Goal: Feedback & Contribution: Leave review/rating

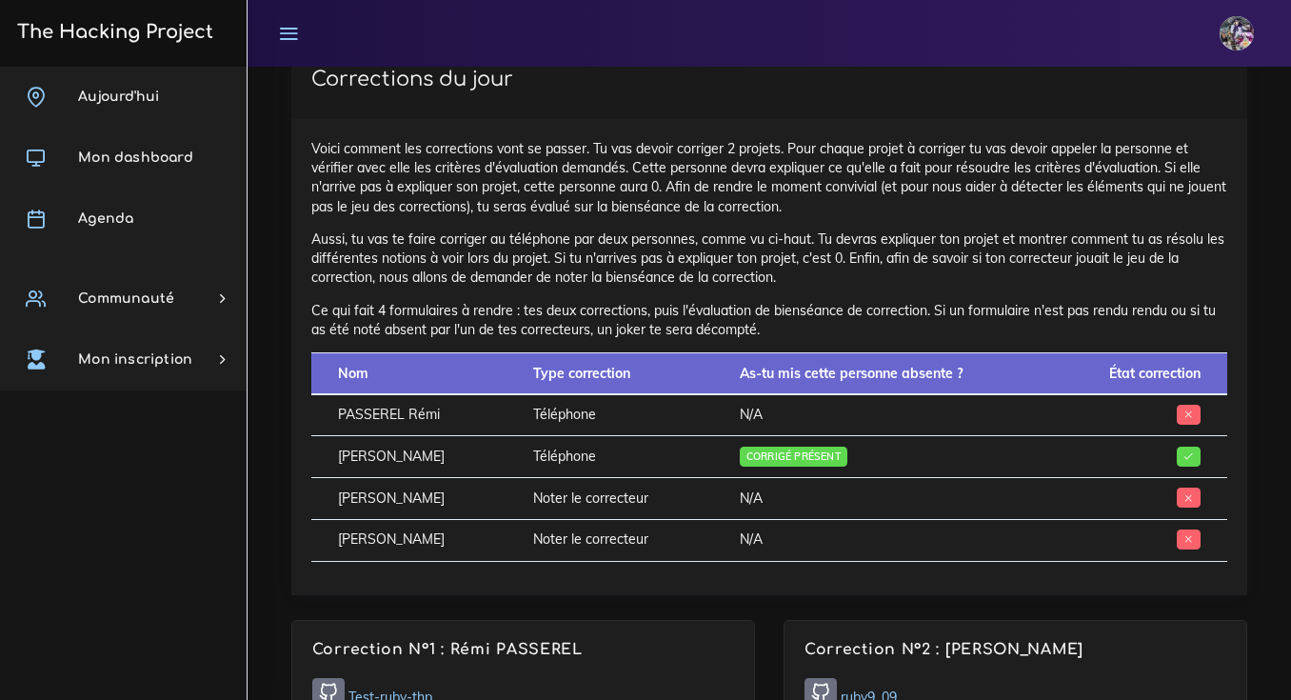
scroll to position [1120, 0]
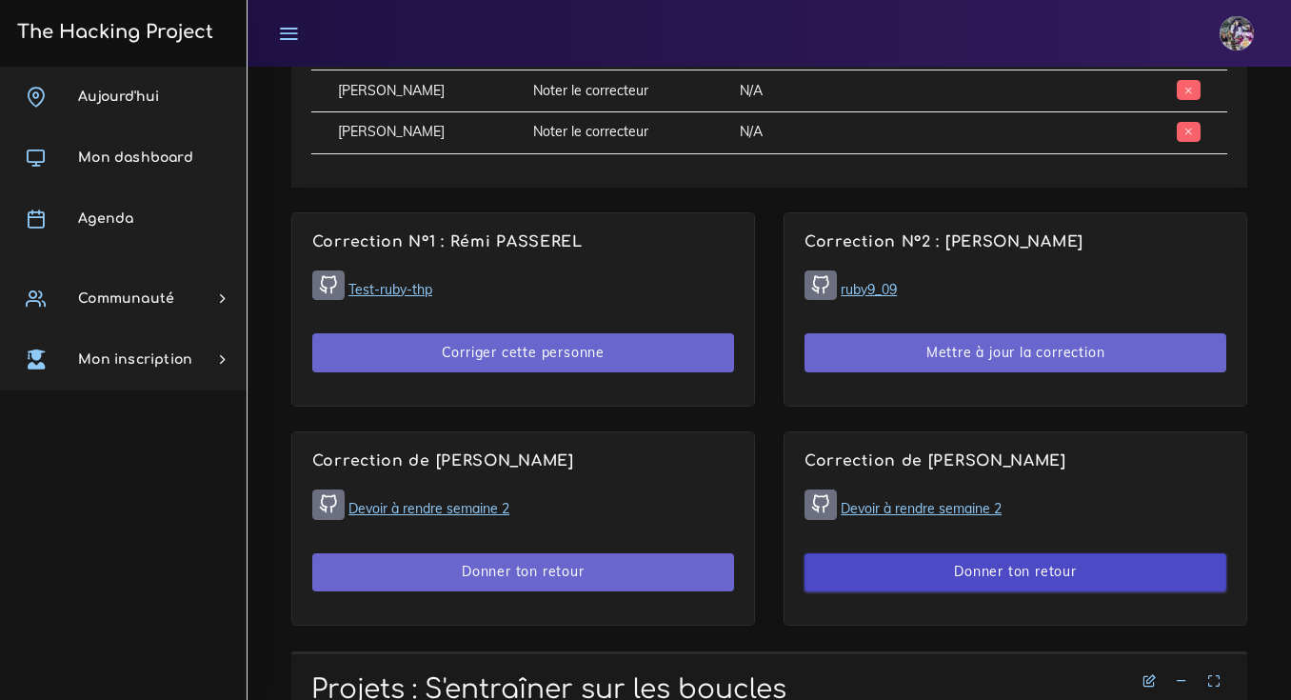
click at [911, 557] on button "Donner ton retour" at bounding box center [1015, 572] width 422 height 39
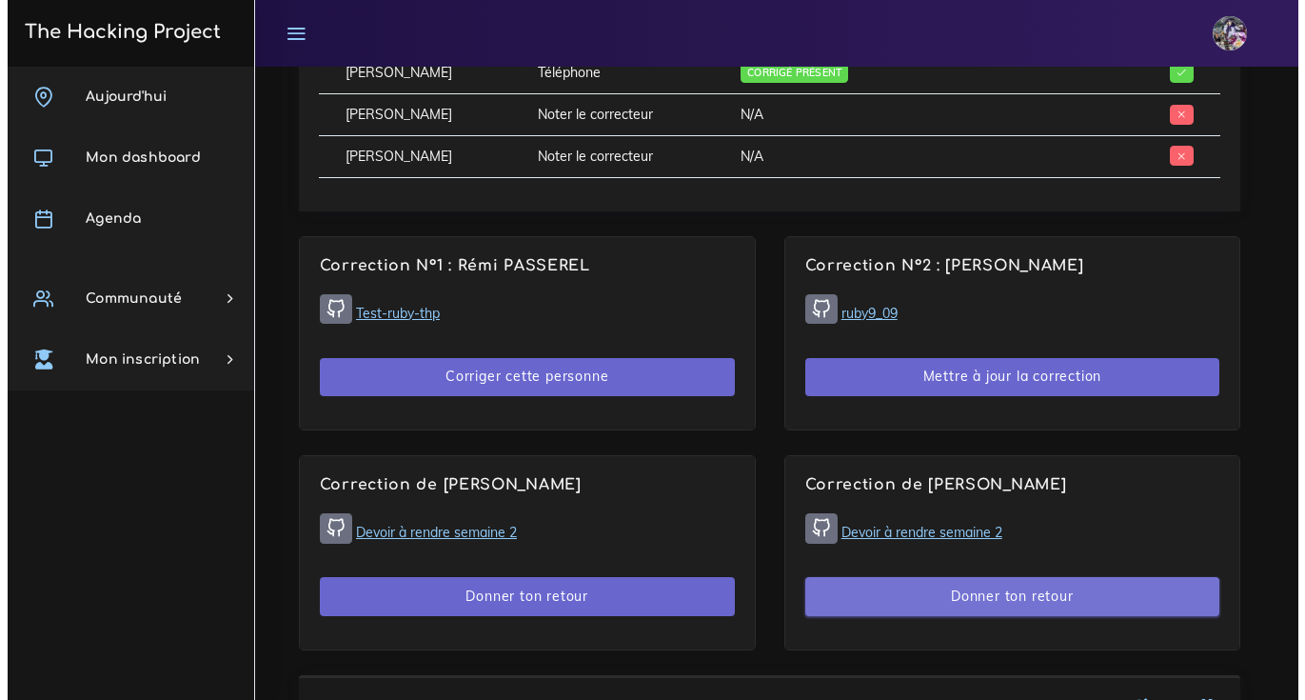
scroll to position [1097, 0]
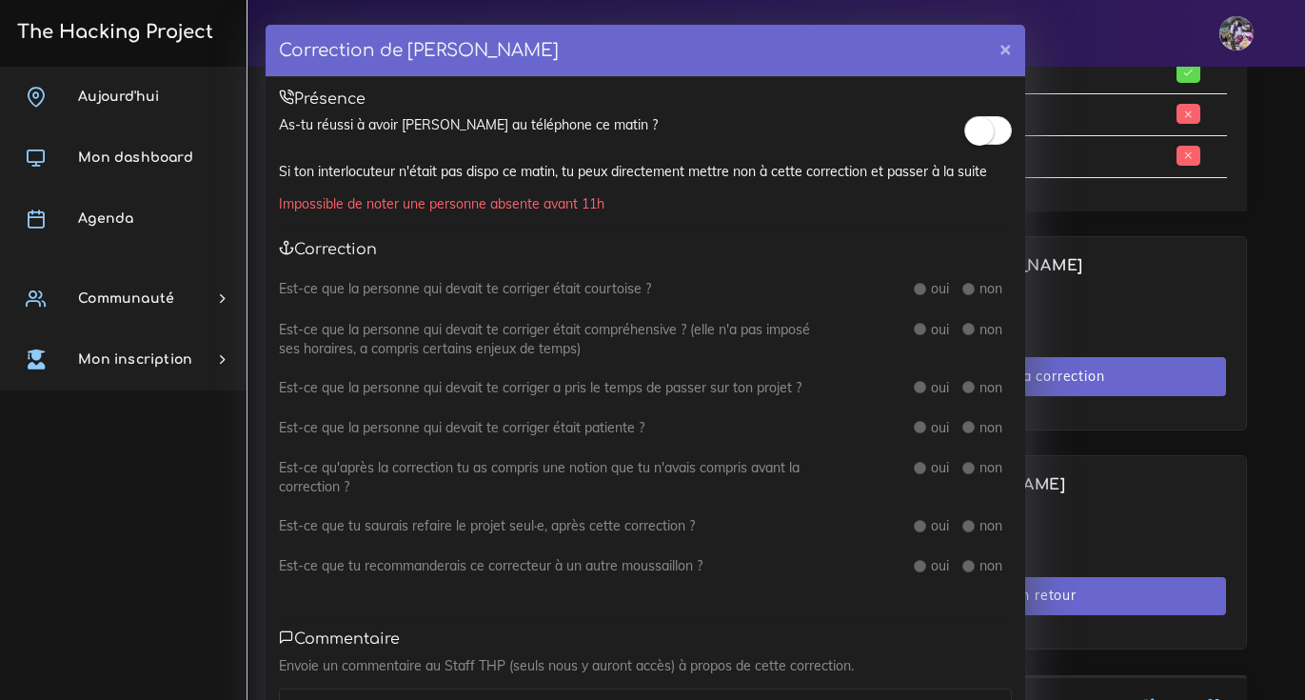
click at [965, 139] on small at bounding box center [979, 131] width 29 height 29
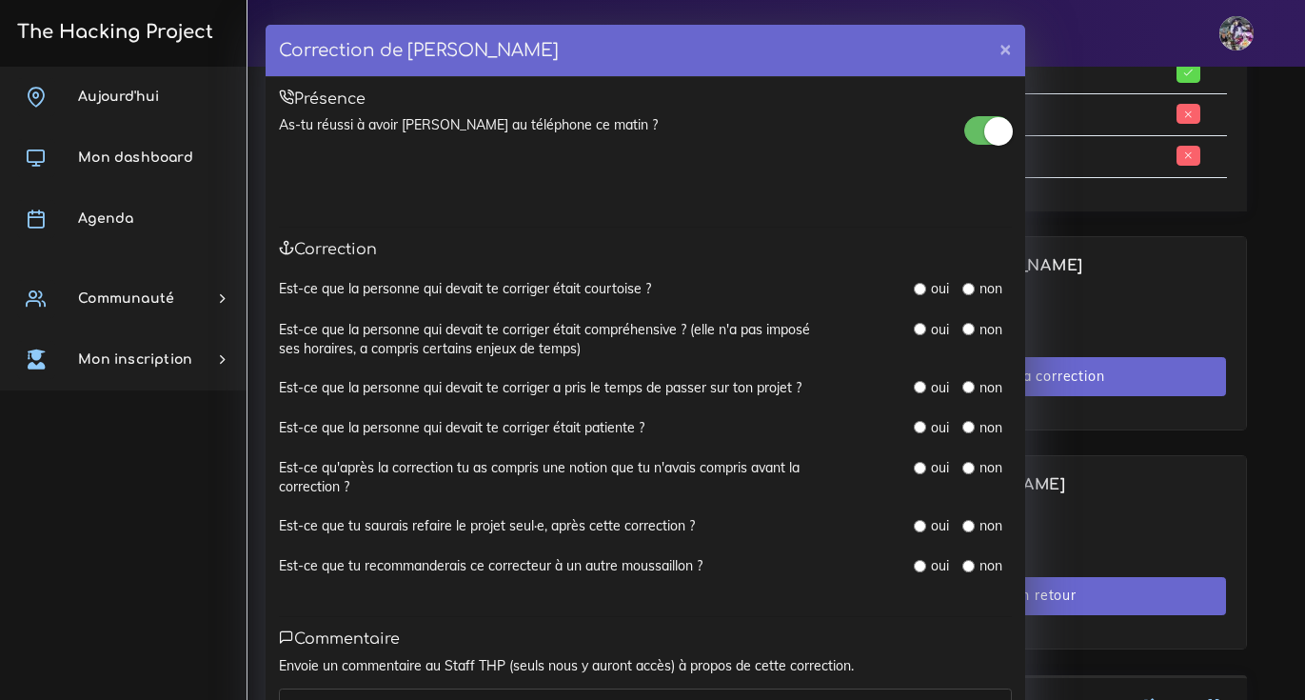
click at [914, 300] on div "Est-ce que la personne qui devait te corriger était courtoise ? oui non" at bounding box center [645, 299] width 733 height 40
click at [915, 292] on input "radio" at bounding box center [920, 289] width 12 height 12
radio input "true"
click at [914, 288] on input "radio" at bounding box center [920, 289] width 12 height 12
click at [914, 290] on input "radio" at bounding box center [920, 289] width 12 height 12
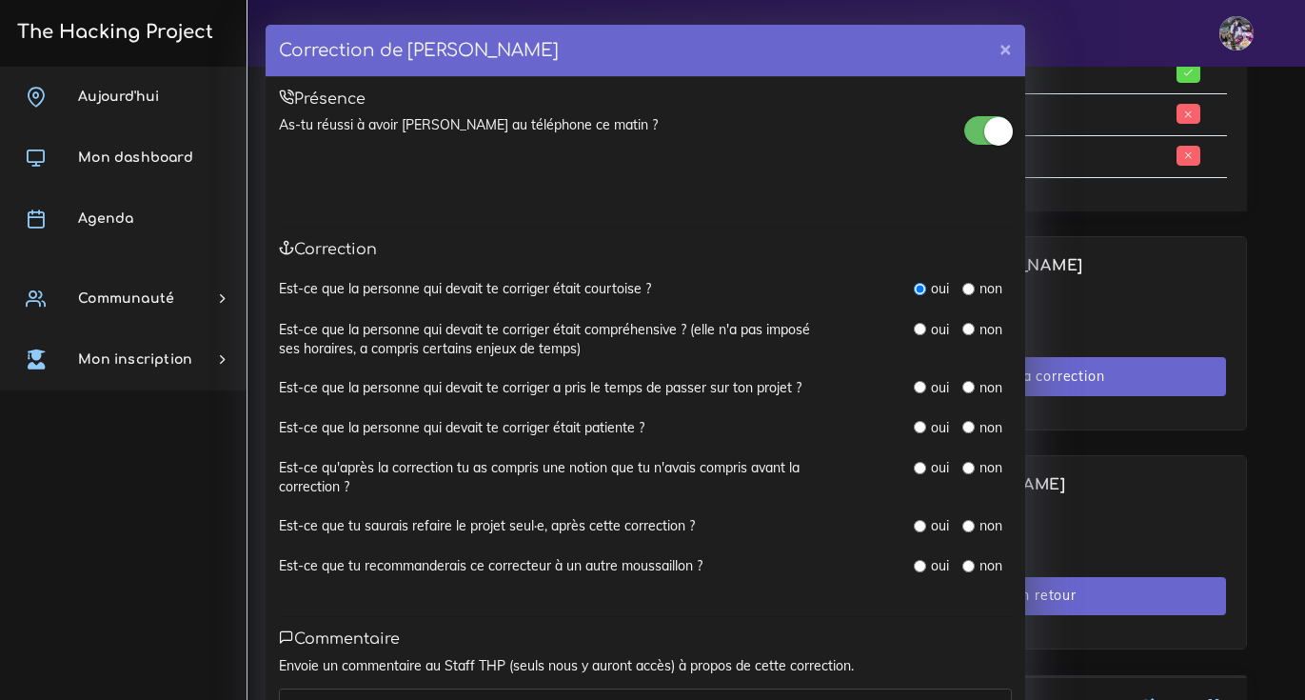
click at [914, 330] on input "radio" at bounding box center [920, 329] width 12 height 12
radio input "true"
click at [914, 386] on input "radio" at bounding box center [920, 387] width 12 height 12
radio input "true"
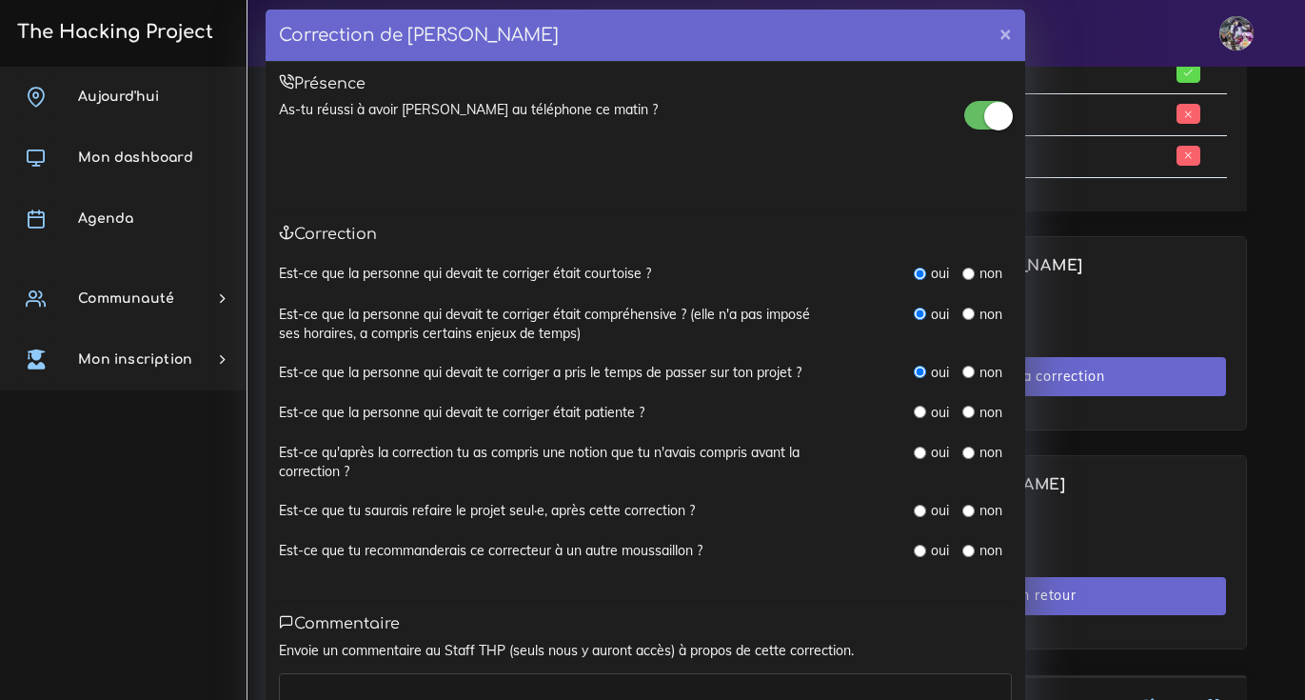
scroll to position [29, 0]
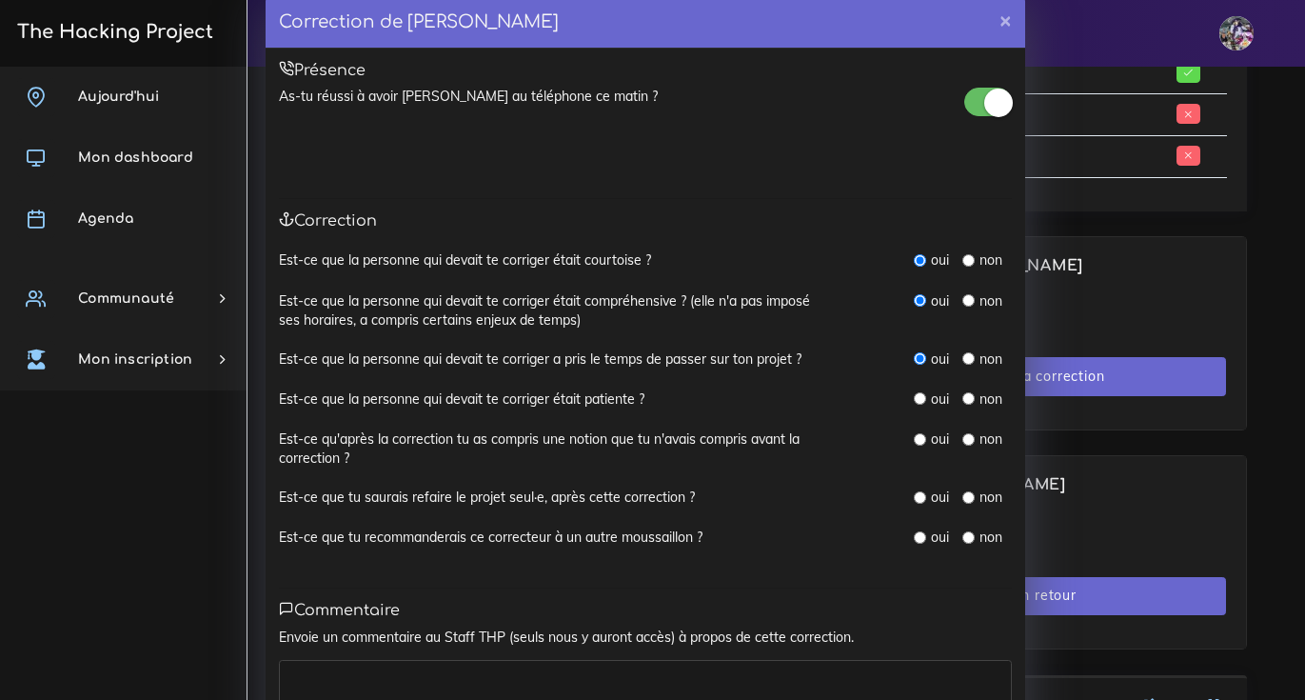
click at [914, 395] on input "radio" at bounding box center [920, 398] width 12 height 12
radio input "true"
click at [962, 436] on input "radio" at bounding box center [968, 439] width 12 height 12
radio input "true"
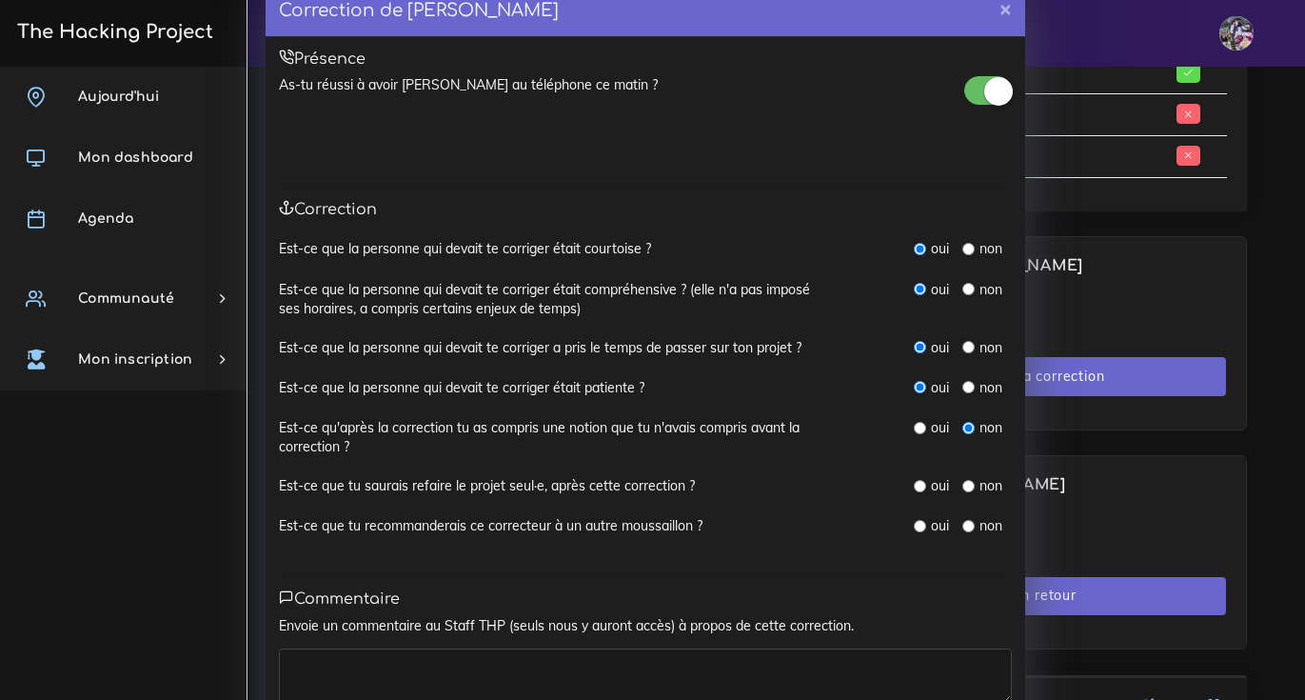
scroll to position [59, 0]
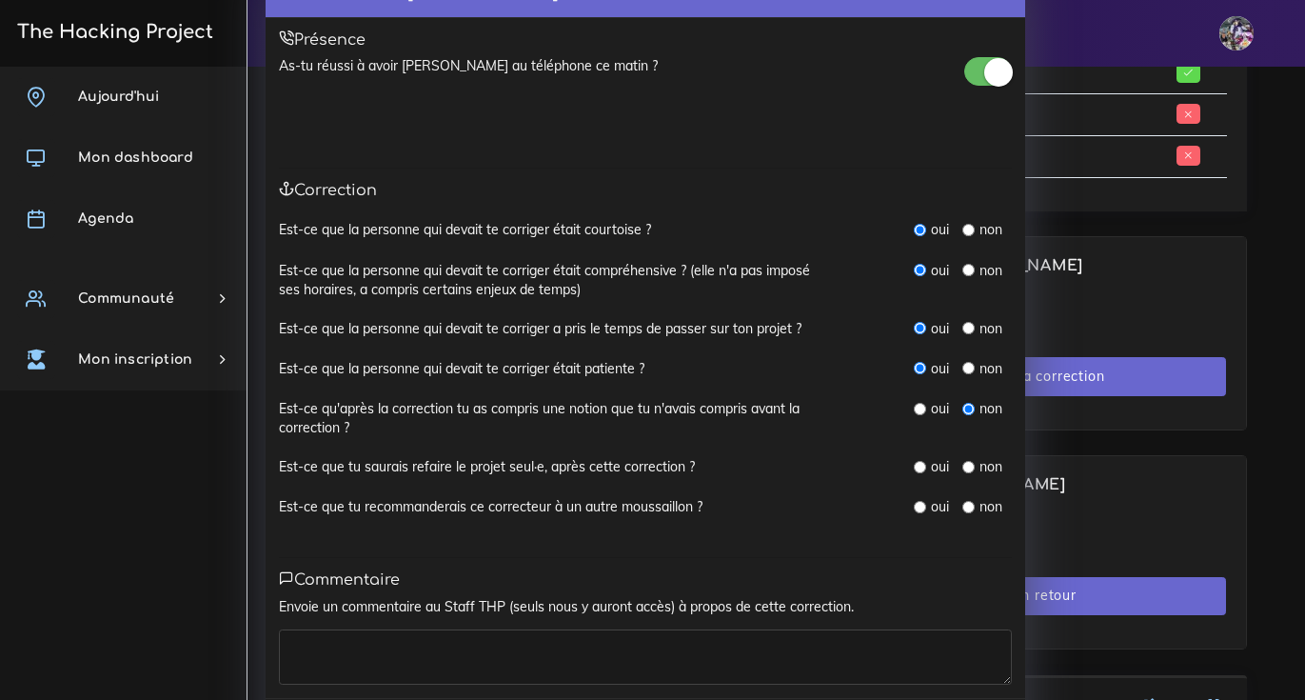
click at [980, 469] on label "non" at bounding box center [991, 466] width 23 height 19
click at [962, 463] on input "radio" at bounding box center [968, 467] width 12 height 12
radio input "true"
click at [962, 506] on input "radio" at bounding box center [968, 507] width 12 height 12
radio input "true"
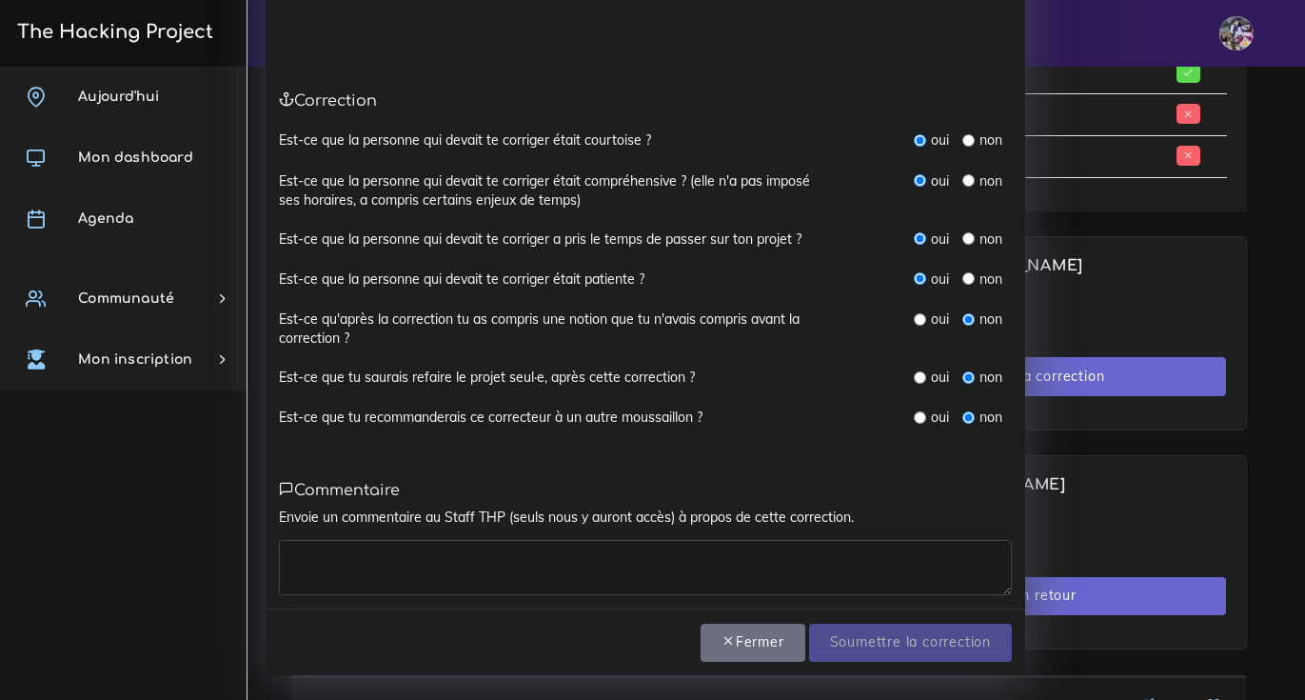
scroll to position [151, 0]
click at [914, 415] on input "radio" at bounding box center [920, 417] width 12 height 12
radio input "true"
click at [530, 555] on textarea at bounding box center [645, 567] width 733 height 55
click at [791, 565] on textarea at bounding box center [645, 567] width 733 height 55
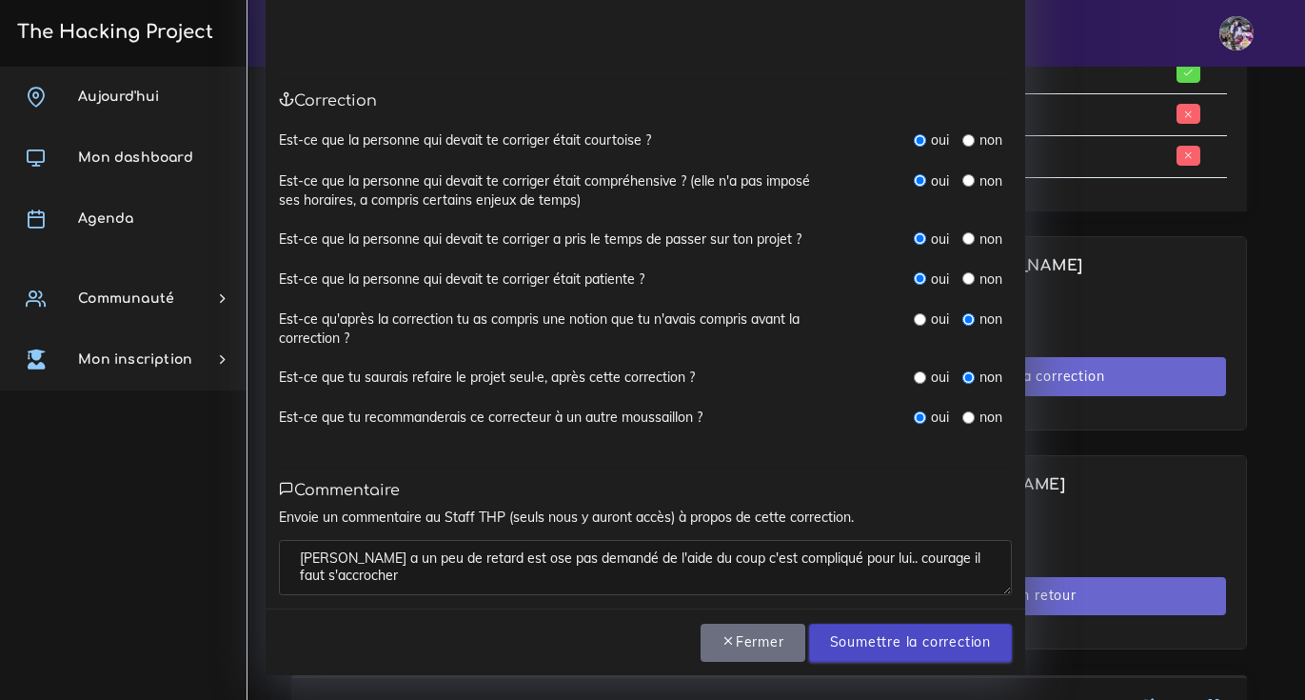
type textarea "marc a un peu de retard est ose pas demandé de l'aide du coup c'est compliqué p…"
click at [918, 643] on input "Soumettre la correction" at bounding box center [910, 643] width 203 height 39
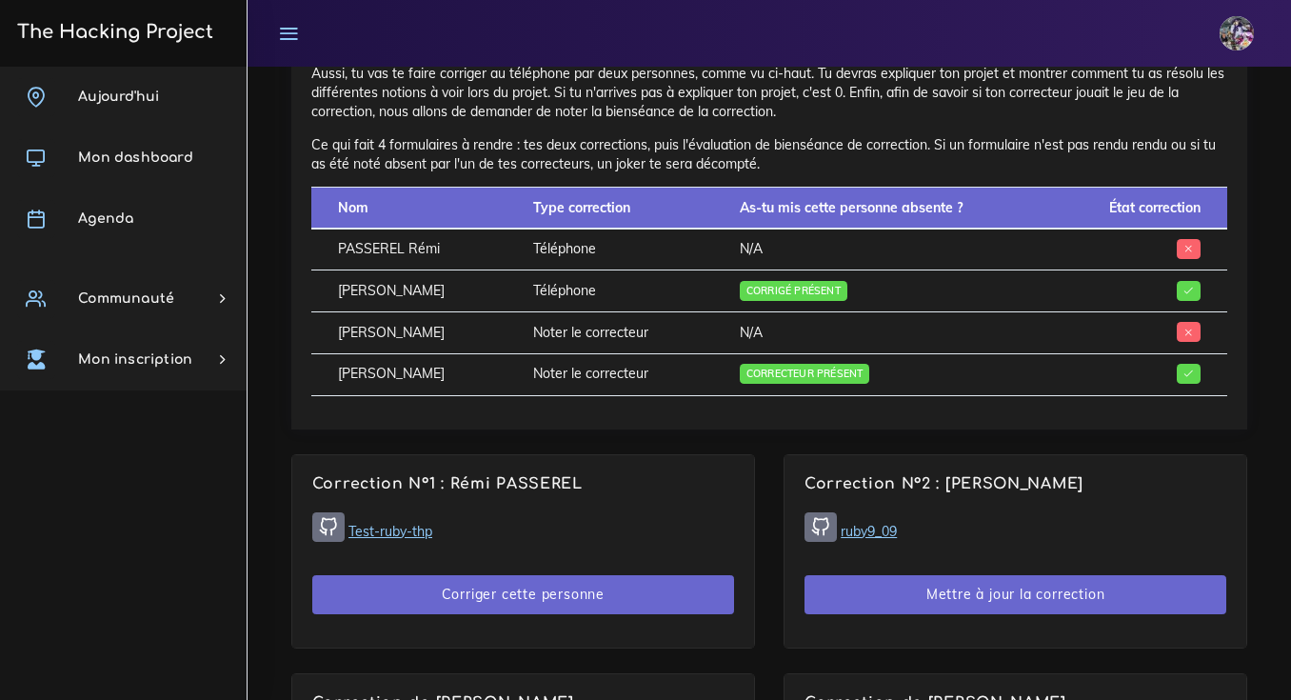
scroll to position [778, 0]
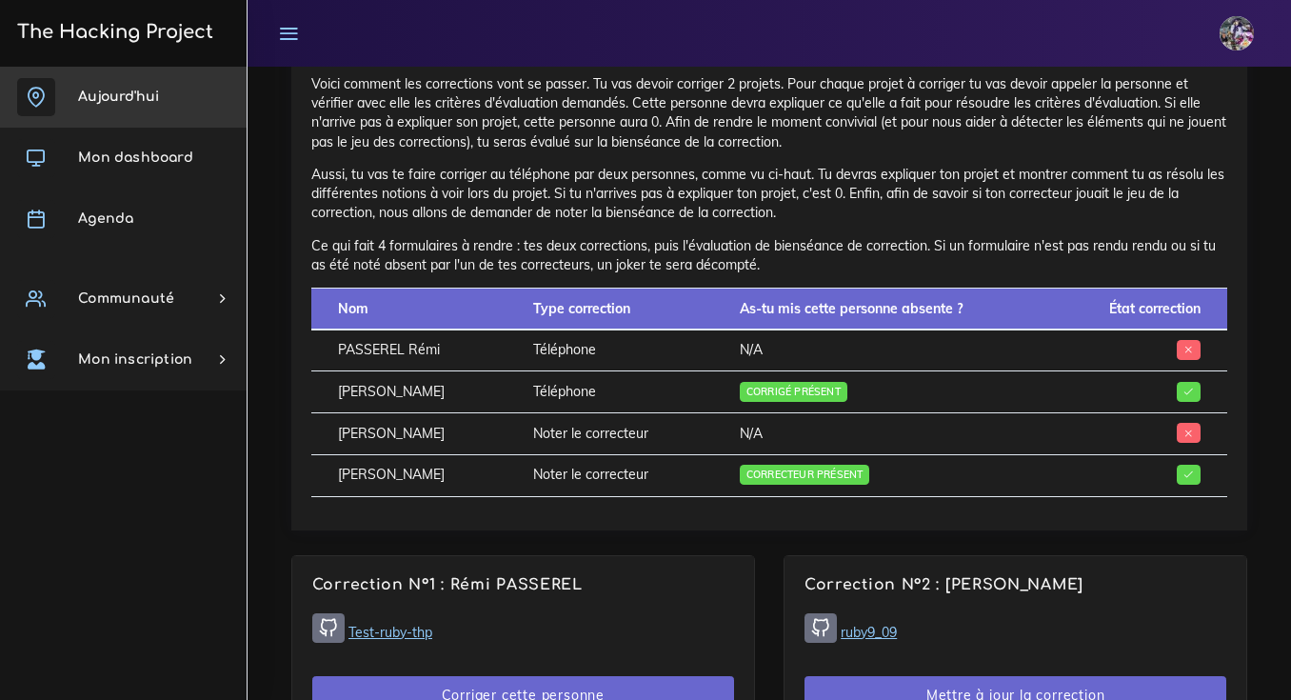
click at [172, 76] on link "Aujourd'hui" at bounding box center [123, 97] width 247 height 61
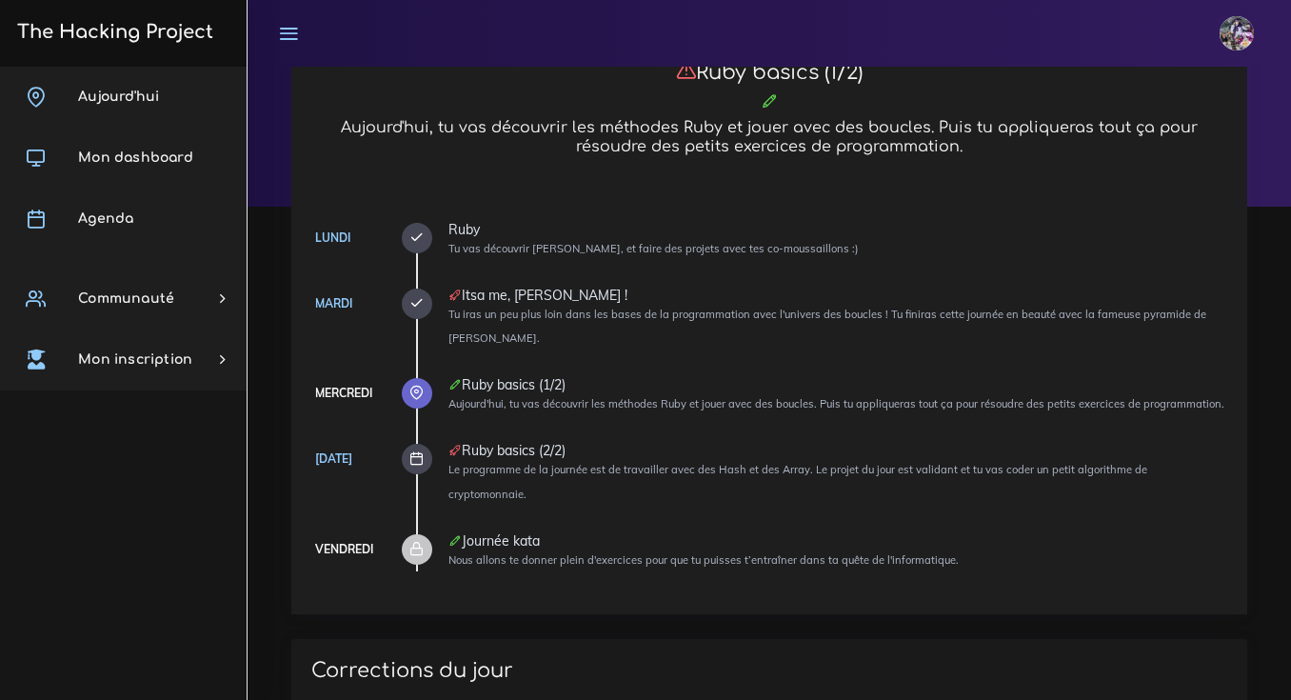
scroll to position [138, 0]
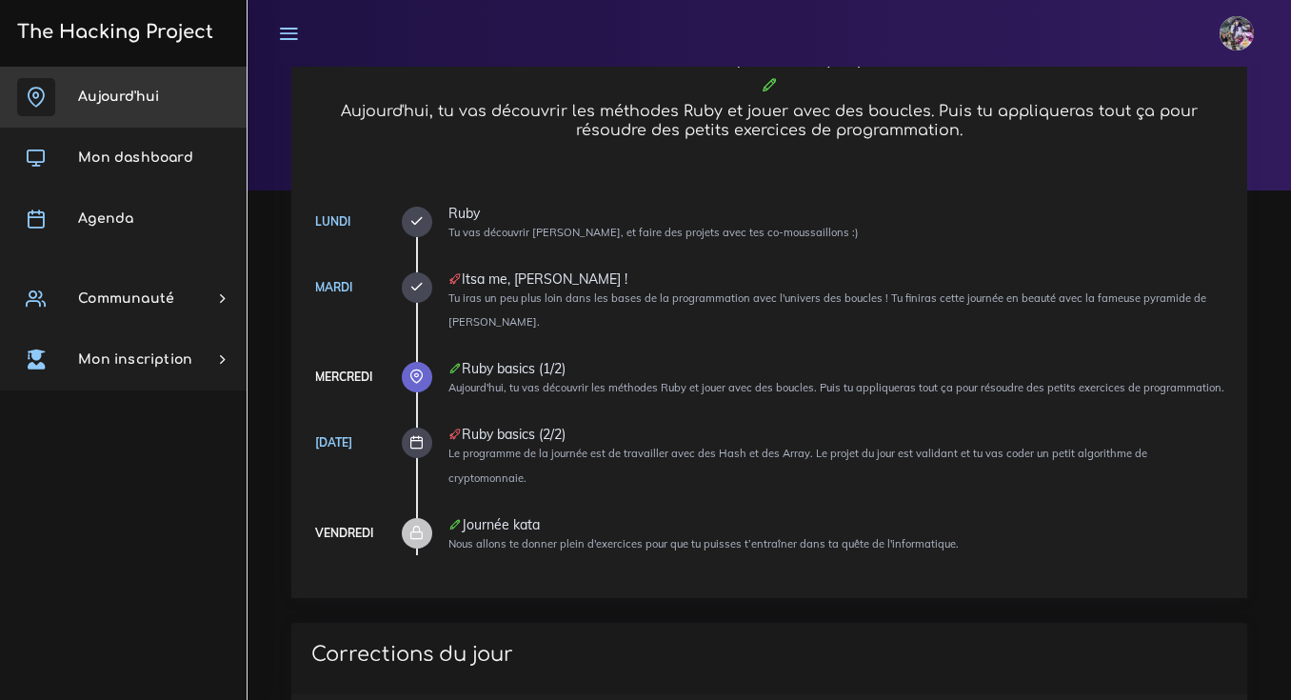
click at [113, 109] on link "Aujourd'hui" at bounding box center [123, 97] width 247 height 61
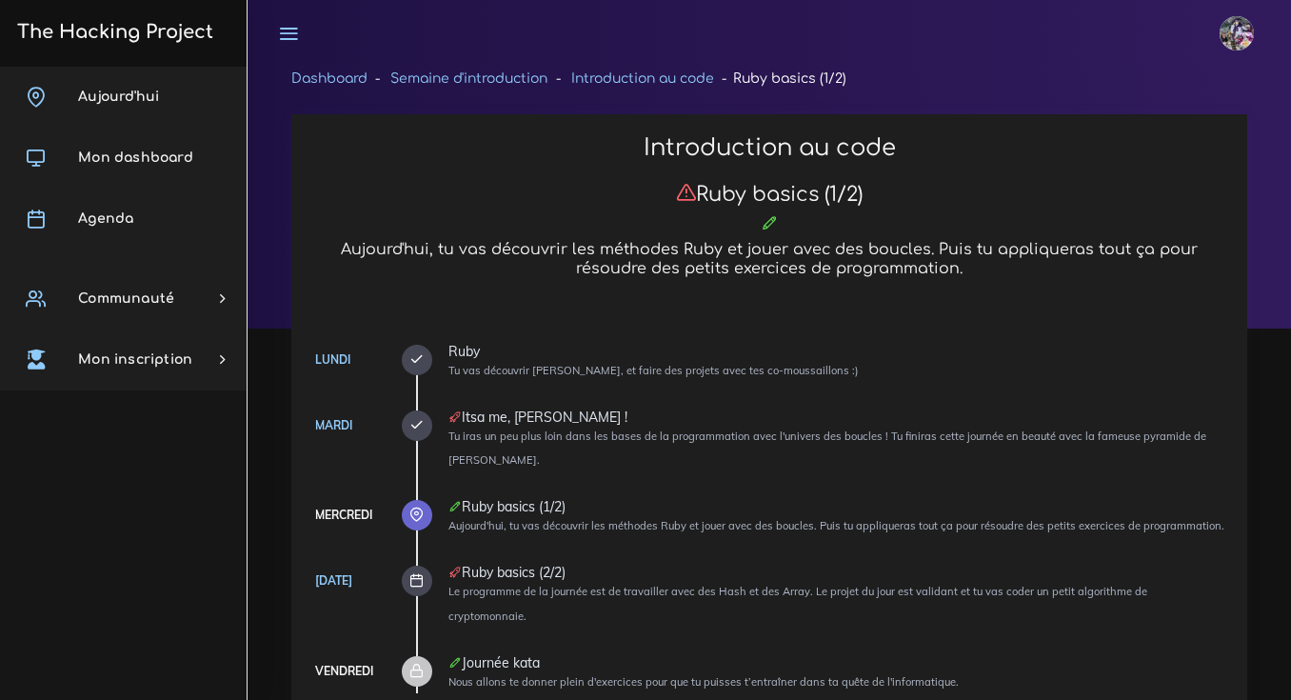
click at [421, 421] on icon at bounding box center [416, 425] width 14 height 14
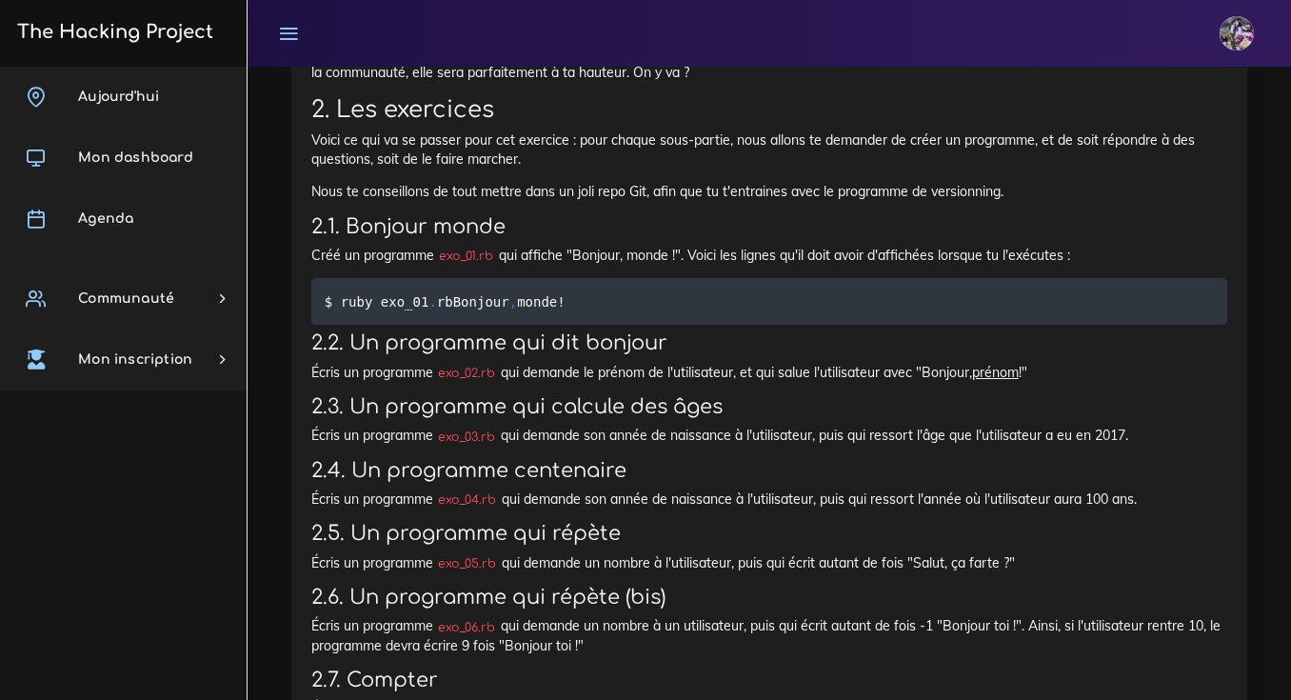
scroll to position [1063, 0]
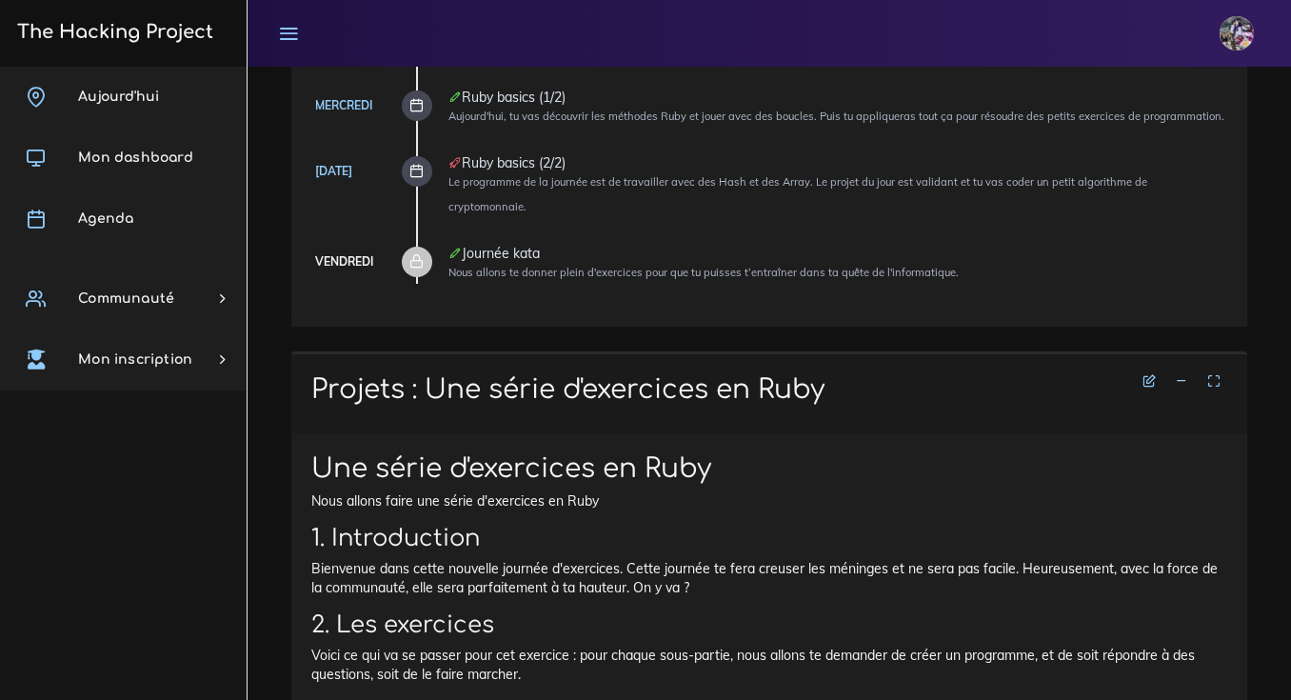
click at [962, 384] on div "Projets : Une série d'exercices en Ruby" at bounding box center [769, 392] width 956 height 82
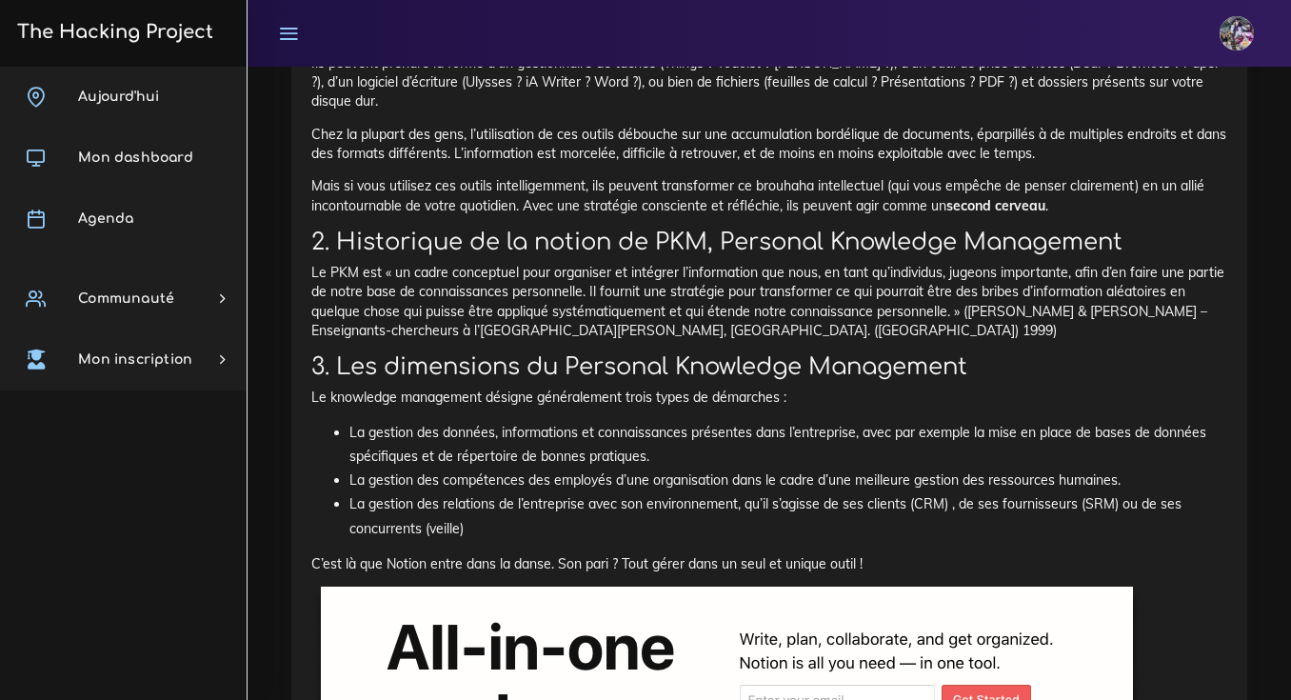
scroll to position [3595, 0]
click at [112, 23] on h3 "The Hacking Project" at bounding box center [112, 32] width 202 height 21
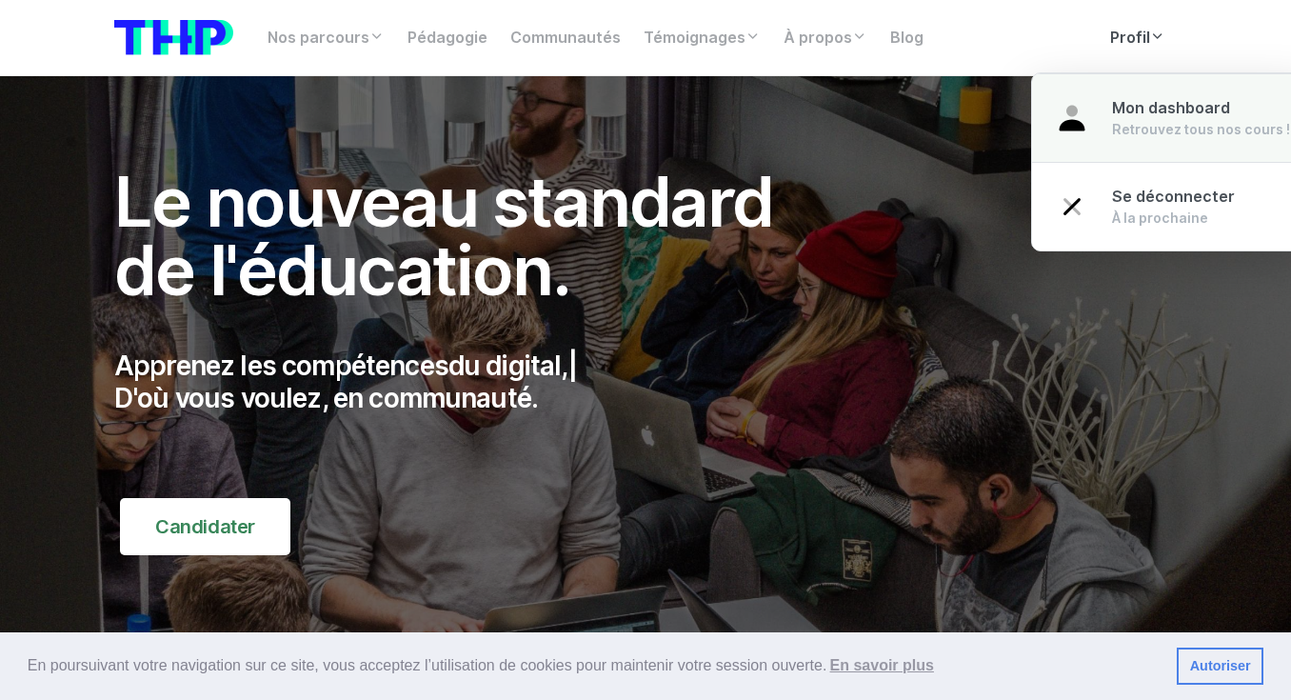
click at [1151, 120] on div "Retrouvez tous nos cours !" at bounding box center [1201, 129] width 178 height 19
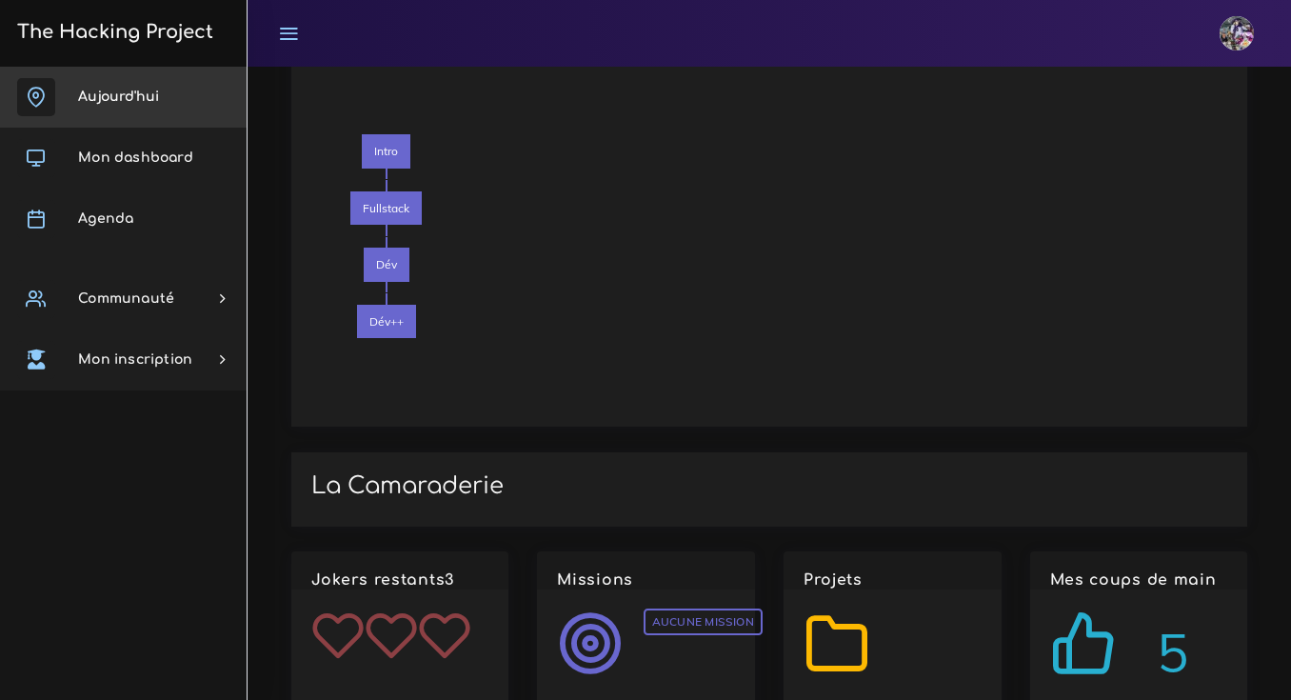
scroll to position [1977, 0]
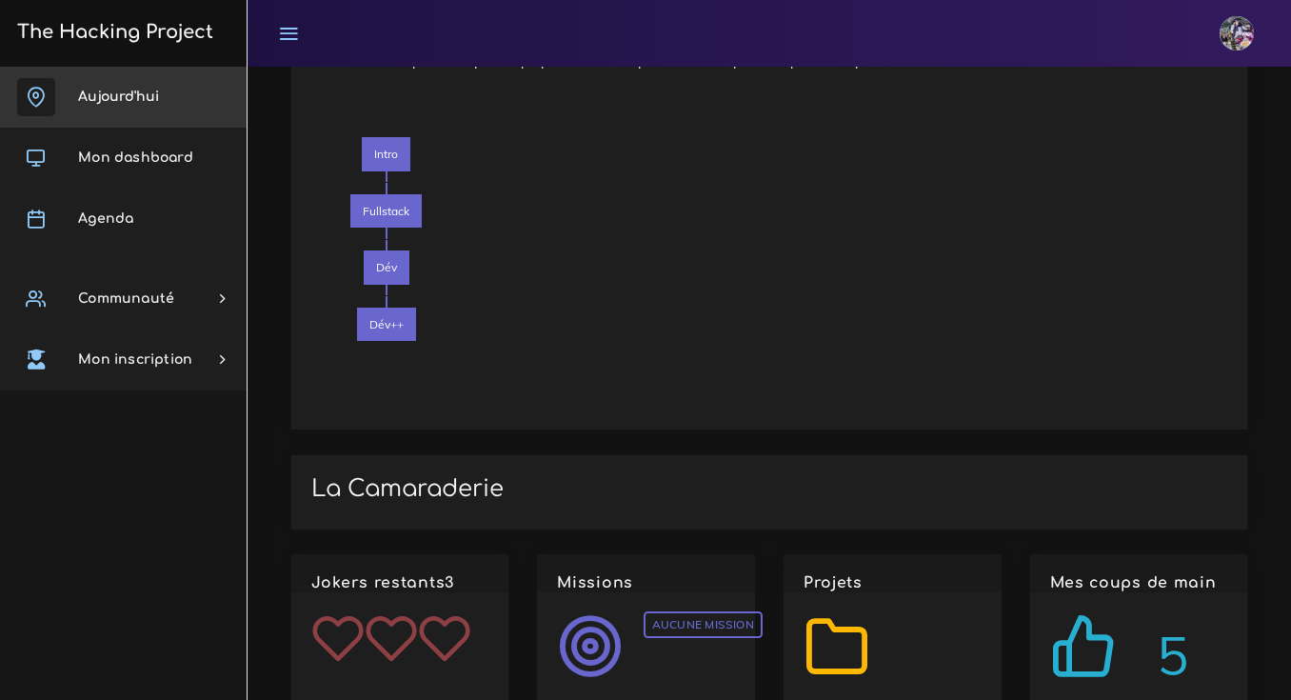
click at [125, 108] on link "Aujourd'hui" at bounding box center [123, 97] width 247 height 61
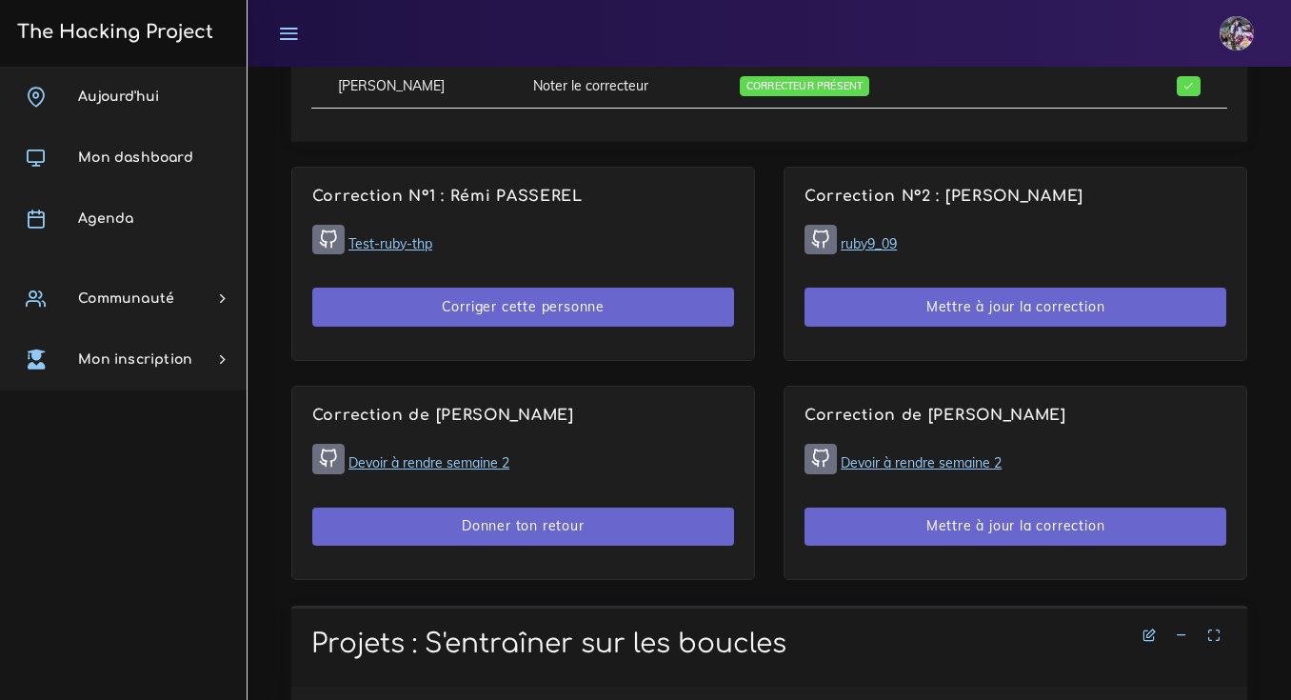
scroll to position [1127, 0]
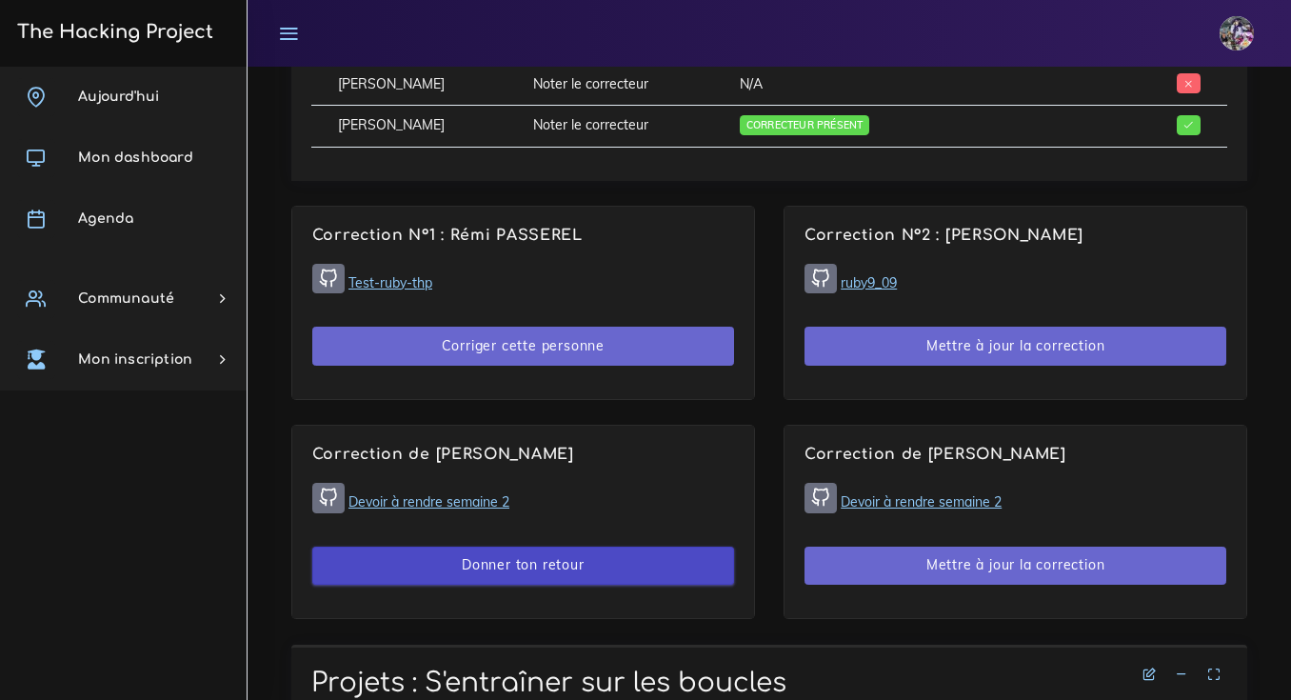
click at [615, 562] on button "Donner ton retour" at bounding box center [523, 565] width 422 height 39
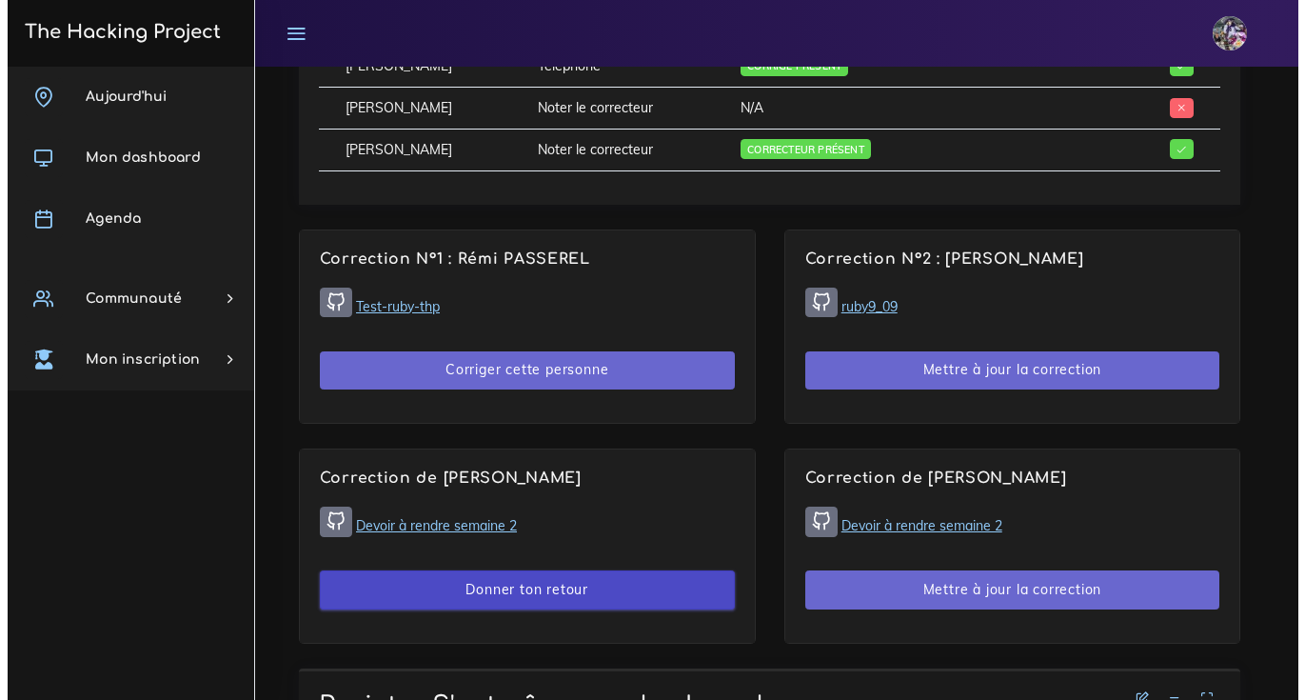
scroll to position [1103, 0]
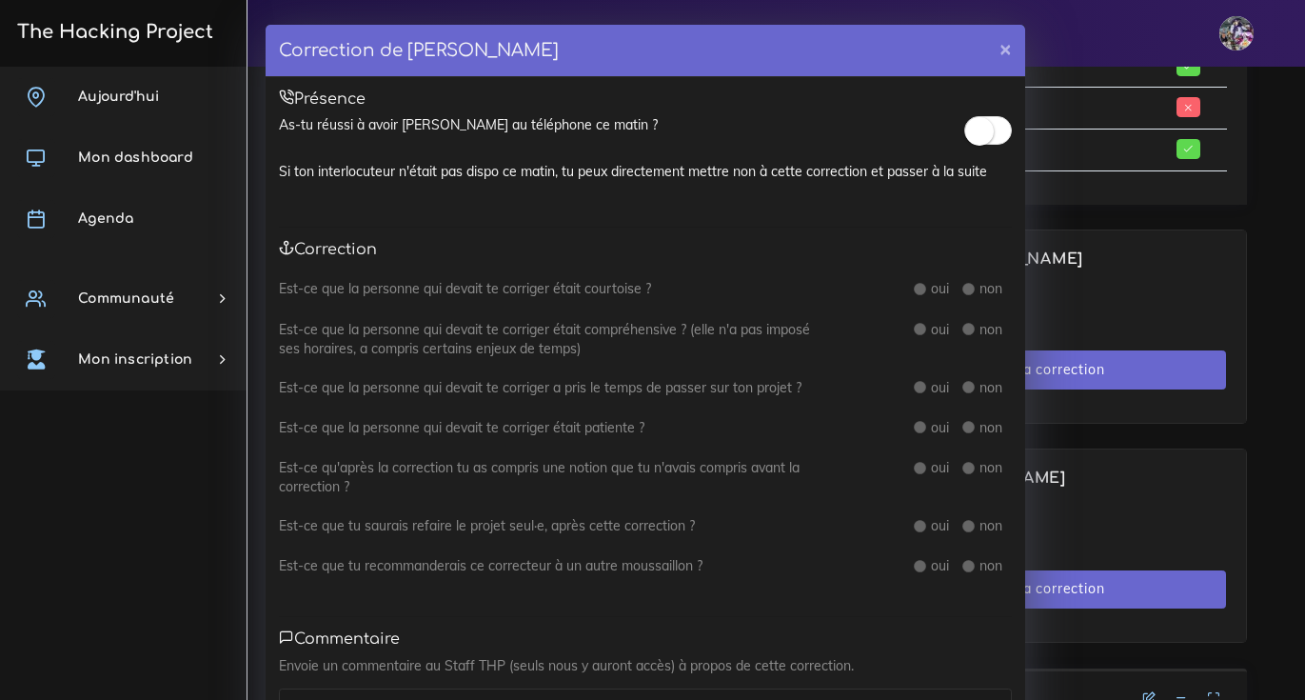
click at [997, 137] on span at bounding box center [988, 130] width 48 height 29
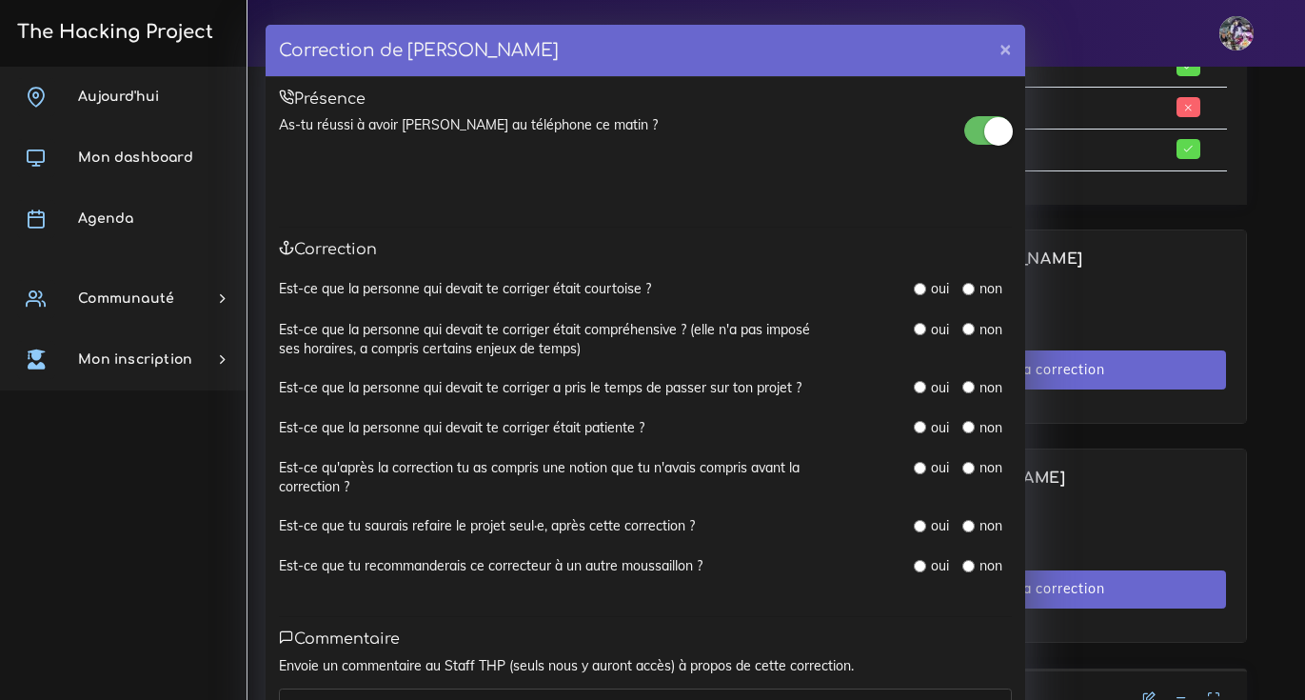
click at [915, 290] on input "radio" at bounding box center [920, 289] width 12 height 12
radio input "true"
click at [918, 327] on input "radio" at bounding box center [920, 329] width 12 height 12
radio input "true"
click at [917, 376] on div "Est-ce que la personne qui devait te corriger était compréhensive ? (elle n'a p…" at bounding box center [645, 349] width 733 height 58
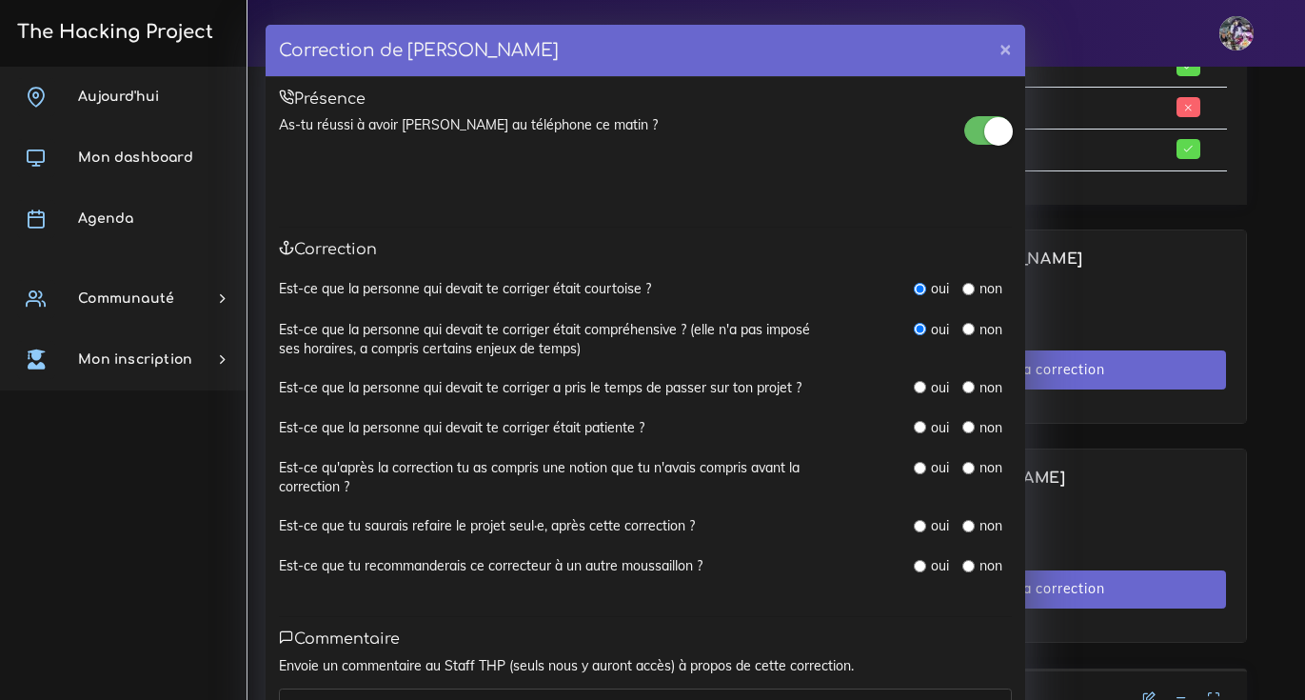
click at [916, 396] on div "oui" at bounding box center [931, 387] width 34 height 19
click at [914, 391] on input "radio" at bounding box center [920, 387] width 12 height 12
radio input "true"
click at [914, 426] on input "radio" at bounding box center [920, 427] width 12 height 12
radio input "true"
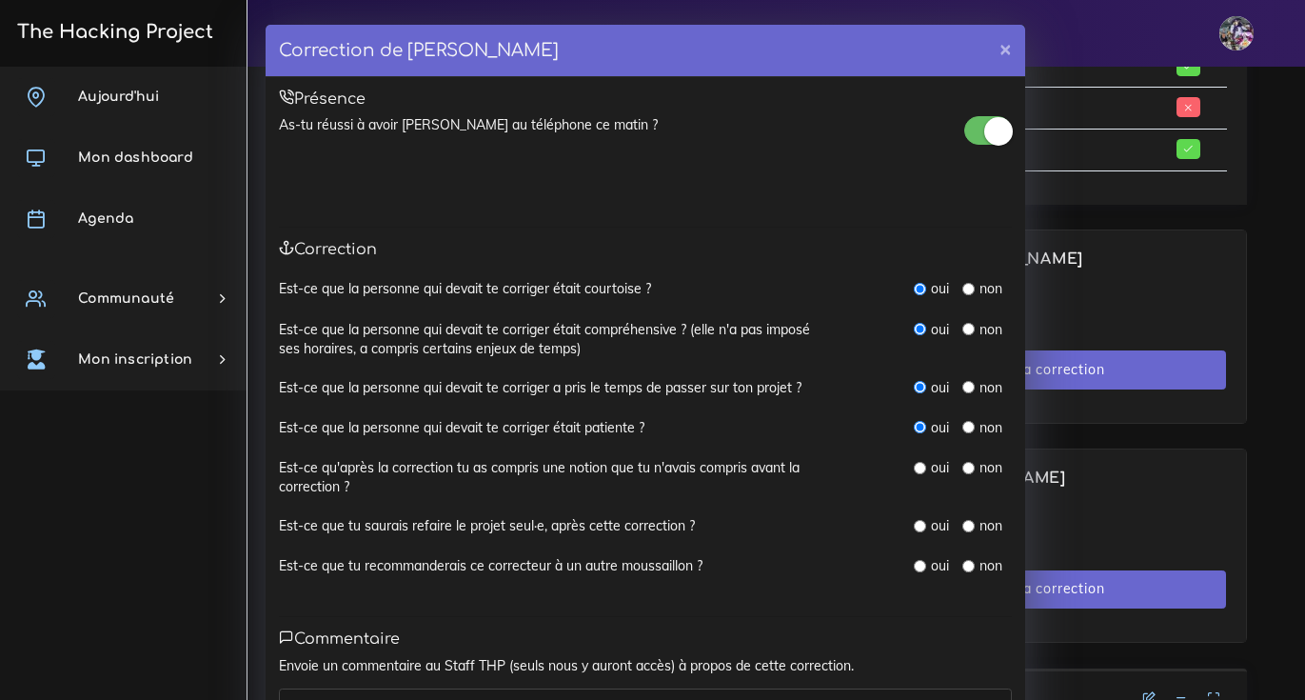
click at [914, 473] on input "radio" at bounding box center [920, 468] width 12 height 12
radio input "true"
click at [914, 470] on input "radio" at bounding box center [920, 468] width 12 height 12
drag, startPoint x: 909, startPoint y: 516, endPoint x: 915, endPoint y: 531, distance: 16.3
click at [910, 516] on div "Est-ce que la personne qui devait te corriger était courtoise ? oui non Est-ce …" at bounding box center [645, 437] width 733 height 317
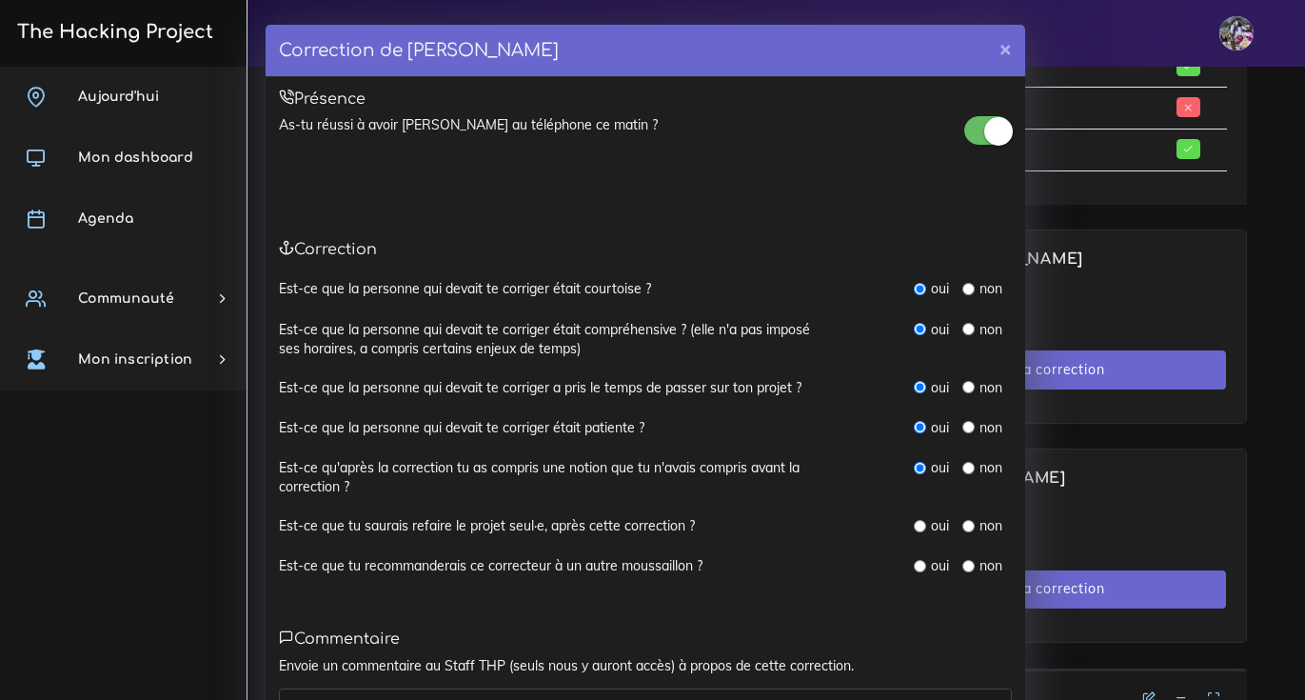
drag, startPoint x: 915, startPoint y: 545, endPoint x: 913, endPoint y: 535, distance: 10.6
click at [913, 545] on div "Est-ce que tu saurais refaire le projet seul·e, après cette correction ? oui non" at bounding box center [645, 536] width 733 height 40
drag, startPoint x: 914, startPoint y: 523, endPoint x: 909, endPoint y: 573, distance: 50.7
click at [915, 523] on input "radio" at bounding box center [920, 526] width 12 height 12
radio input "true"
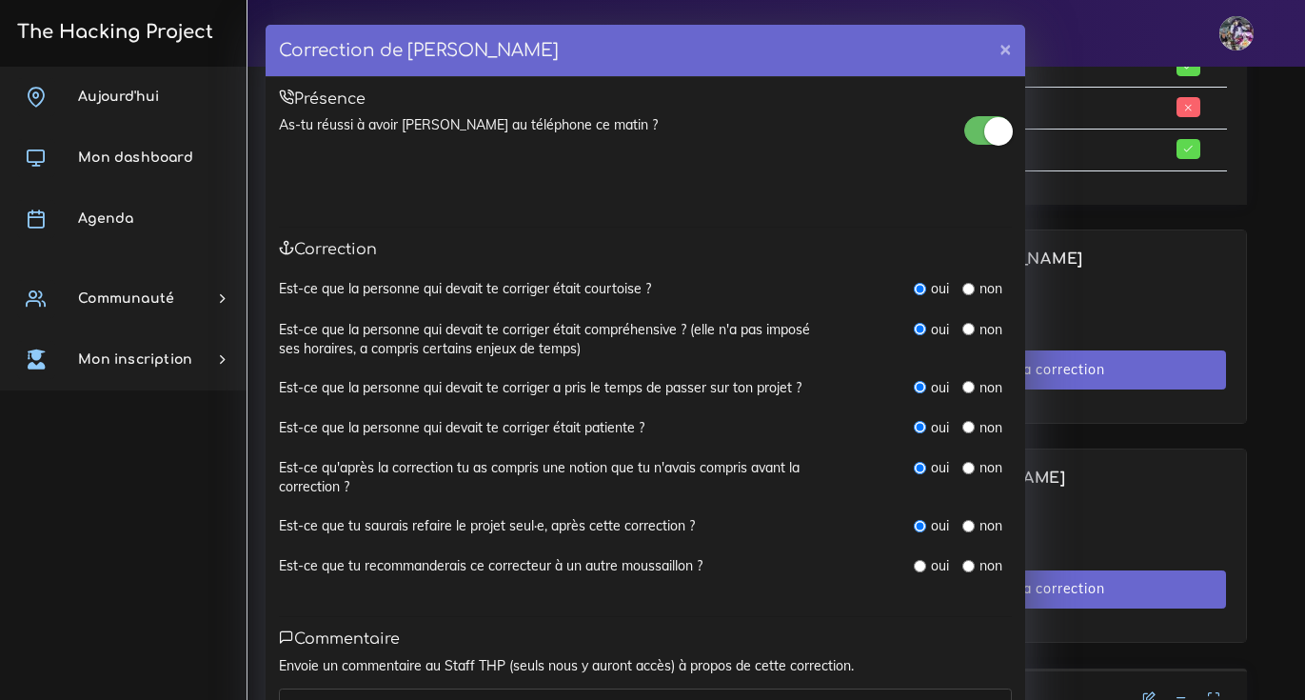
click at [904, 586] on div "Est-ce que tu recommanderais ce correcteur à un autre moussaillon ? oui non" at bounding box center [645, 576] width 733 height 40
click at [915, 569] on input "radio" at bounding box center [920, 566] width 12 height 12
radio input "true"
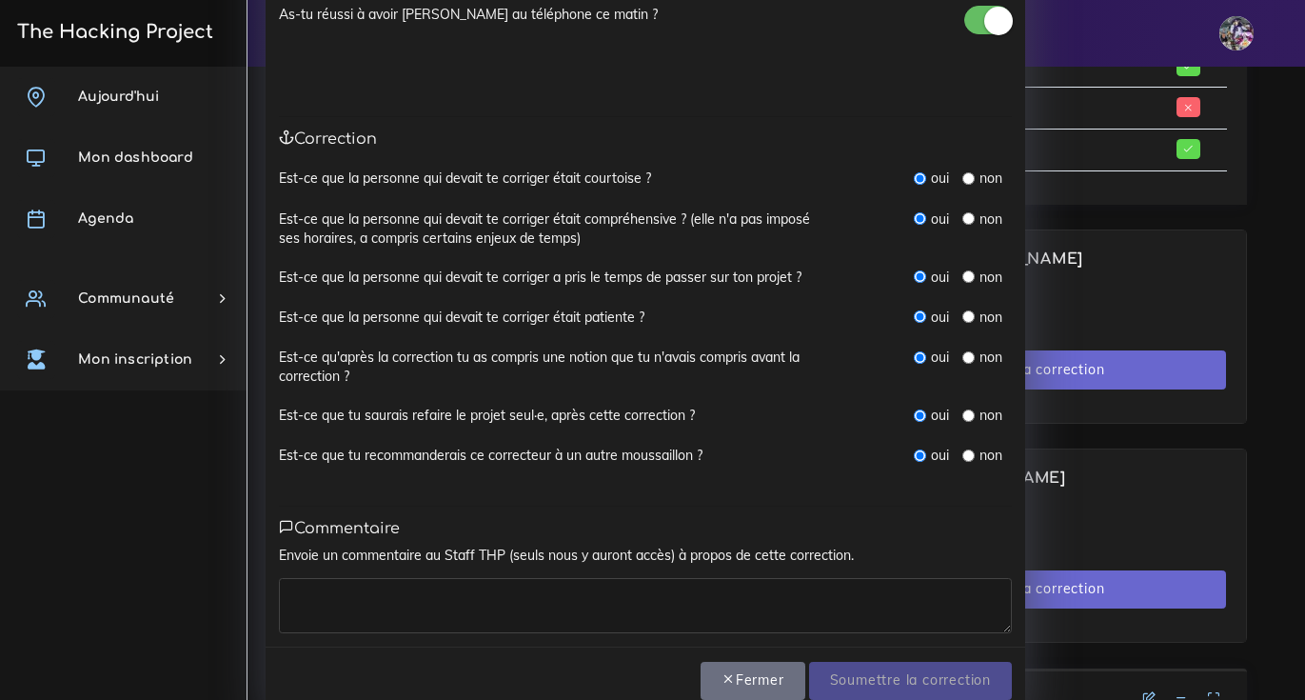
scroll to position [151, 0]
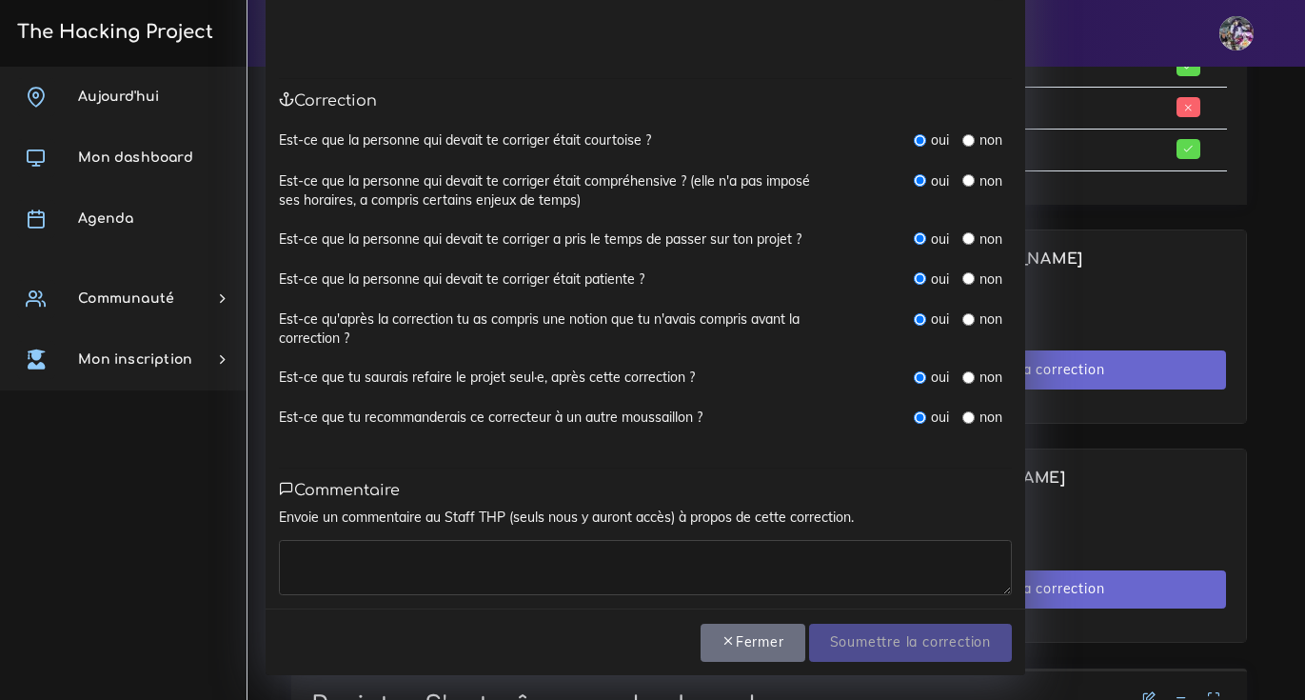
drag, startPoint x: 717, startPoint y: 599, endPoint x: 711, endPoint y: 565, distance: 34.7
click at [716, 599] on div "Présence As-tu réussi à avoir Florian au téléphone ce matin ? Si ton interlocut…" at bounding box center [646, 269] width 760 height 680
click at [713, 563] on textarea at bounding box center [645, 567] width 733 height 55
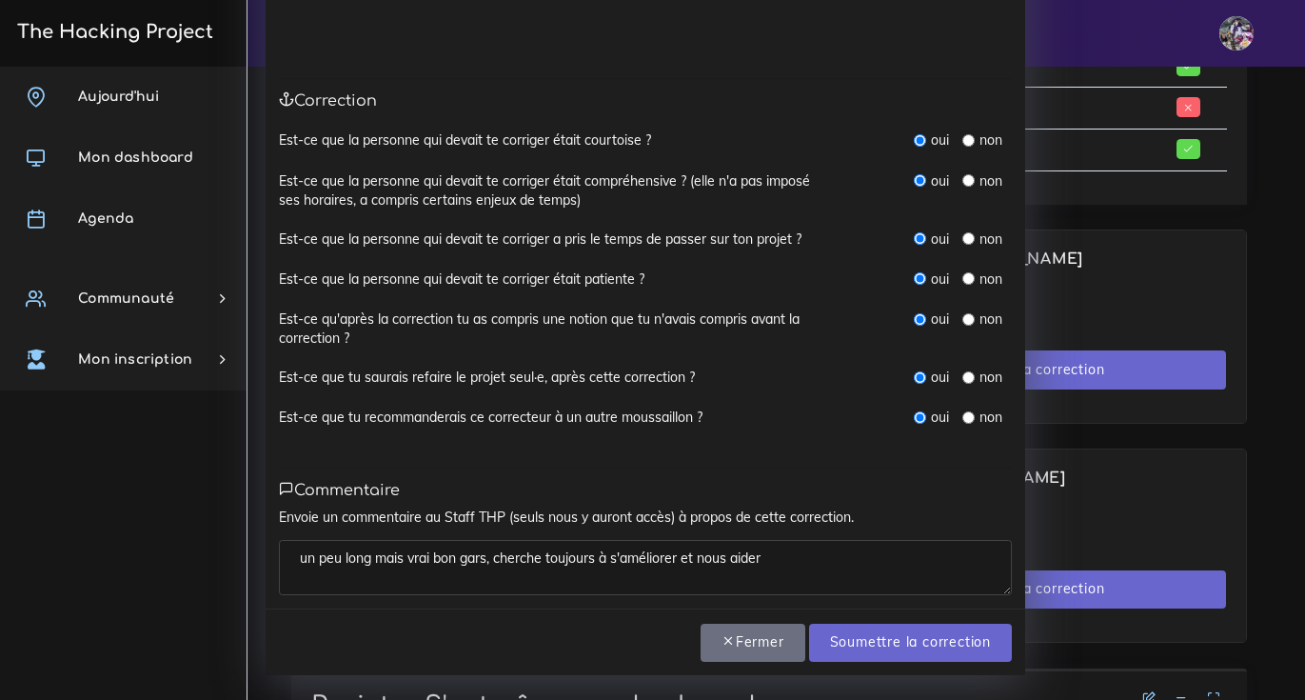
click at [885, 574] on textarea "un peu long mais vrai bon gars, cherche toujours à s'améliorer et nous aider" at bounding box center [645, 567] width 733 height 55
type textarea "un peu long mais vrai bon gars, cherche toujours à s'améliorer et nous aider. m…"
click at [967, 655] on input "Soumettre la correction" at bounding box center [910, 643] width 203 height 39
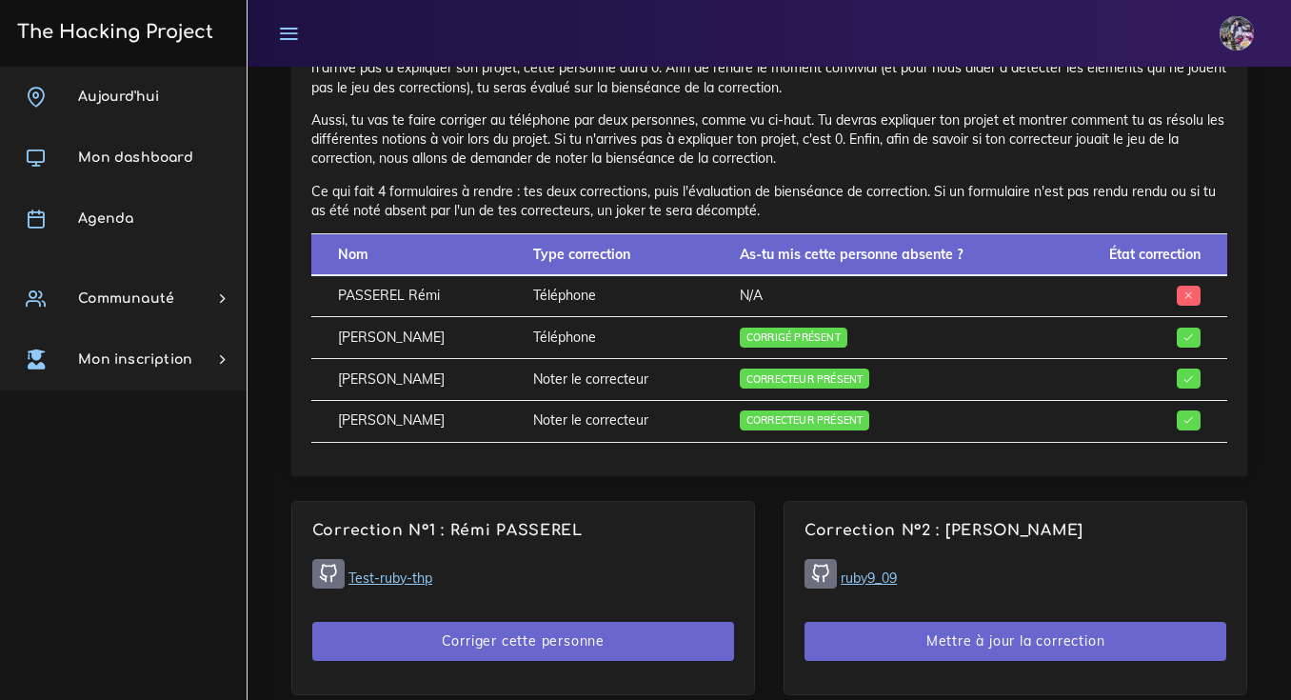
scroll to position [828, 0]
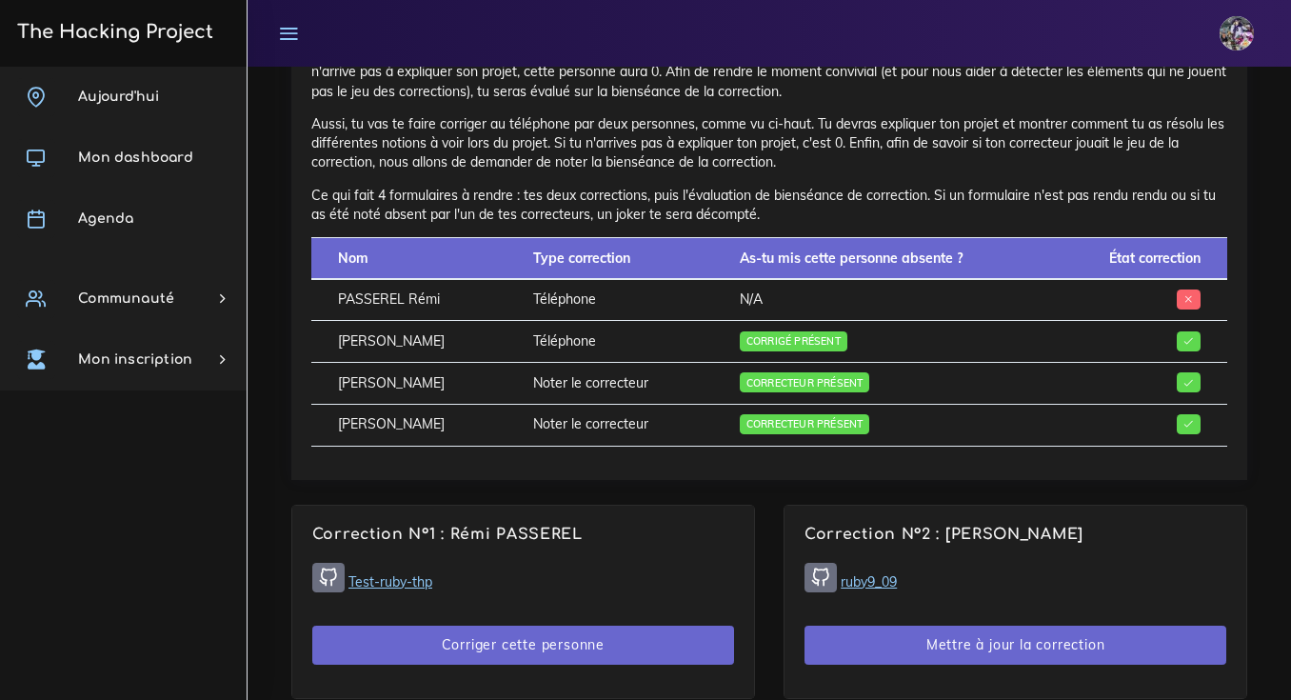
click at [426, 292] on td "PASSEREL Rémi" at bounding box center [408, 300] width 195 height 42
click at [426, 290] on td "PASSEREL Rémi" at bounding box center [408, 300] width 195 height 42
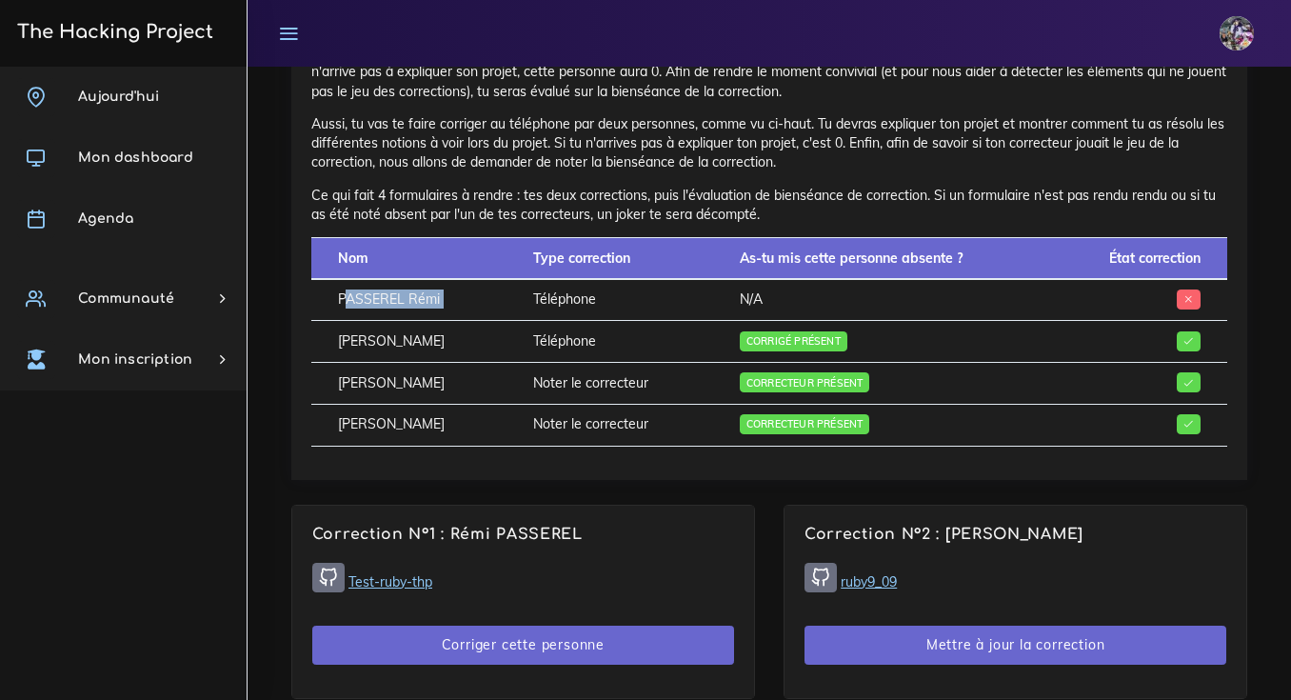
click at [446, 287] on td "PASSEREL Rémi" at bounding box center [408, 300] width 195 height 42
click at [447, 287] on td "PASSEREL Rémi" at bounding box center [408, 300] width 195 height 42
click at [362, 295] on td "PASSEREL Rémi" at bounding box center [408, 300] width 195 height 42
drag, startPoint x: 346, startPoint y: 287, endPoint x: 487, endPoint y: 286, distance: 141.9
click at [492, 285] on td "PASSEREL Rémi" at bounding box center [408, 300] width 195 height 42
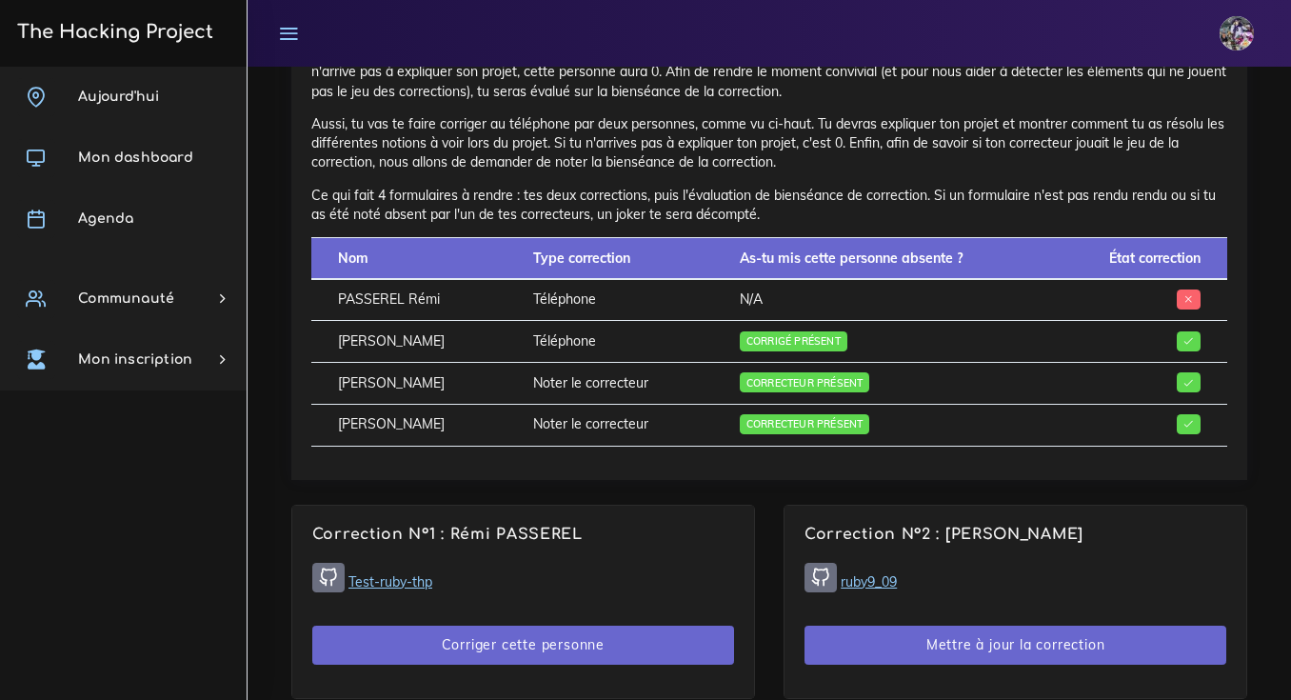
click at [459, 286] on td "PASSEREL Rémi" at bounding box center [408, 300] width 195 height 42
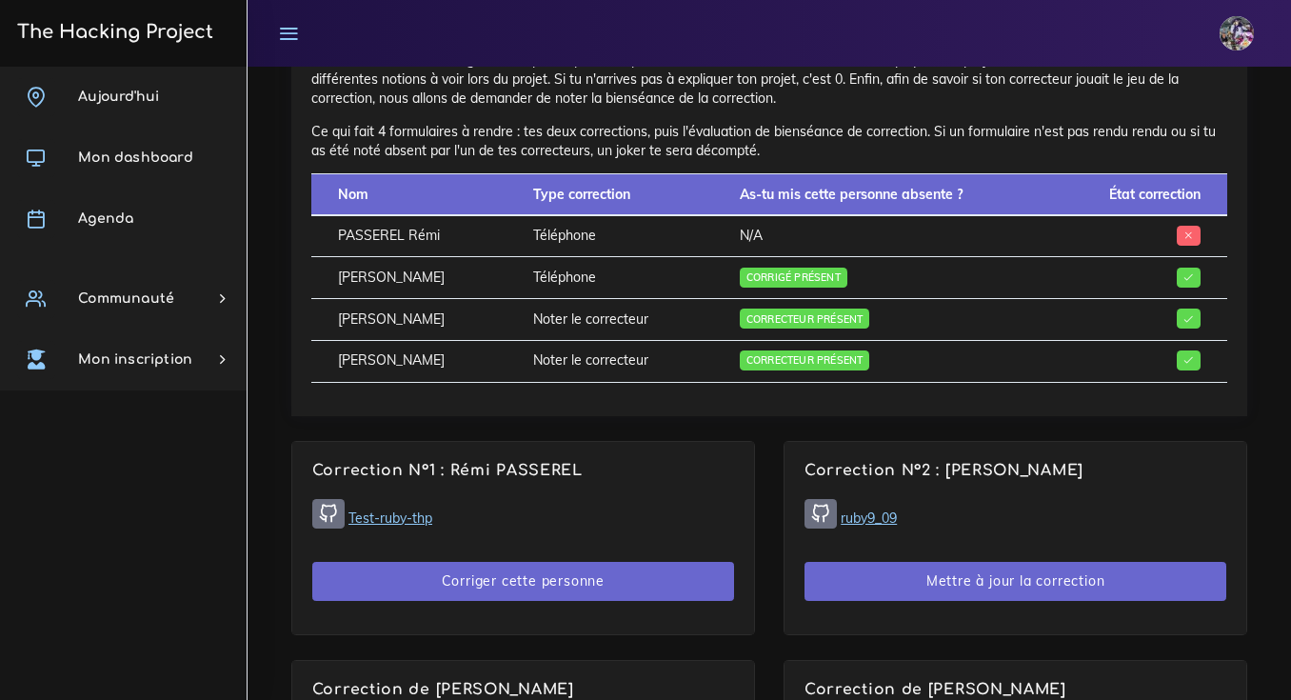
scroll to position [891, 0]
click at [140, 465] on div "Aujourd'hui Mon dashboard Agenda Communauté Ambassade Certifications Marketplac…" at bounding box center [123, 383] width 247 height 633
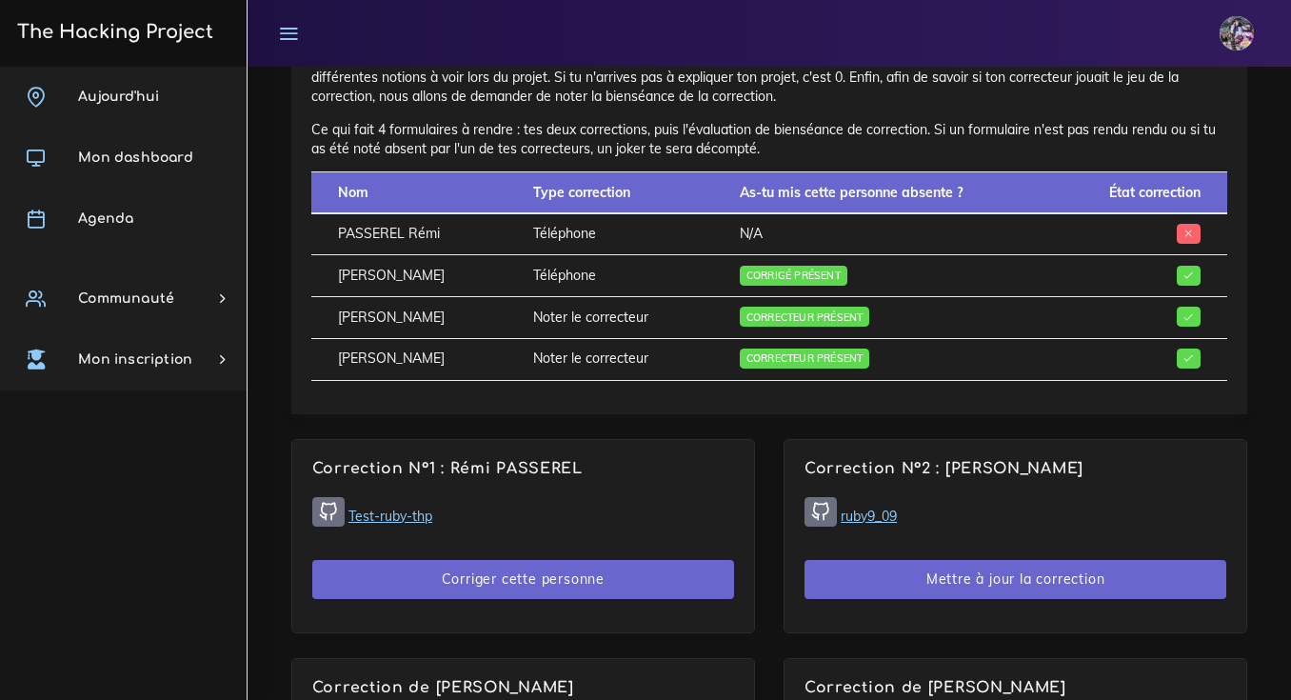
scroll to position [895, 0]
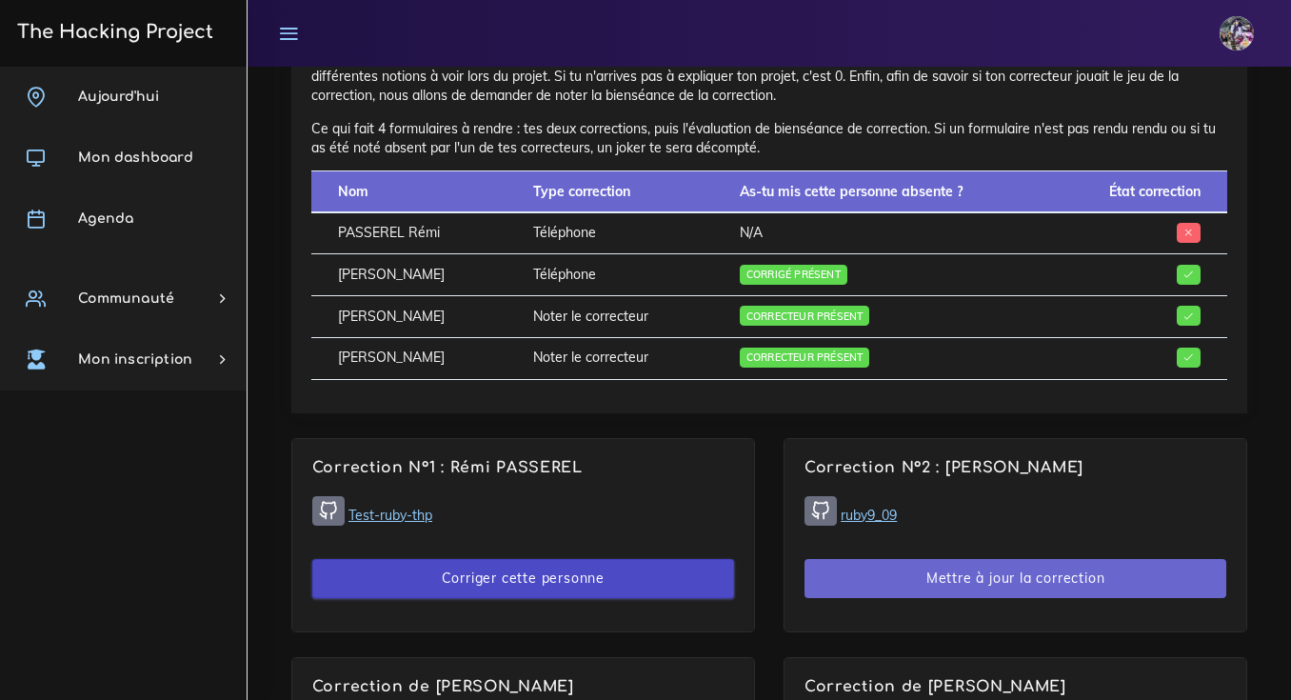
click at [625, 565] on button "Corriger cette personne" at bounding box center [523, 578] width 422 height 39
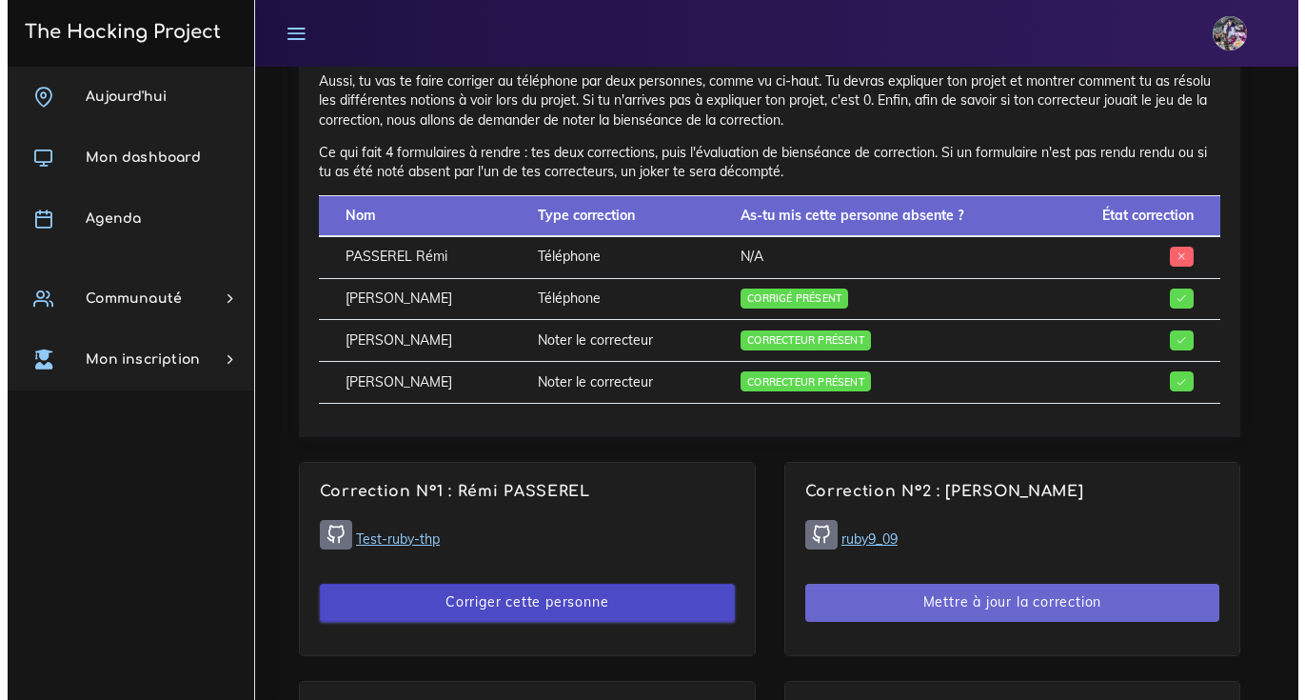
scroll to position [871, 0]
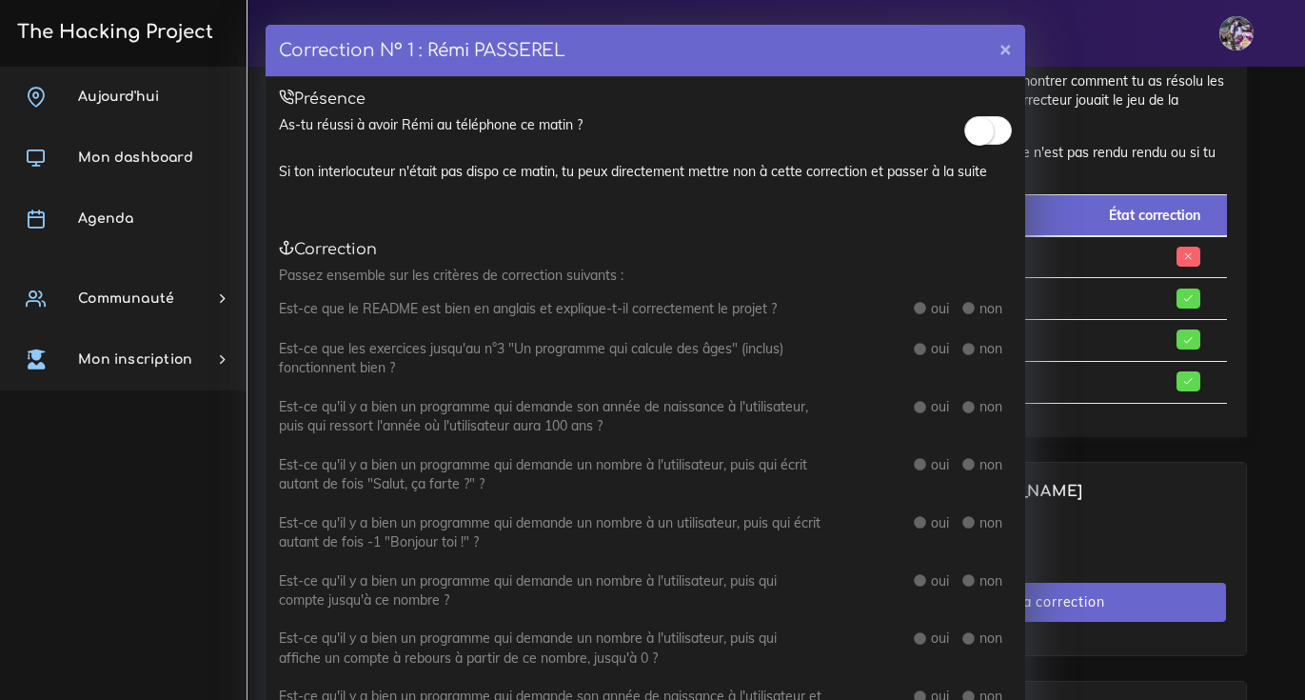
click at [995, 125] on span at bounding box center [988, 130] width 48 height 29
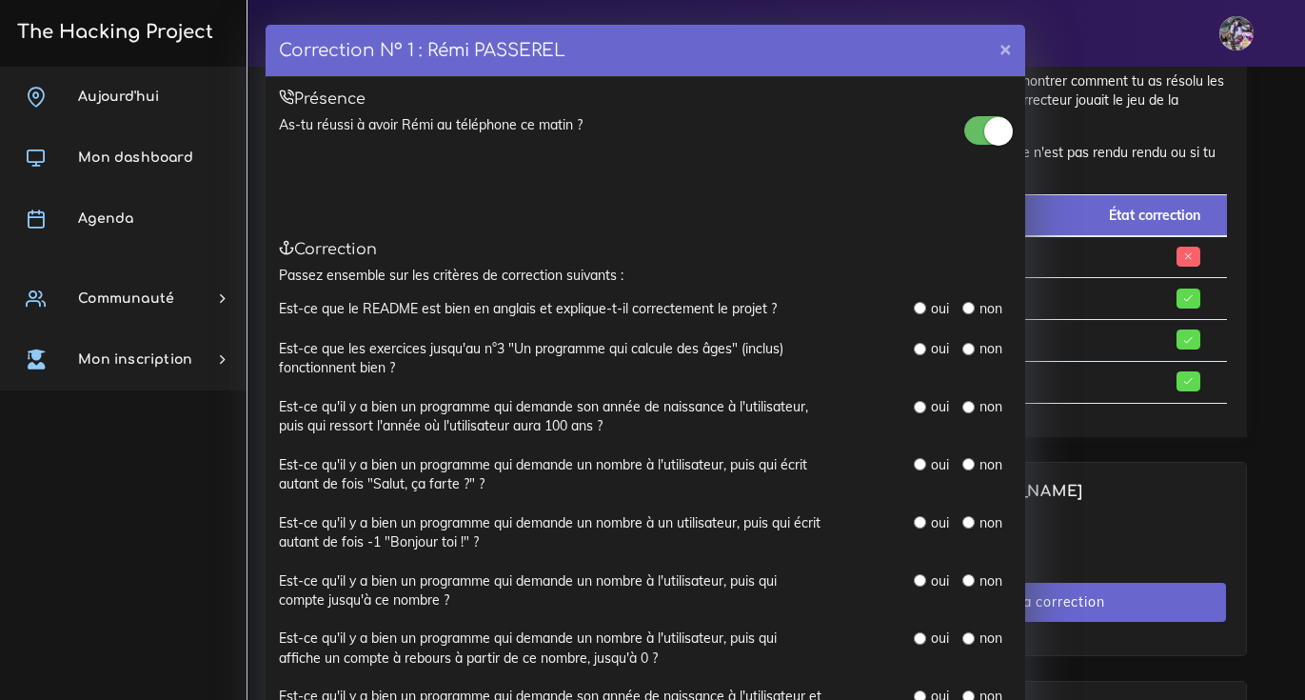
click at [914, 309] on input "radio" at bounding box center [920, 308] width 12 height 12
radio input "true"
click at [914, 350] on input "radio" at bounding box center [920, 349] width 12 height 12
radio input "true"
click at [931, 412] on label "oui" at bounding box center [940, 406] width 18 height 19
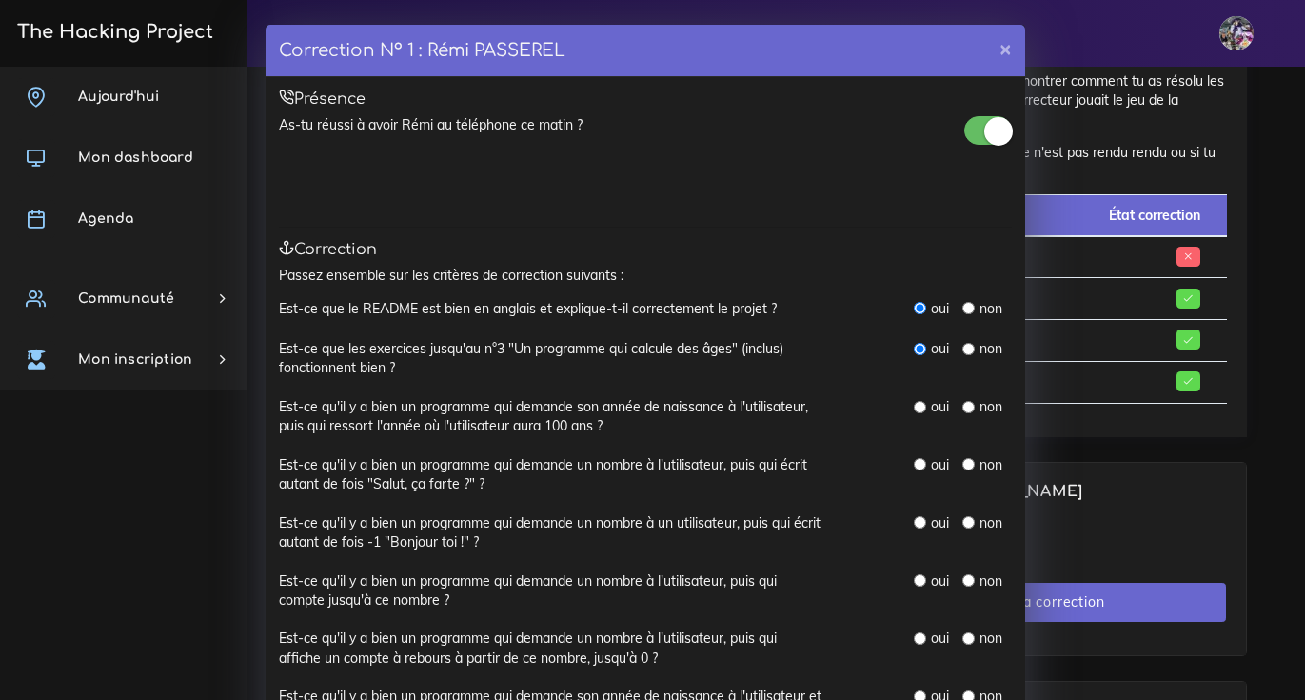
click at [916, 407] on input "radio" at bounding box center [920, 407] width 12 height 12
radio input "true"
click at [914, 468] on input "radio" at bounding box center [920, 464] width 12 height 12
radio input "true"
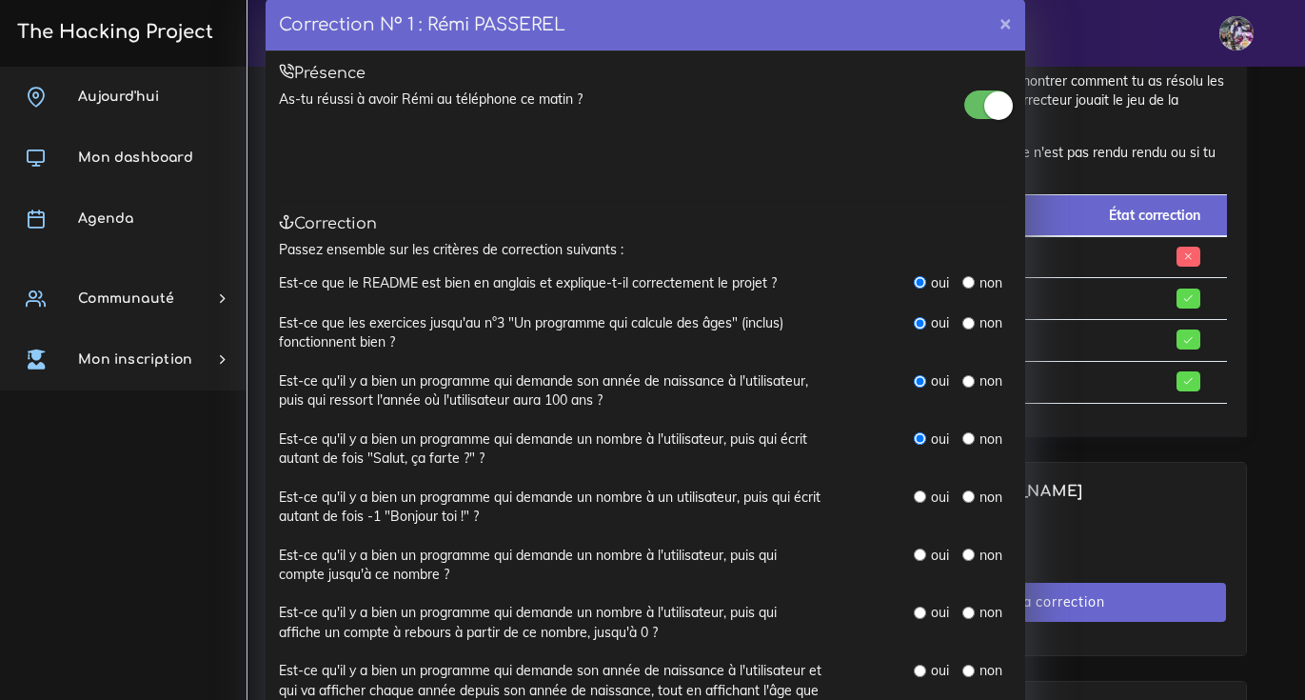
scroll to position [26, 0]
click at [914, 495] on input "radio" at bounding box center [920, 496] width 12 height 12
radio input "true"
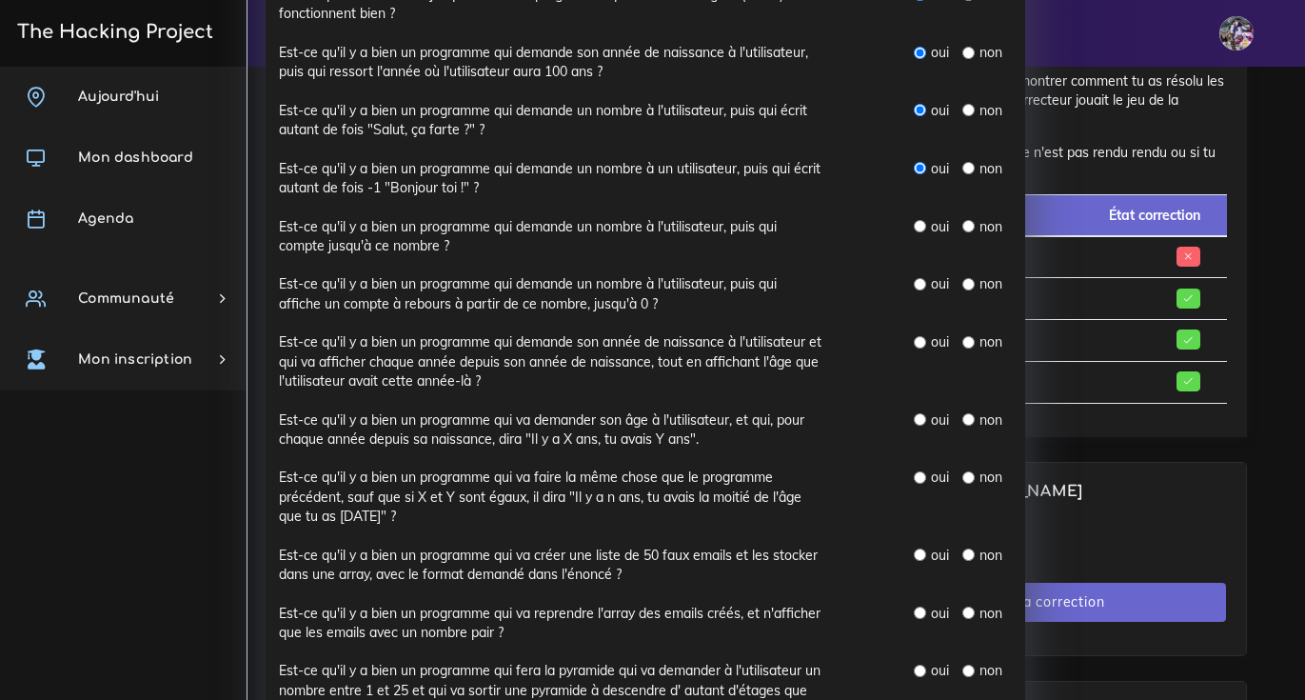
scroll to position [417, 0]
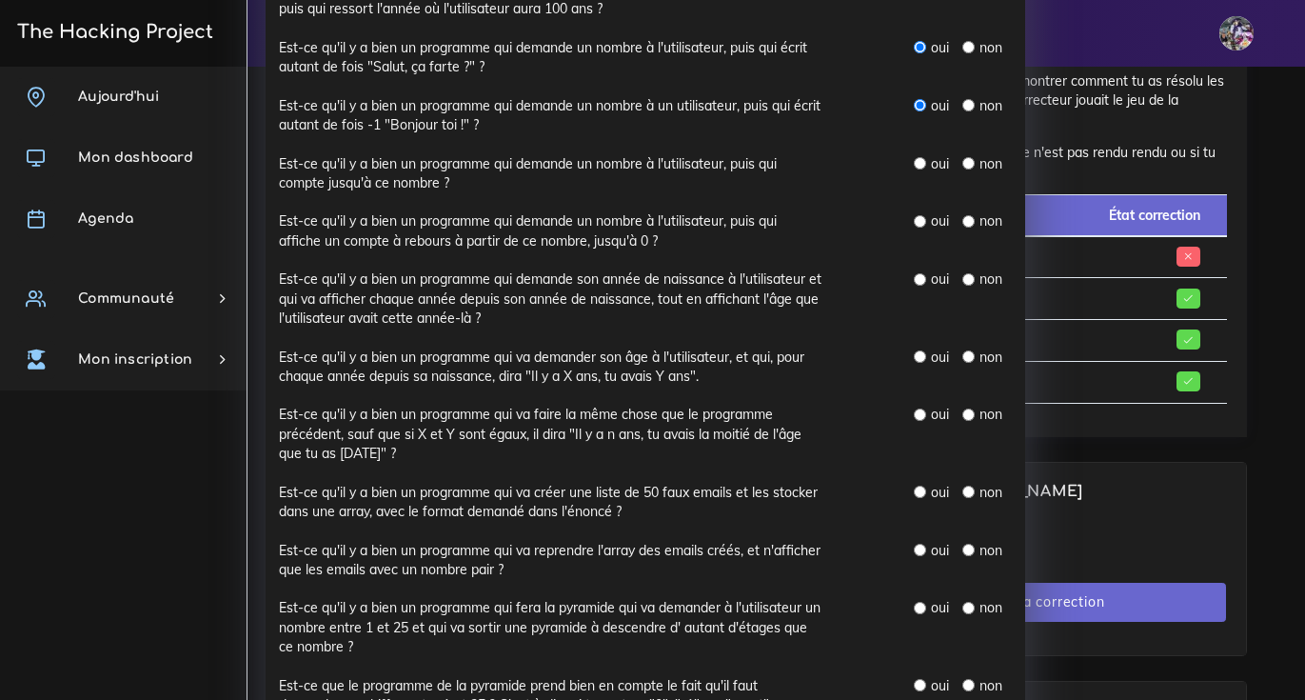
click at [914, 168] on input "radio" at bounding box center [920, 163] width 12 height 12
radio input "true"
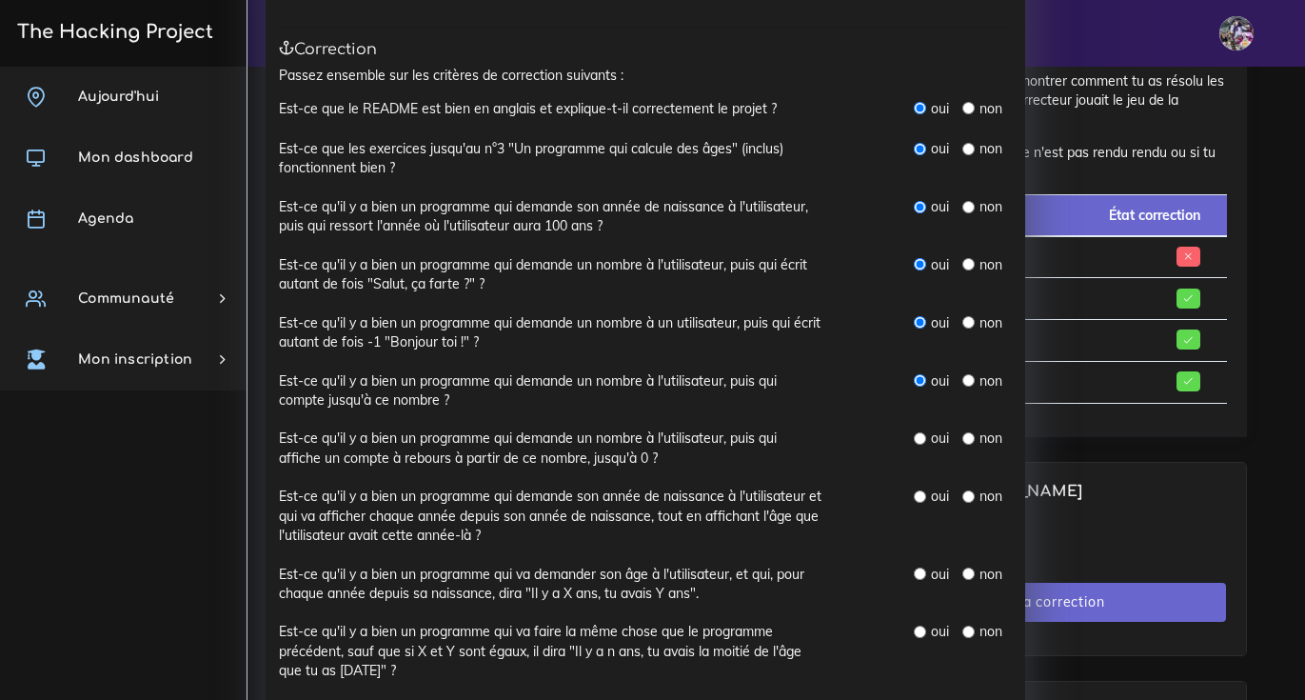
scroll to position [220, 0]
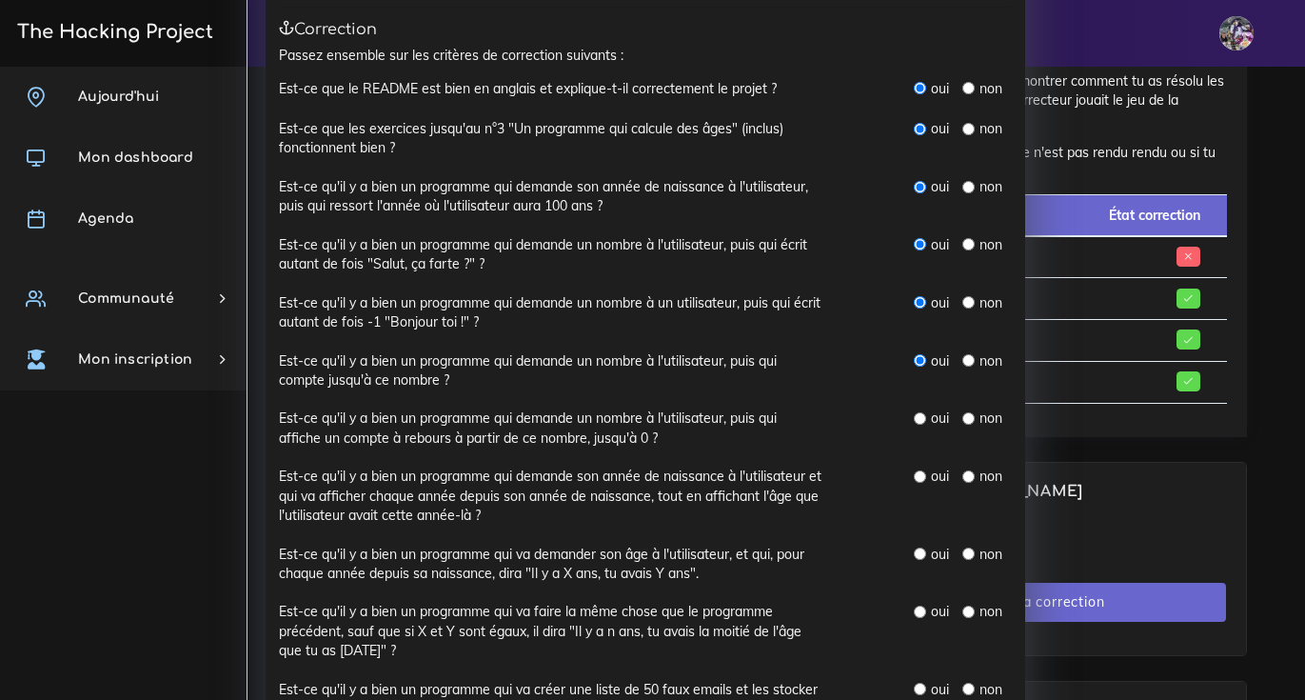
click at [914, 418] on input "radio" at bounding box center [920, 418] width 12 height 12
radio input "true"
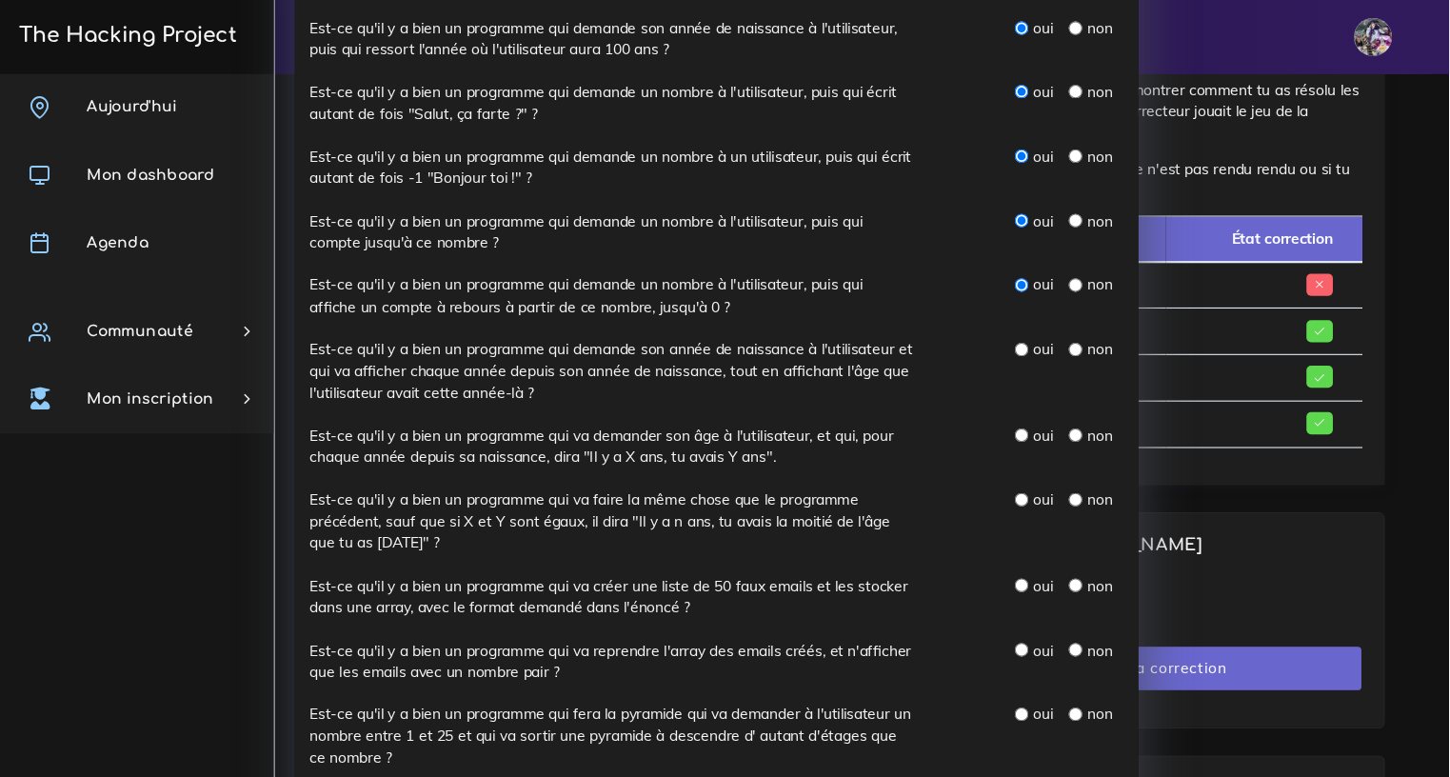
scroll to position [399, 0]
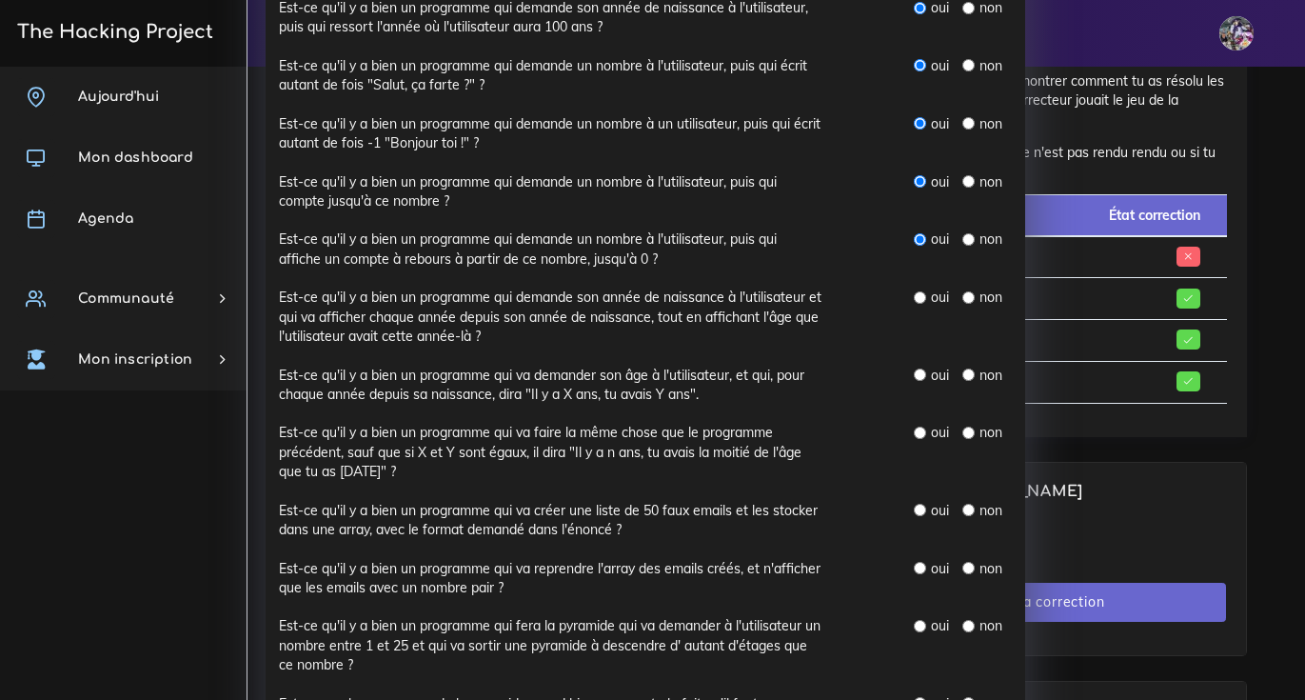
click at [914, 301] on input "radio" at bounding box center [920, 297] width 12 height 12
radio input "true"
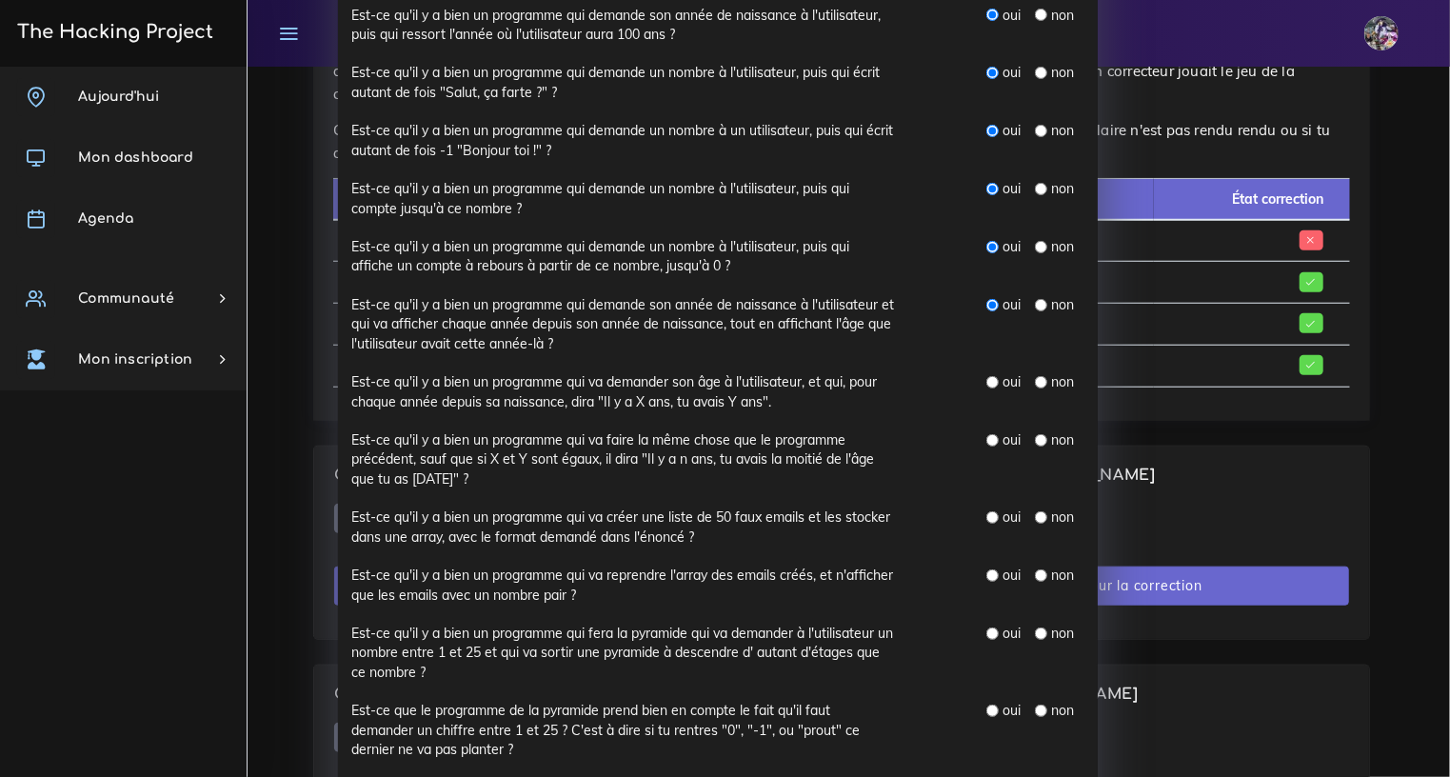
scroll to position [395, 0]
click at [988, 383] on input "radio" at bounding box center [992, 382] width 12 height 12
radio input "true"
click at [988, 439] on input "radio" at bounding box center [992, 440] width 12 height 12
radio input "true"
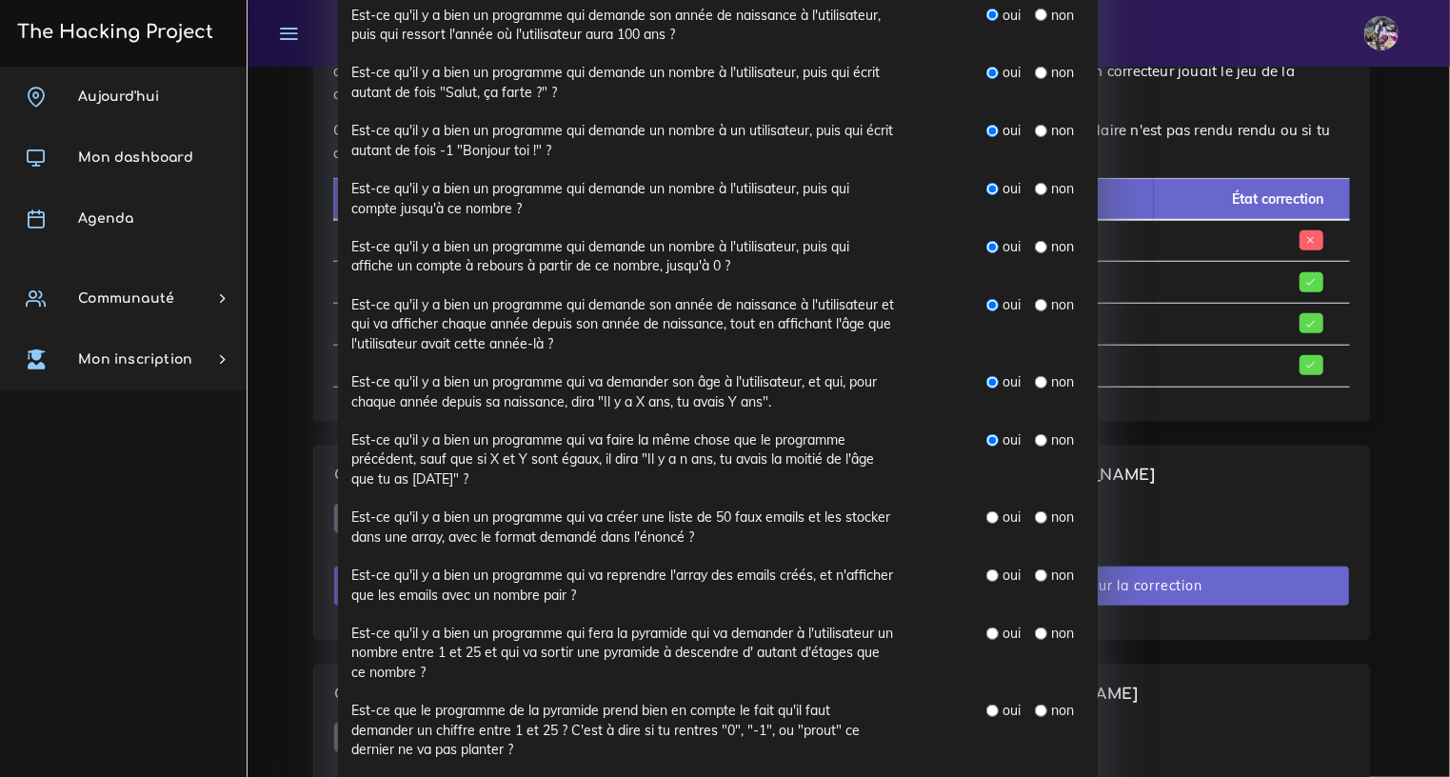
click at [993, 577] on div "oui" at bounding box center [1003, 574] width 34 height 19
click at [988, 513] on input "radio" at bounding box center [992, 517] width 12 height 12
radio input "true"
click at [986, 575] on input "radio" at bounding box center [992, 575] width 12 height 12
radio input "true"
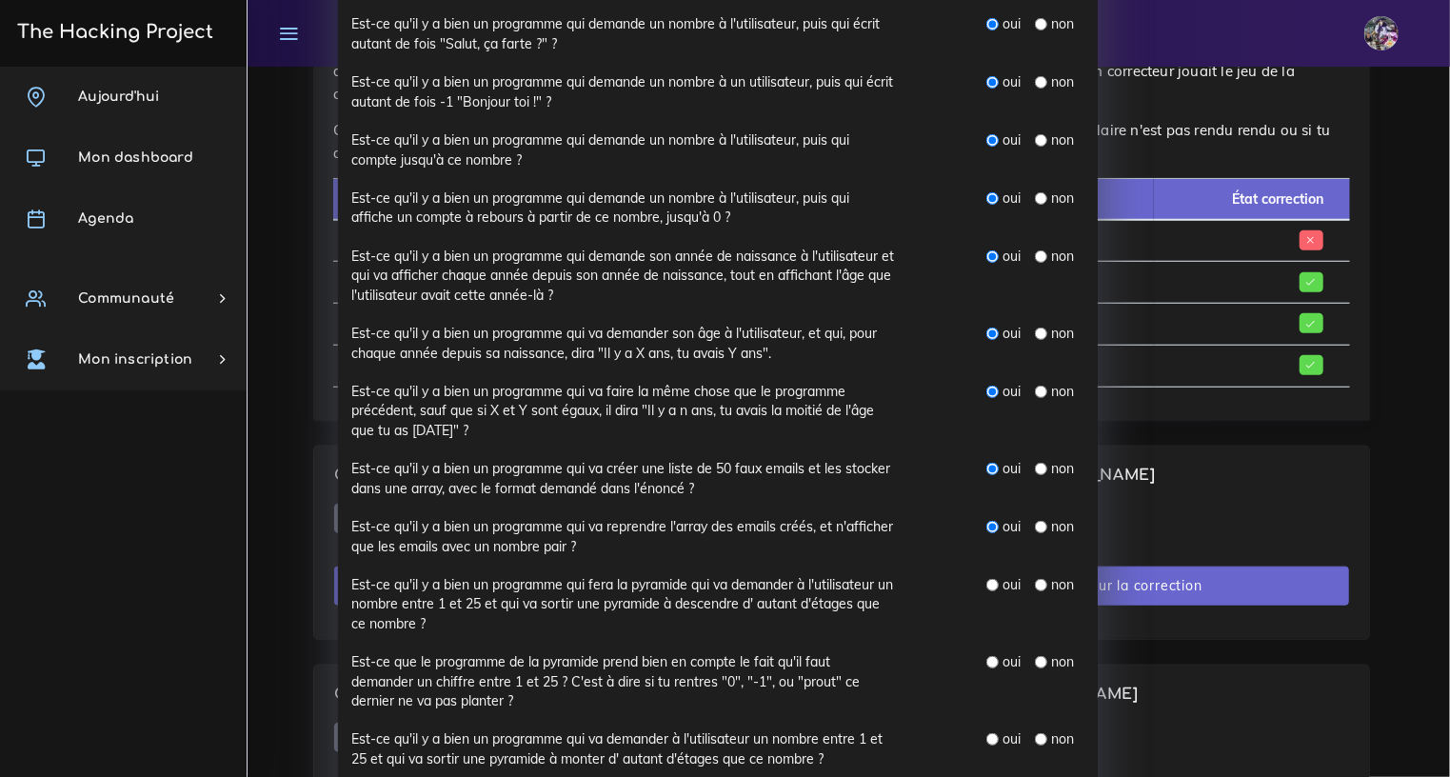
scroll to position [529, 0]
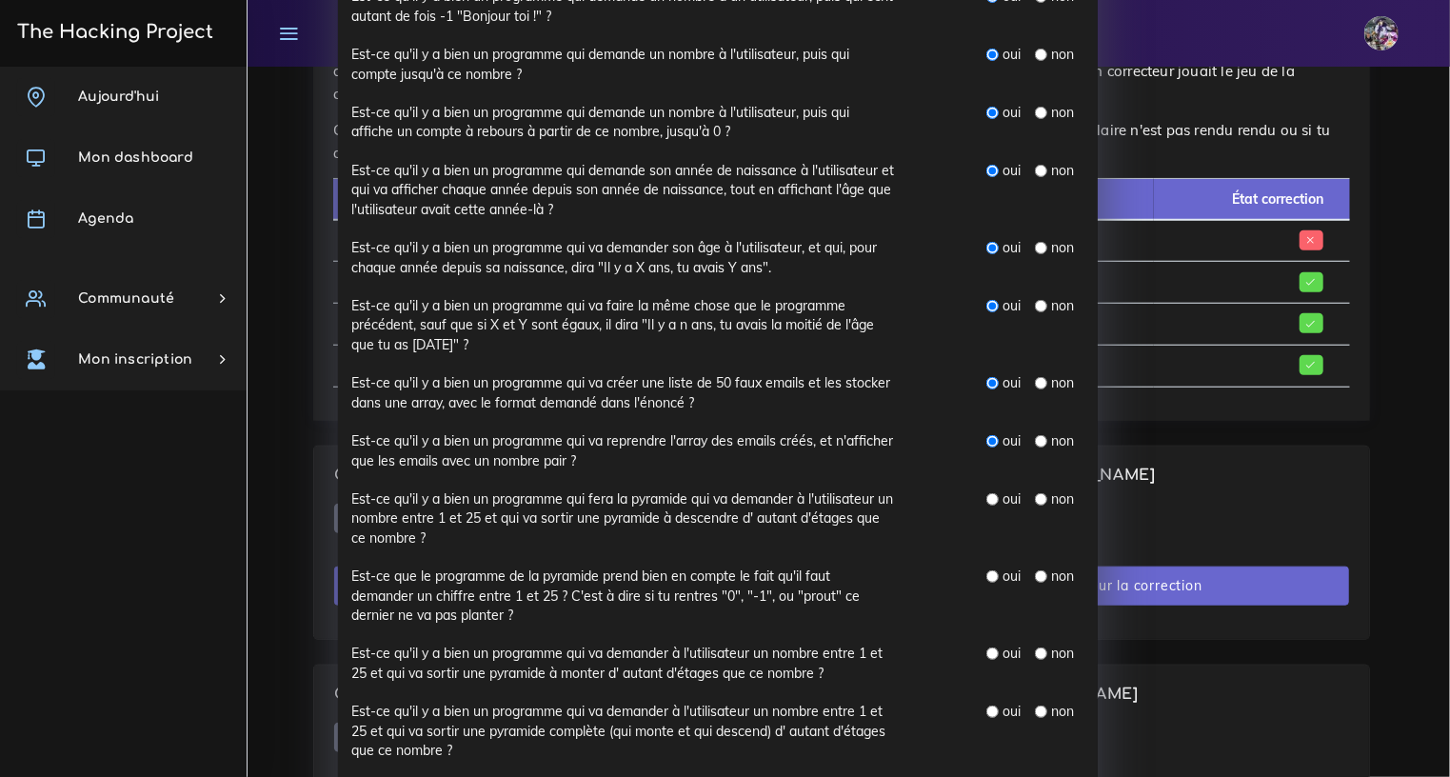
click at [1035, 501] on input "radio" at bounding box center [1041, 499] width 12 height 12
radio input "true"
click at [1003, 497] on label "oui" at bounding box center [1012, 498] width 18 height 19
click at [986, 496] on input "radio" at bounding box center [992, 499] width 12 height 12
radio input "true"
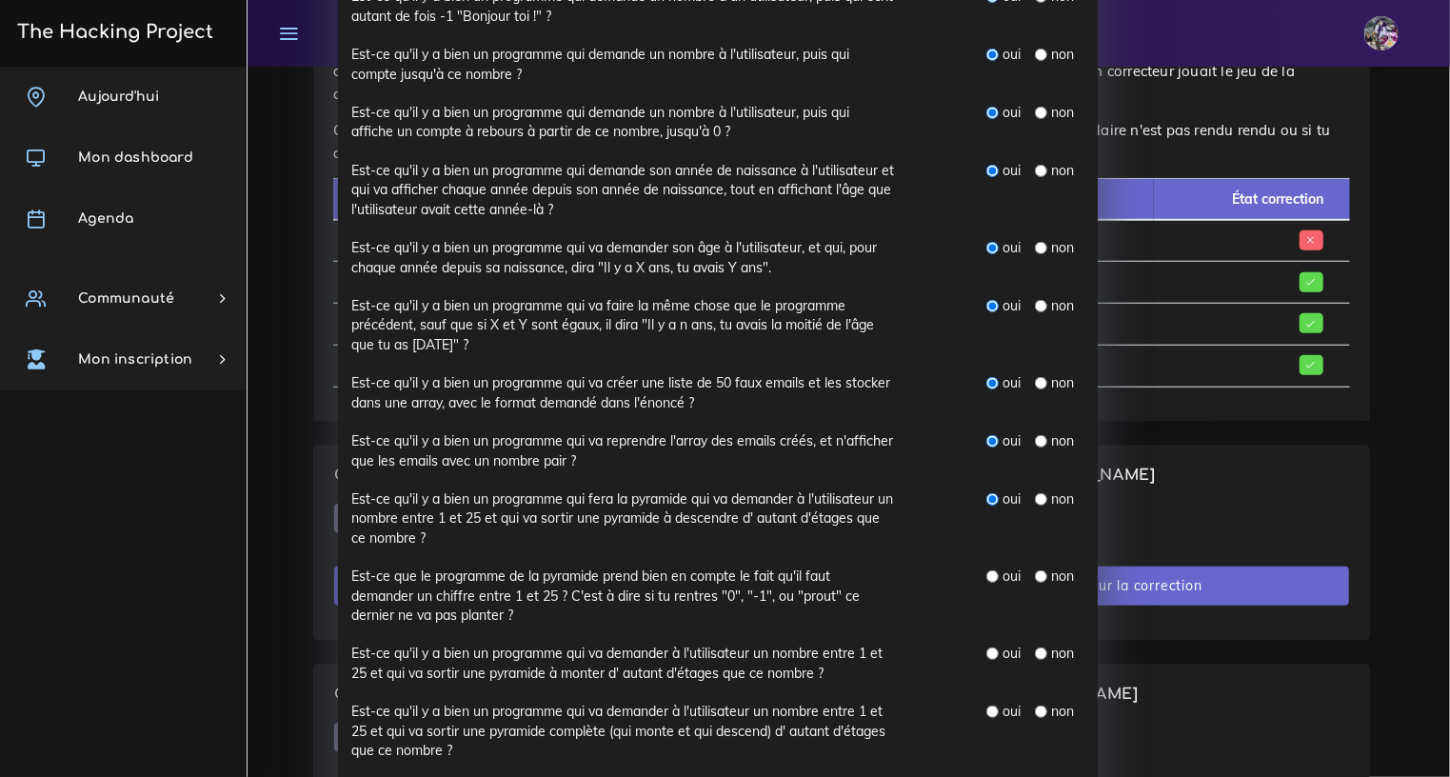
click at [1036, 573] on input "radio" at bounding box center [1041, 576] width 12 height 12
radio input "true"
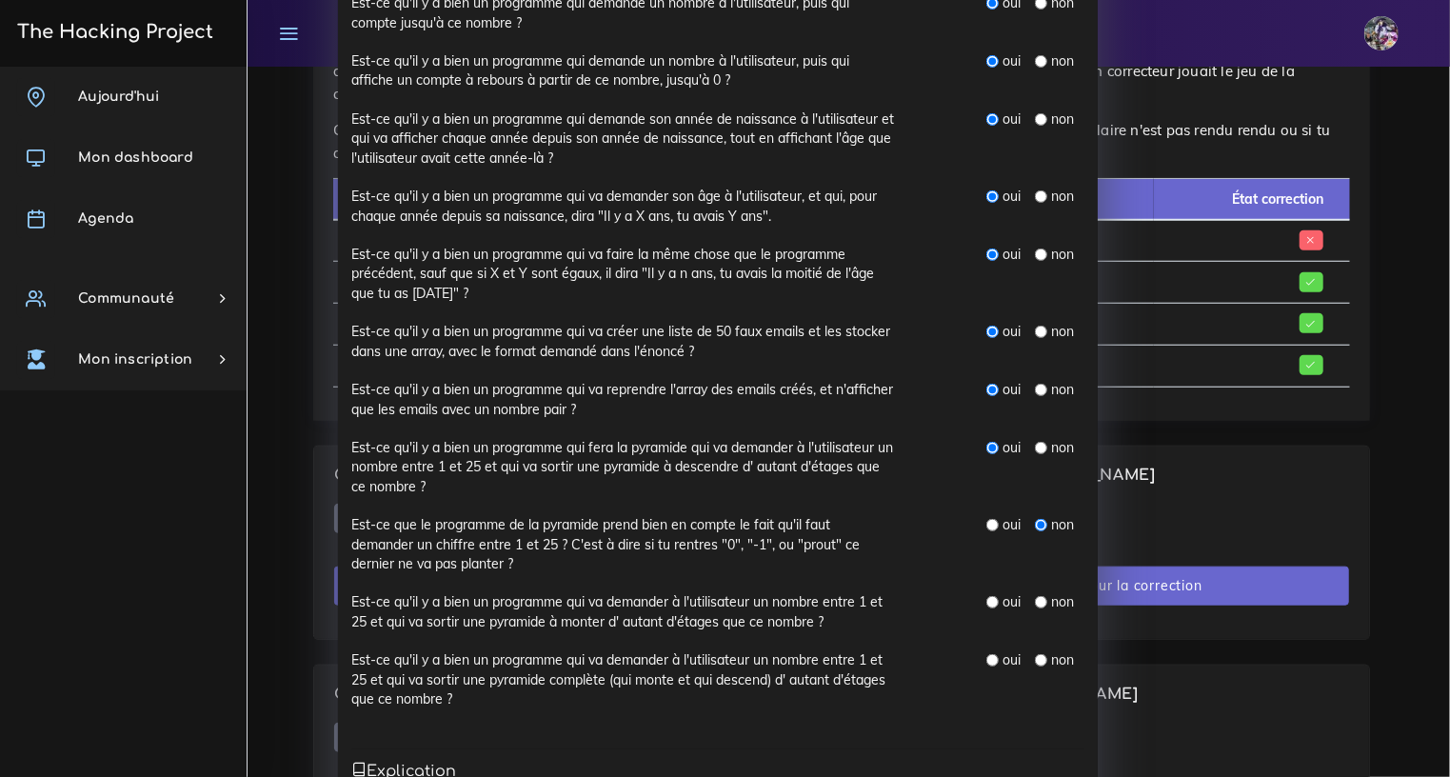
scroll to position [600, 0]
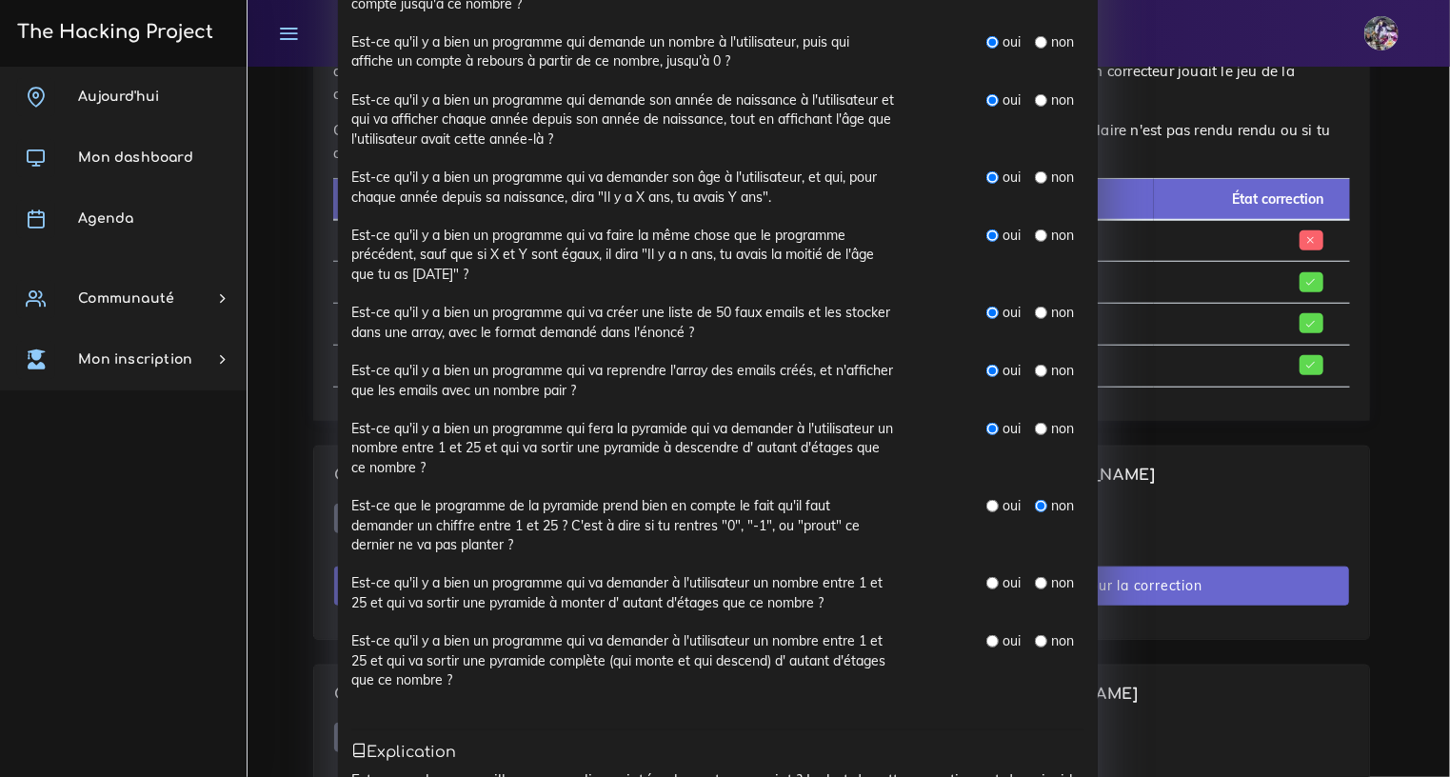
click at [986, 594] on div "oui non" at bounding box center [1003, 592] width 190 height 39
click at [986, 589] on div "oui" at bounding box center [1003, 582] width 34 height 19
click at [986, 584] on input "radio" at bounding box center [992, 583] width 12 height 12
radio input "true"
click at [986, 580] on input "radio" at bounding box center [992, 583] width 12 height 12
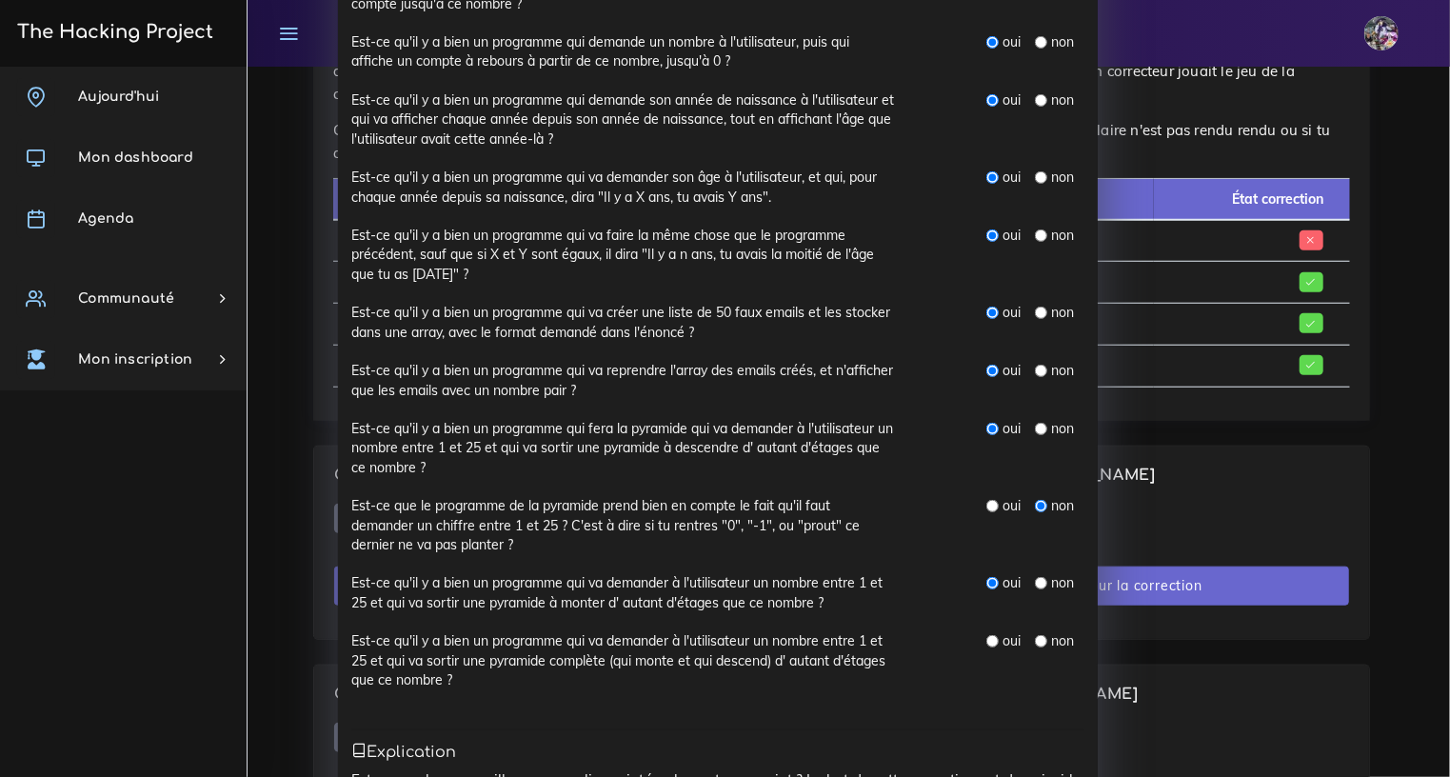
click at [986, 577] on input "radio" at bounding box center [992, 583] width 12 height 12
click at [988, 640] on input "radio" at bounding box center [992, 641] width 12 height 12
radio input "true"
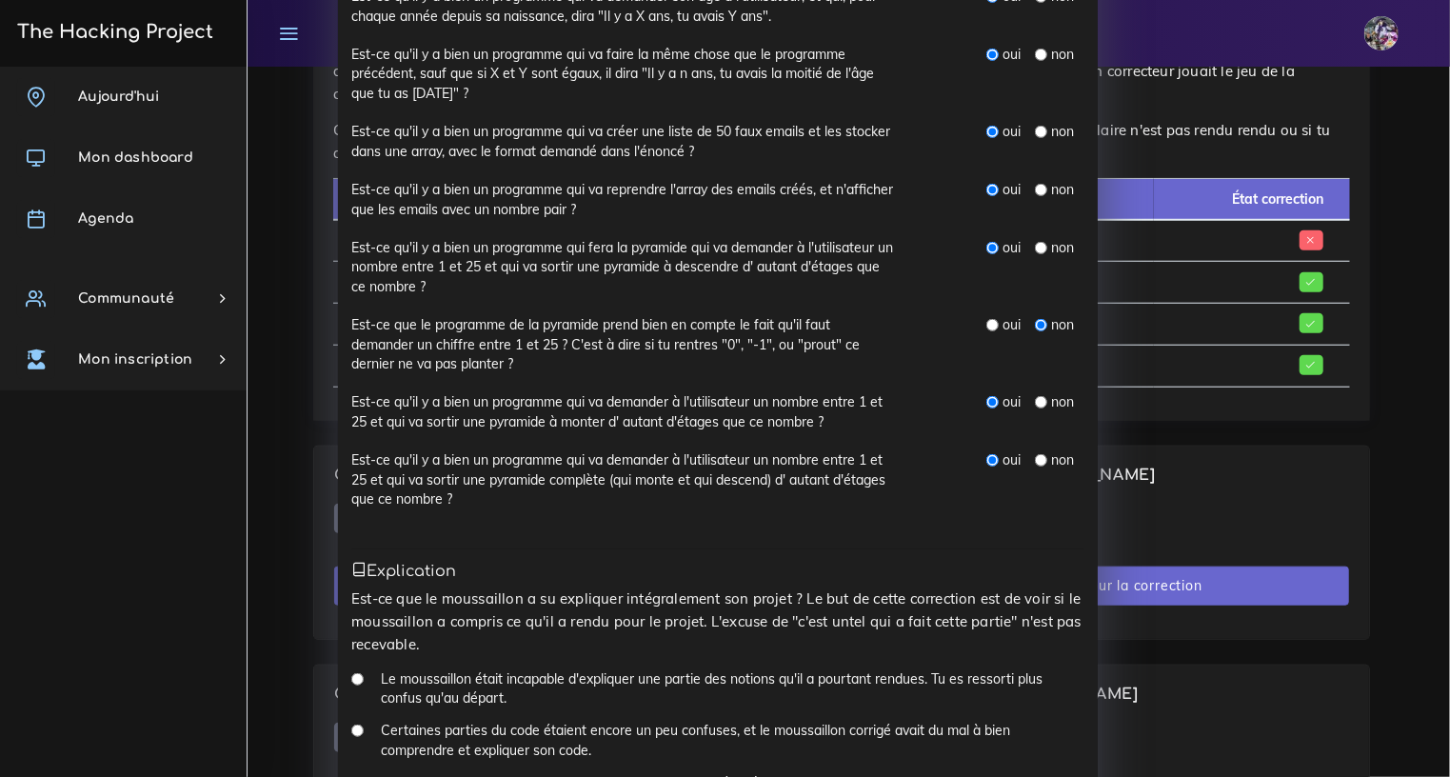
scroll to position [1047, 0]
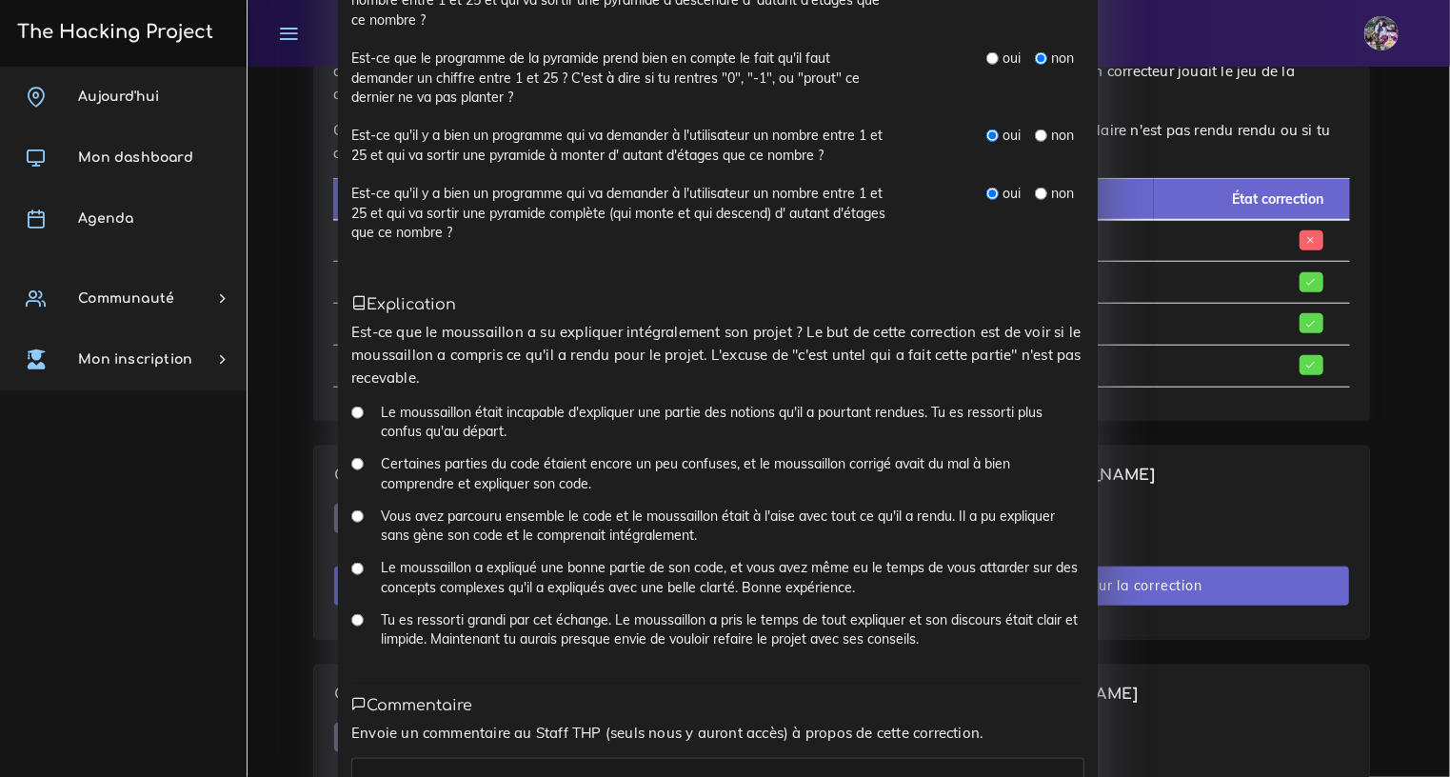
click at [351, 614] on input "Tu es ressorti grandi par cet échange. Le moussaillon a pris le temps de tout e…" at bounding box center [357, 620] width 12 height 12
radio input "true"
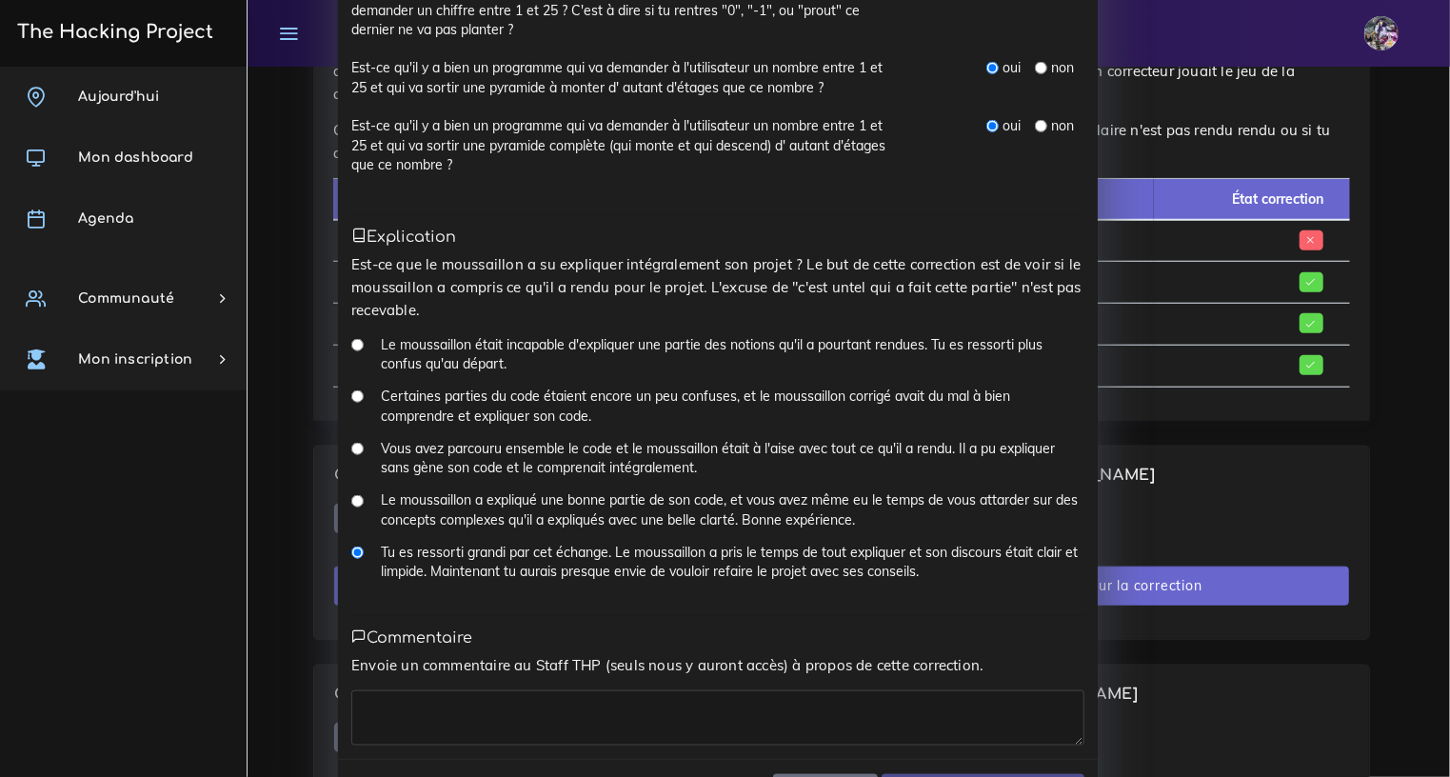
scroll to position [1181, 0]
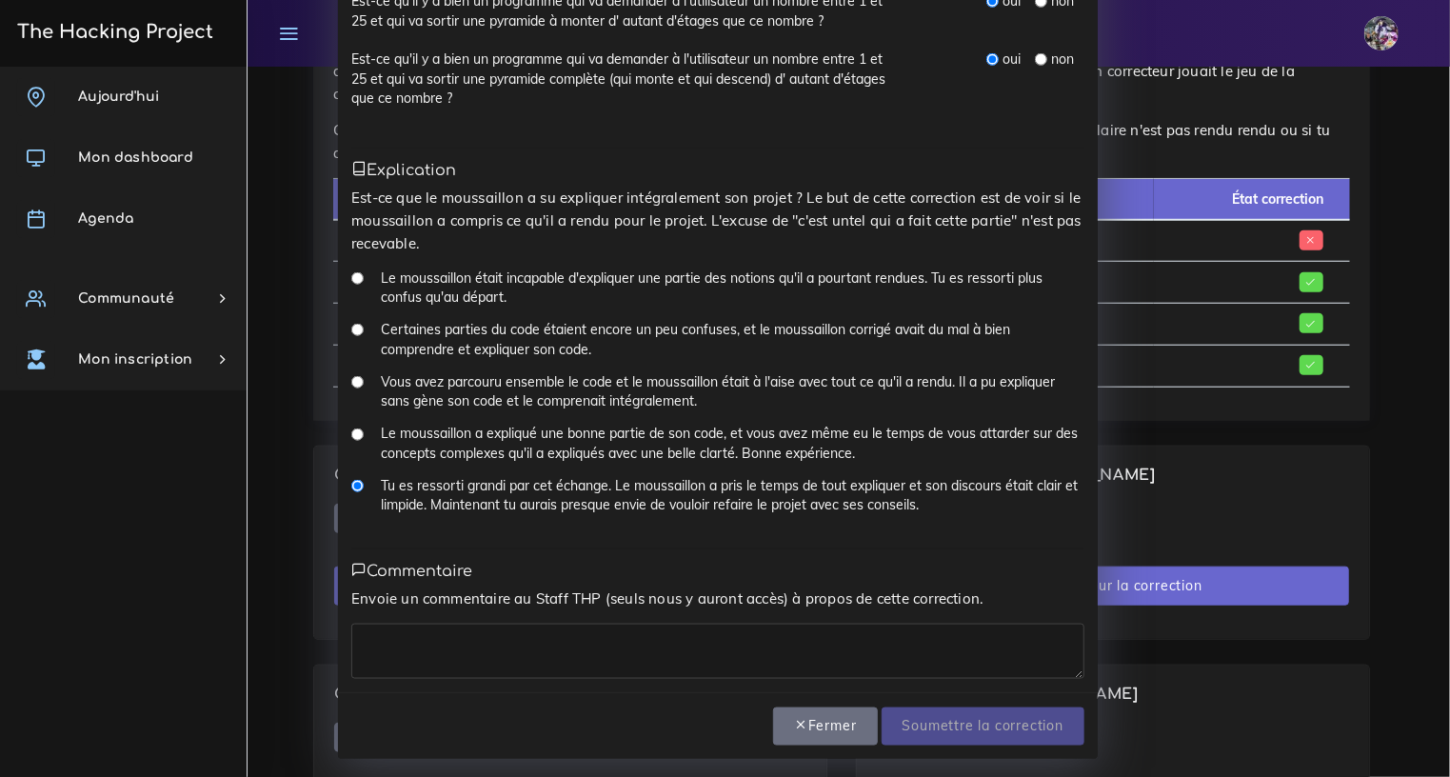
click at [520, 627] on textarea at bounding box center [717, 651] width 733 height 55
type textarea "M"
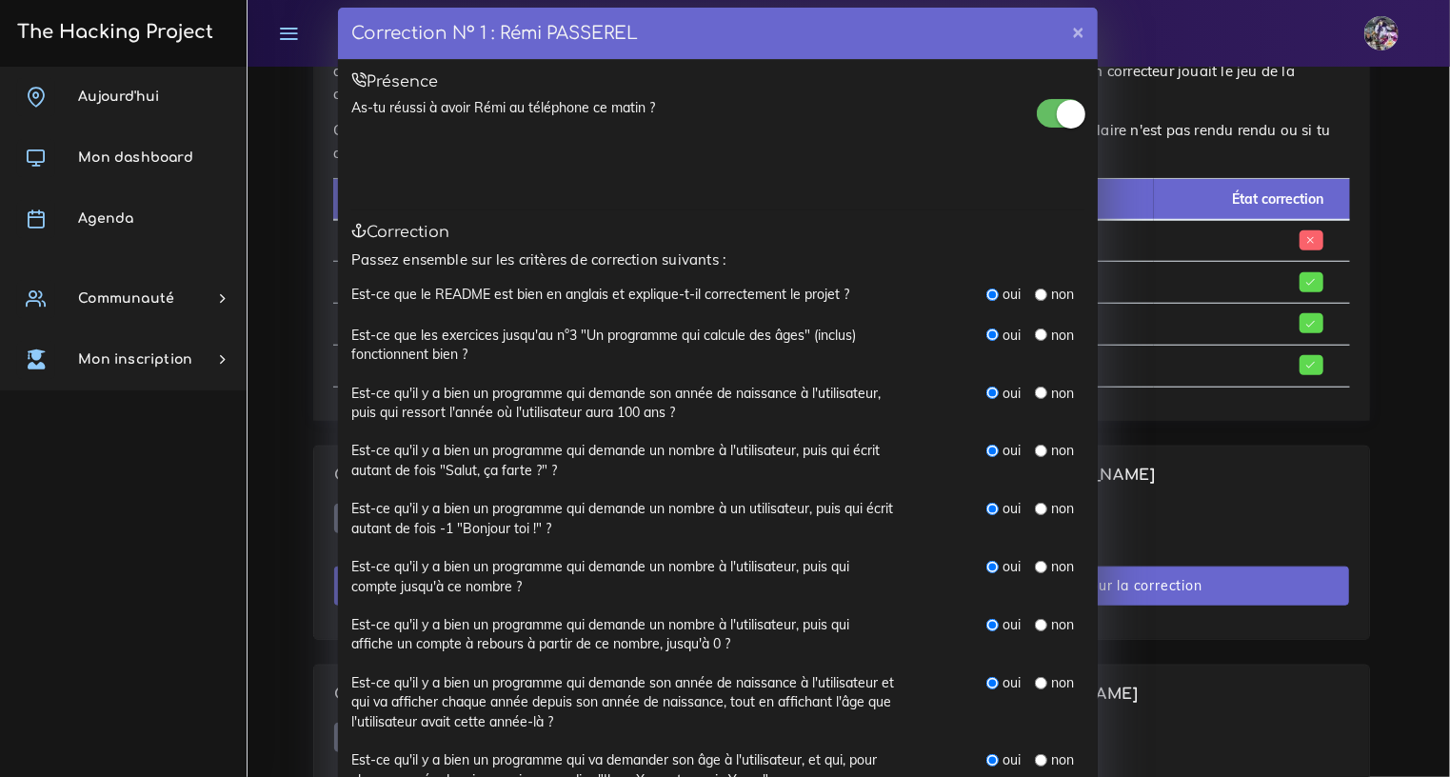
scroll to position [0, 0]
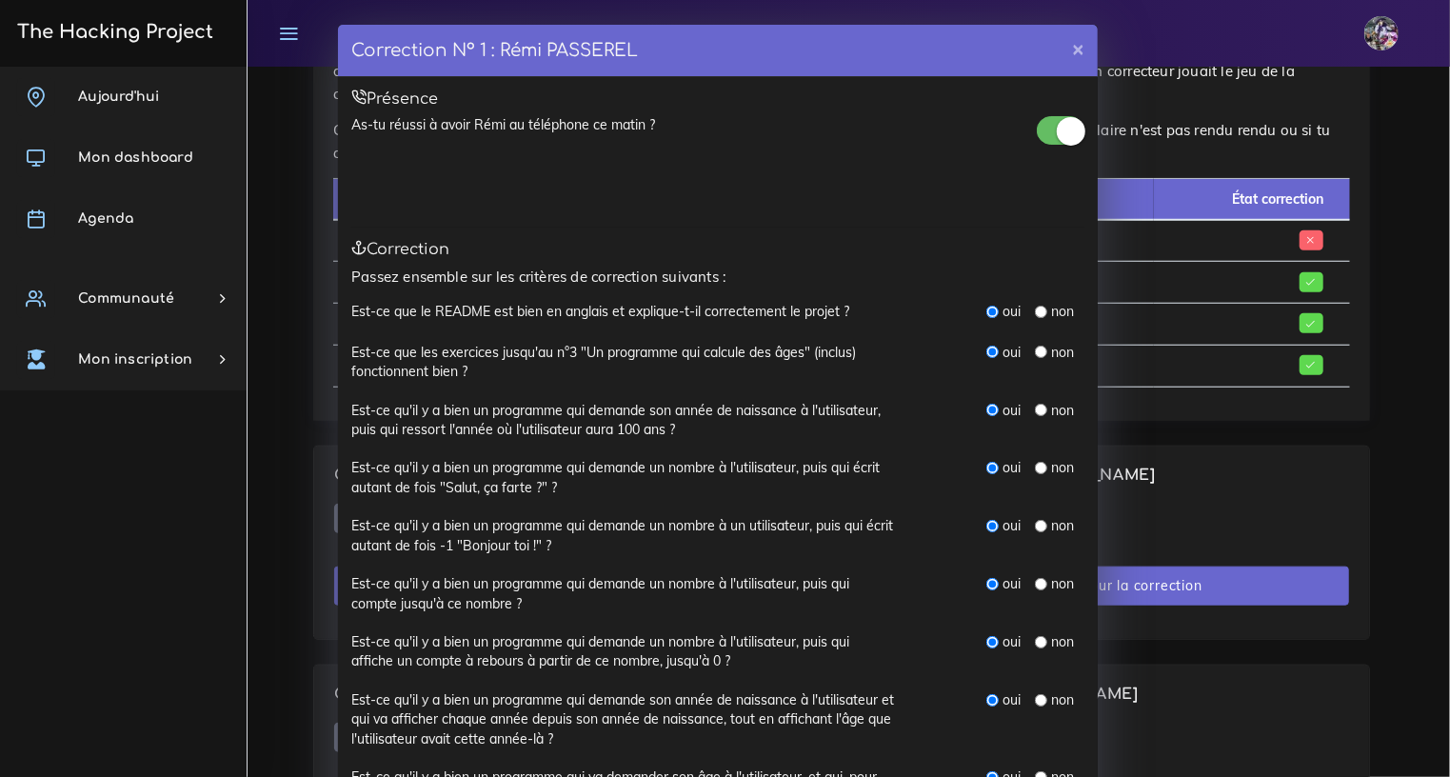
type textarea "super taff de rémi, clair et efficace"
click at [1035, 306] on div "non" at bounding box center [1054, 311] width 39 height 19
click at [1035, 310] on input "radio" at bounding box center [1041, 312] width 12 height 12
radio input "true"
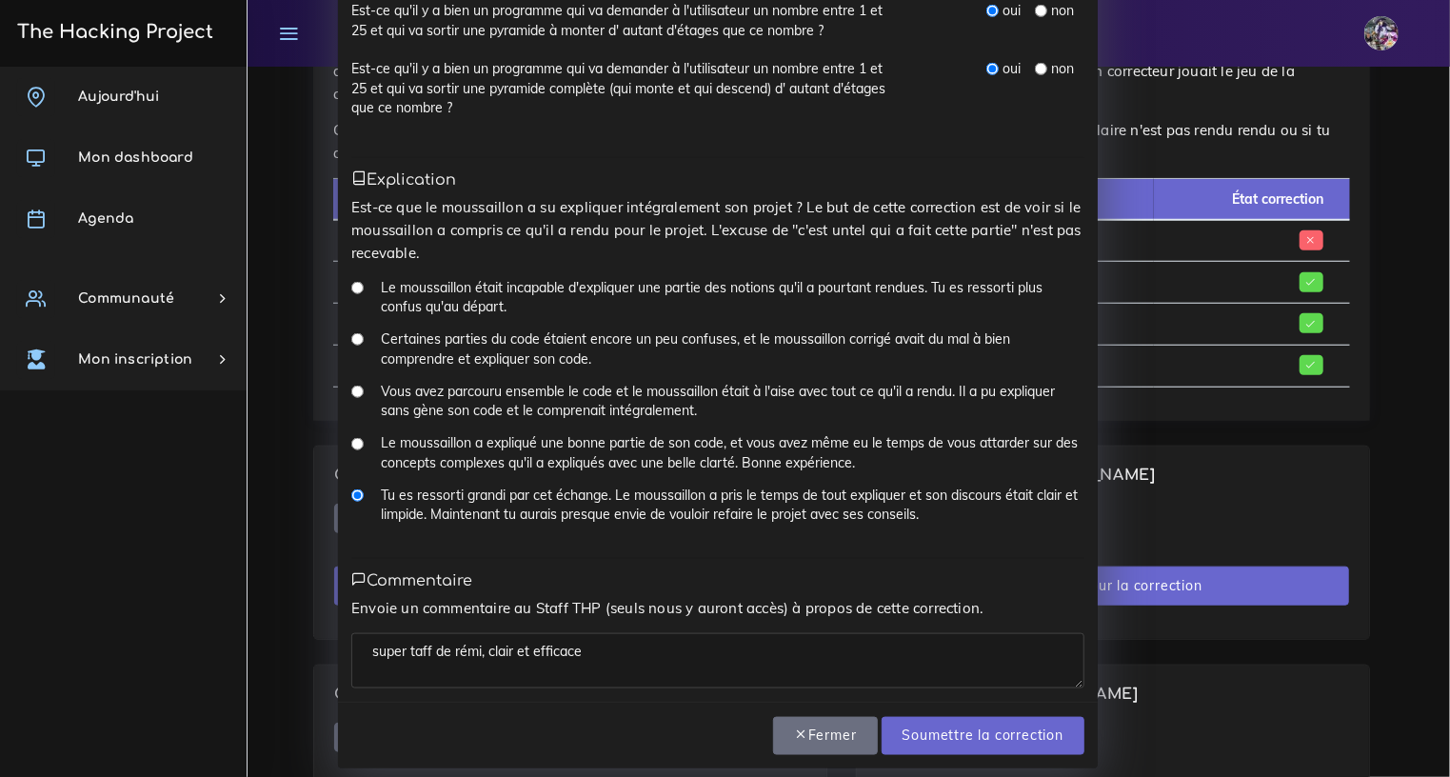
scroll to position [1181, 0]
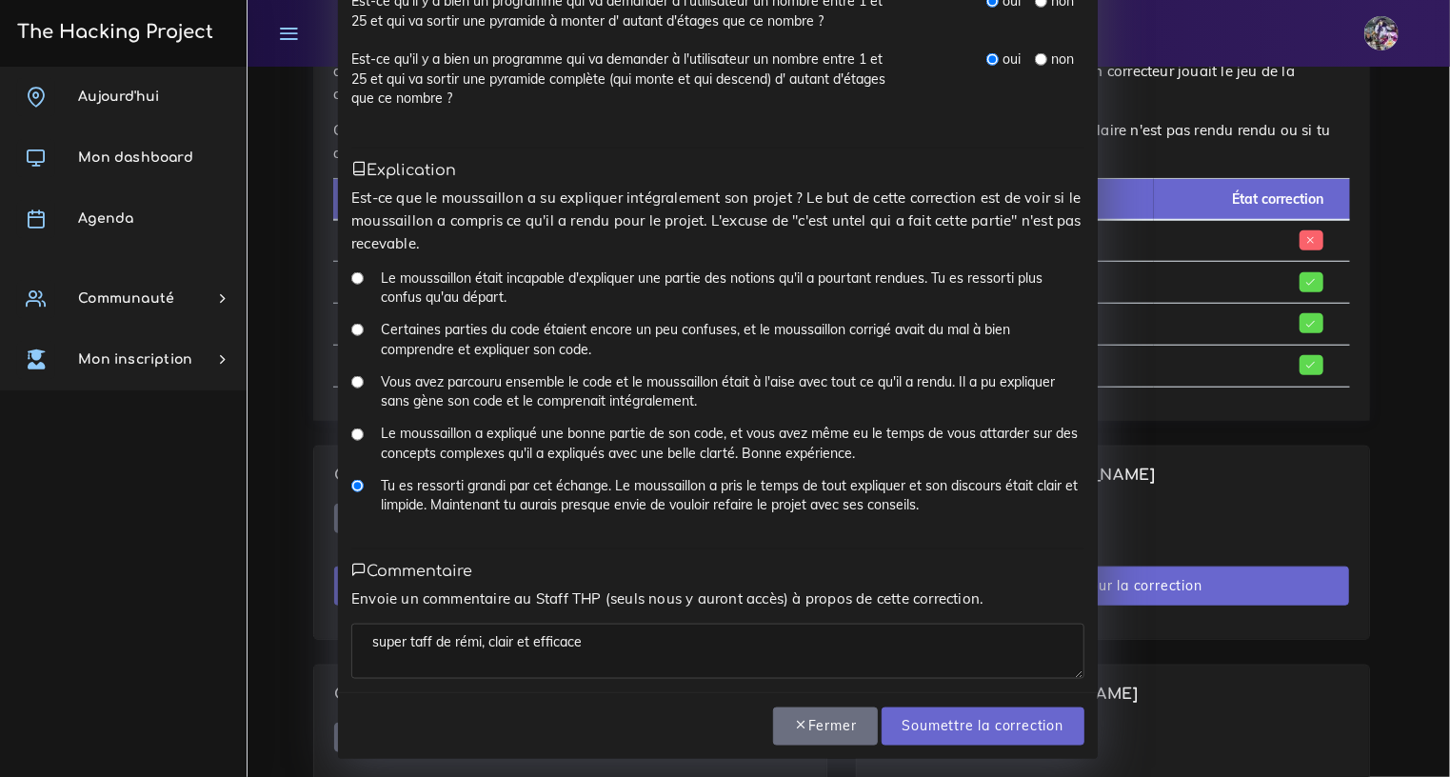
click at [752, 642] on textarea "super taff de rémi, clair et efficace" at bounding box center [717, 651] width 733 height 55
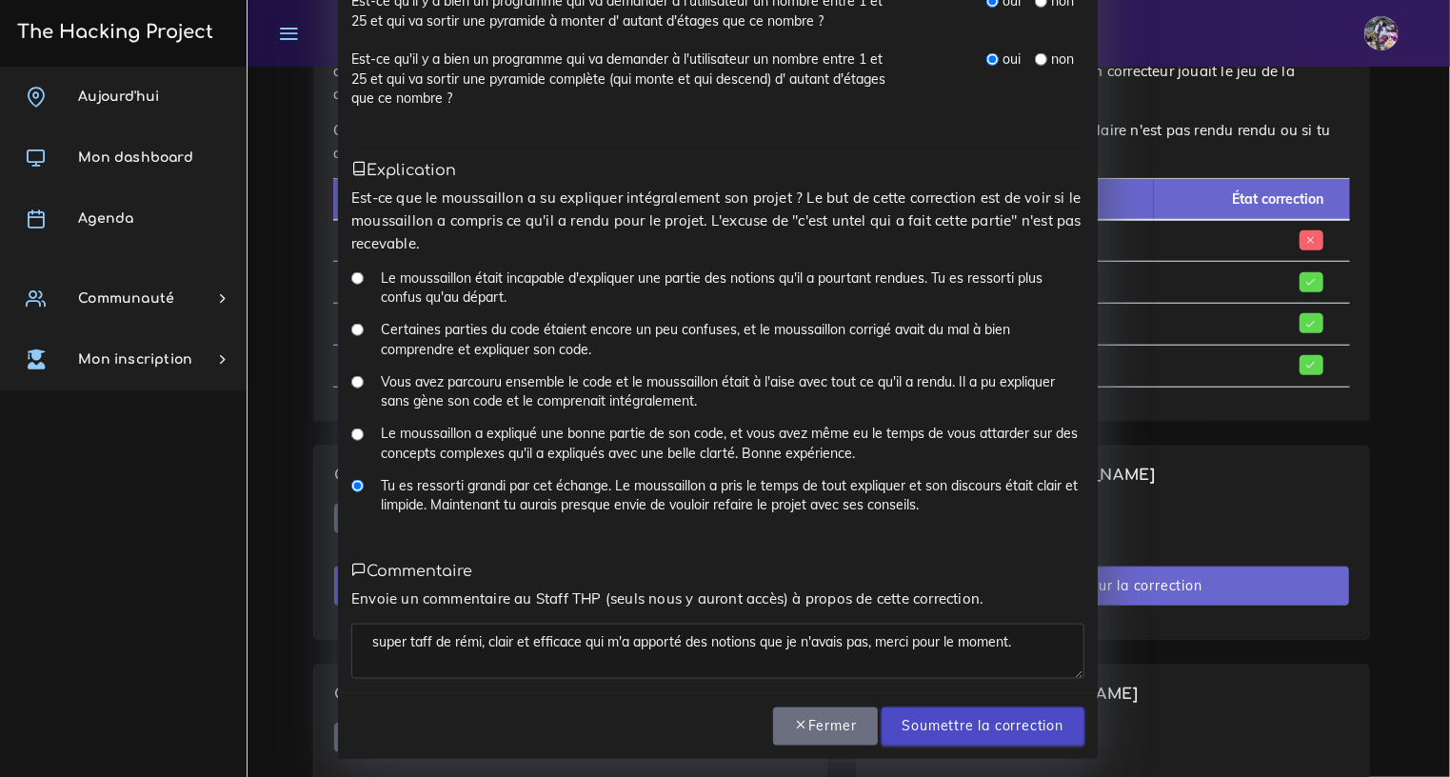
type textarea "super taff de rémi, clair et efficace qui m'a apporté des notions que je n'avai…"
click at [1016, 699] on input "Soumettre la correction" at bounding box center [982, 726] width 203 height 39
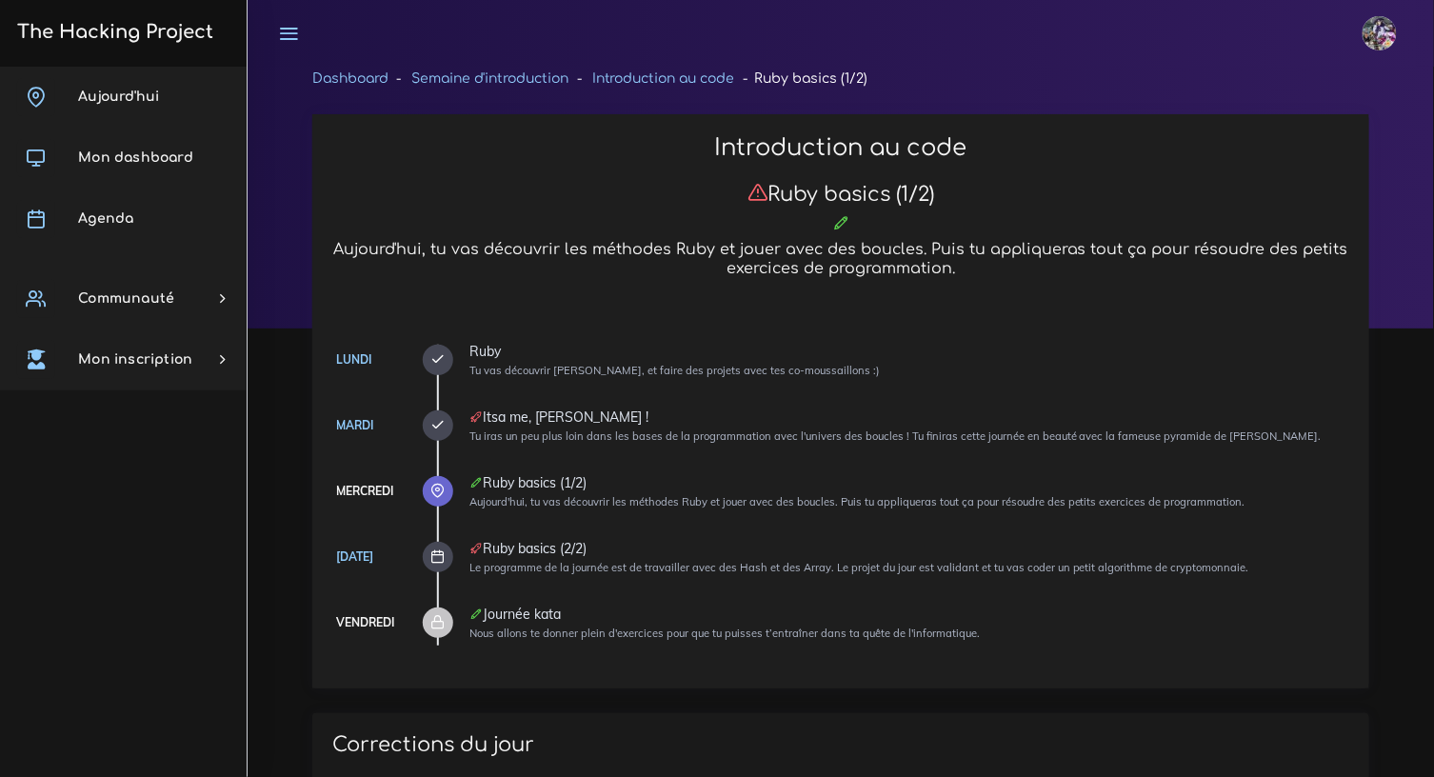
click at [110, 17] on link "The Hacking Project" at bounding box center [112, 31] width 202 height 63
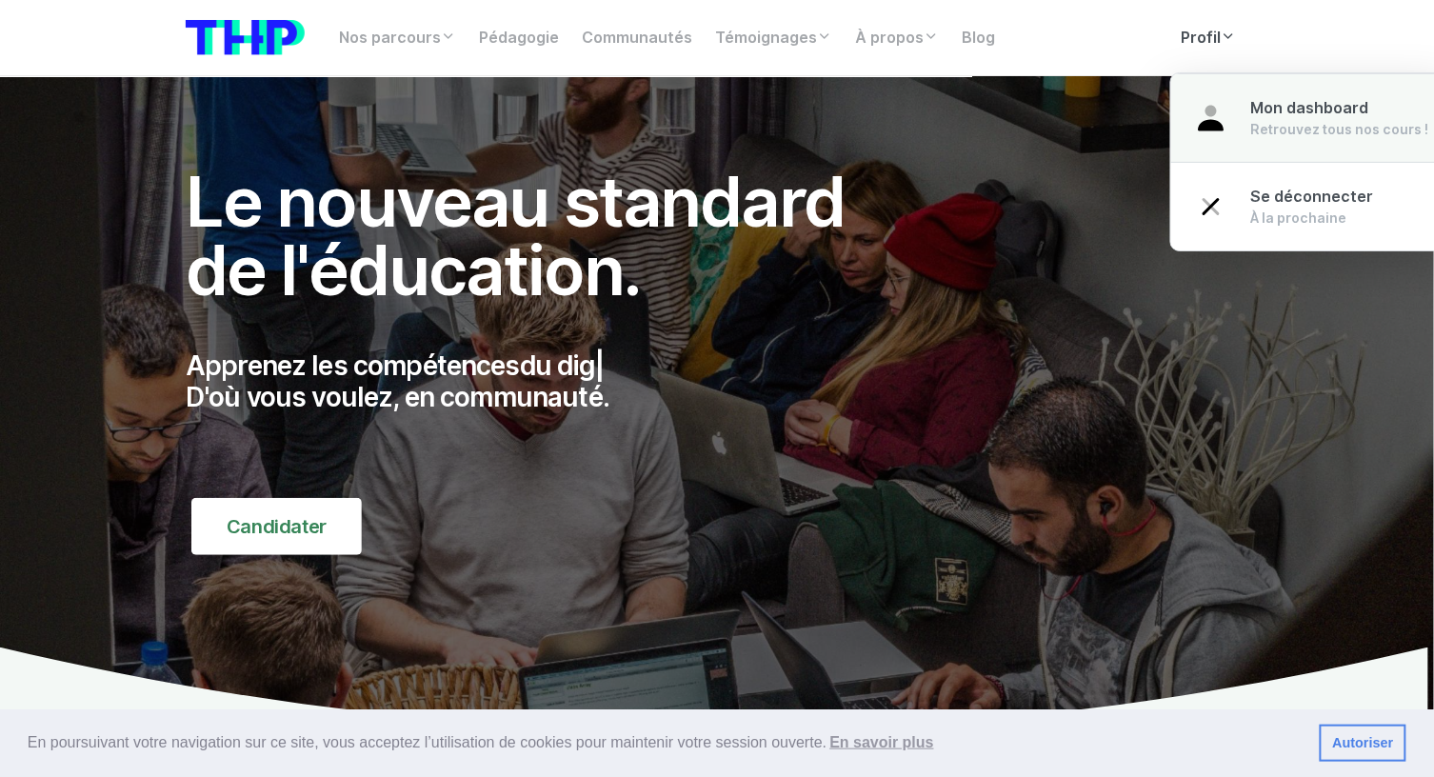
click at [1256, 123] on div "Retrouvez tous nos cours !" at bounding box center [1340, 129] width 178 height 19
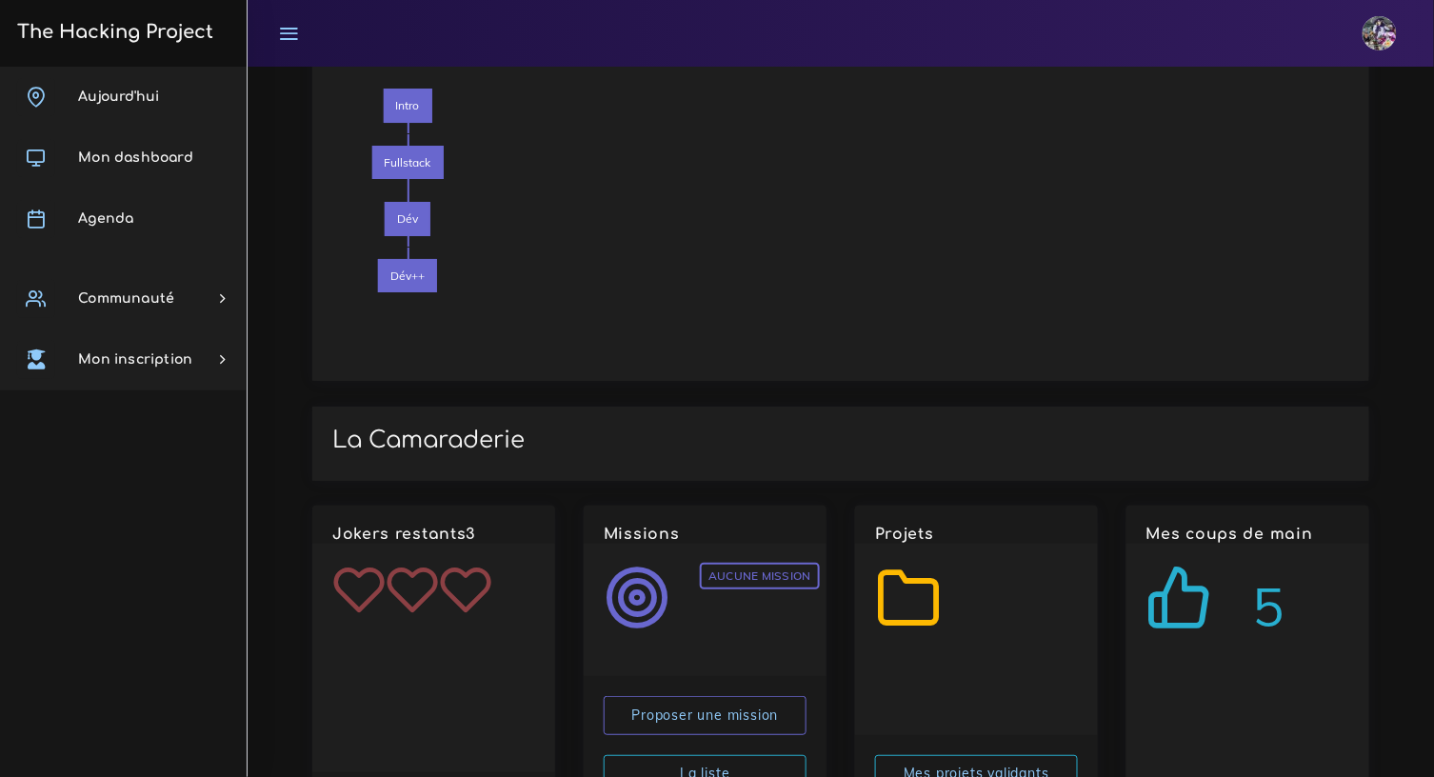
scroll to position [2047, 0]
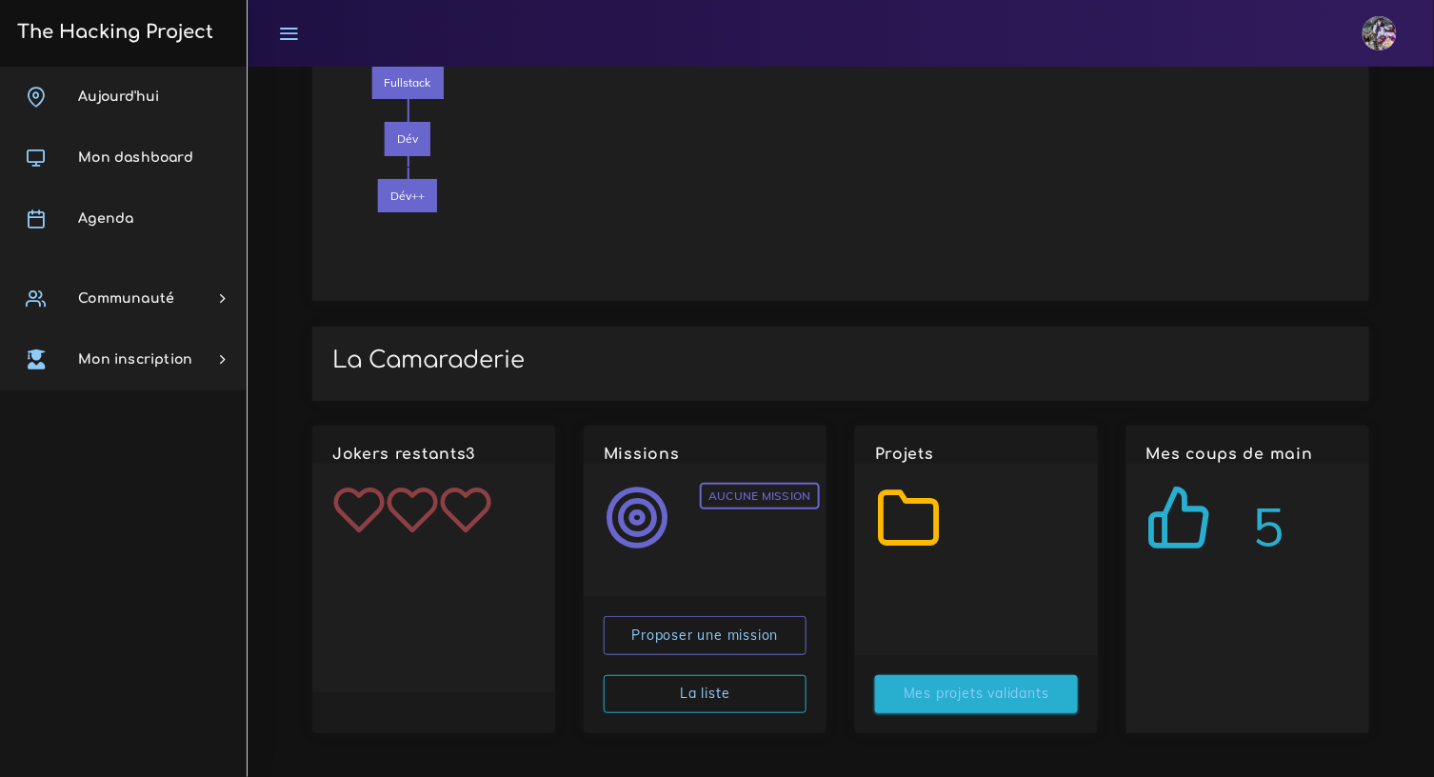
click at [982, 697] on link "Mes projets validants" at bounding box center [976, 694] width 203 height 39
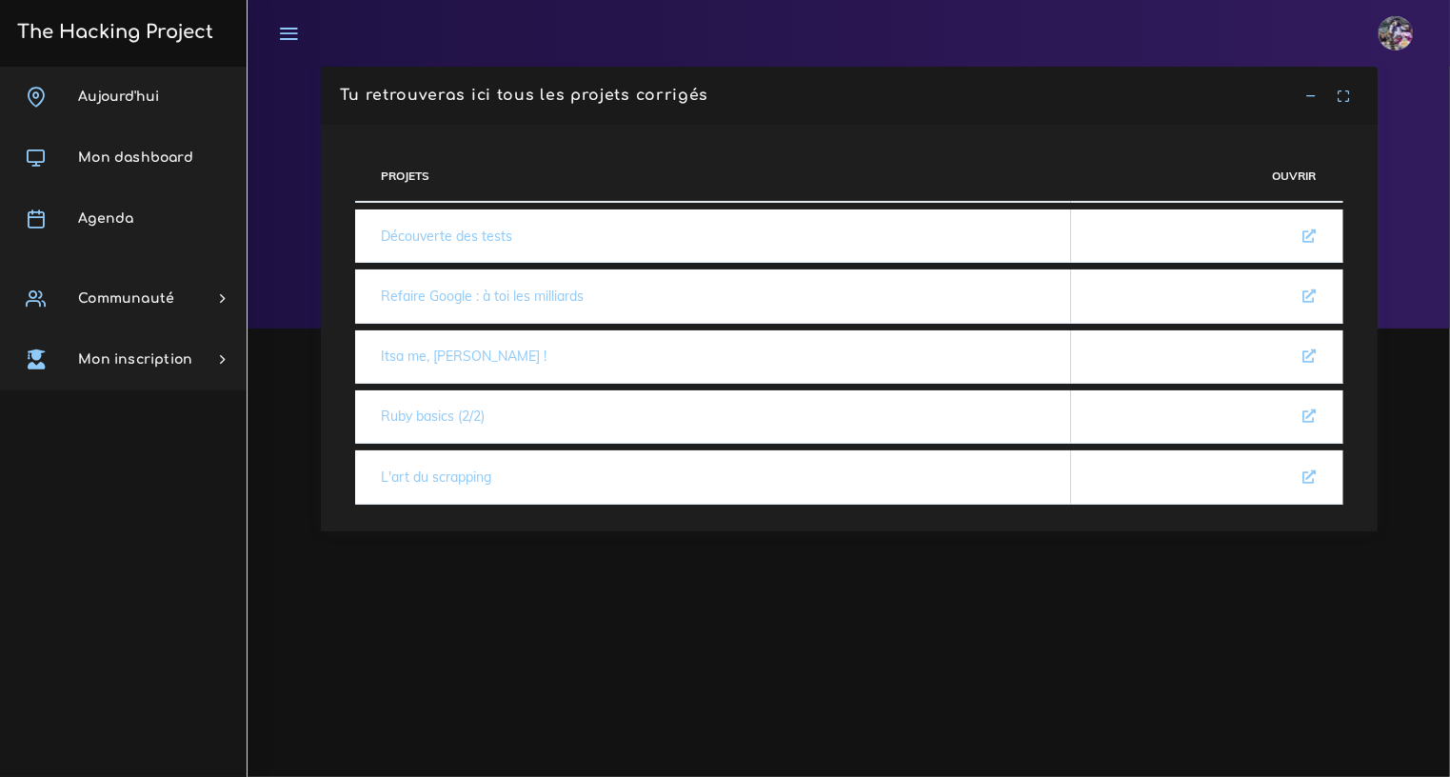
click at [451, 479] on link "L'art du scrapping" at bounding box center [437, 476] width 110 height 17
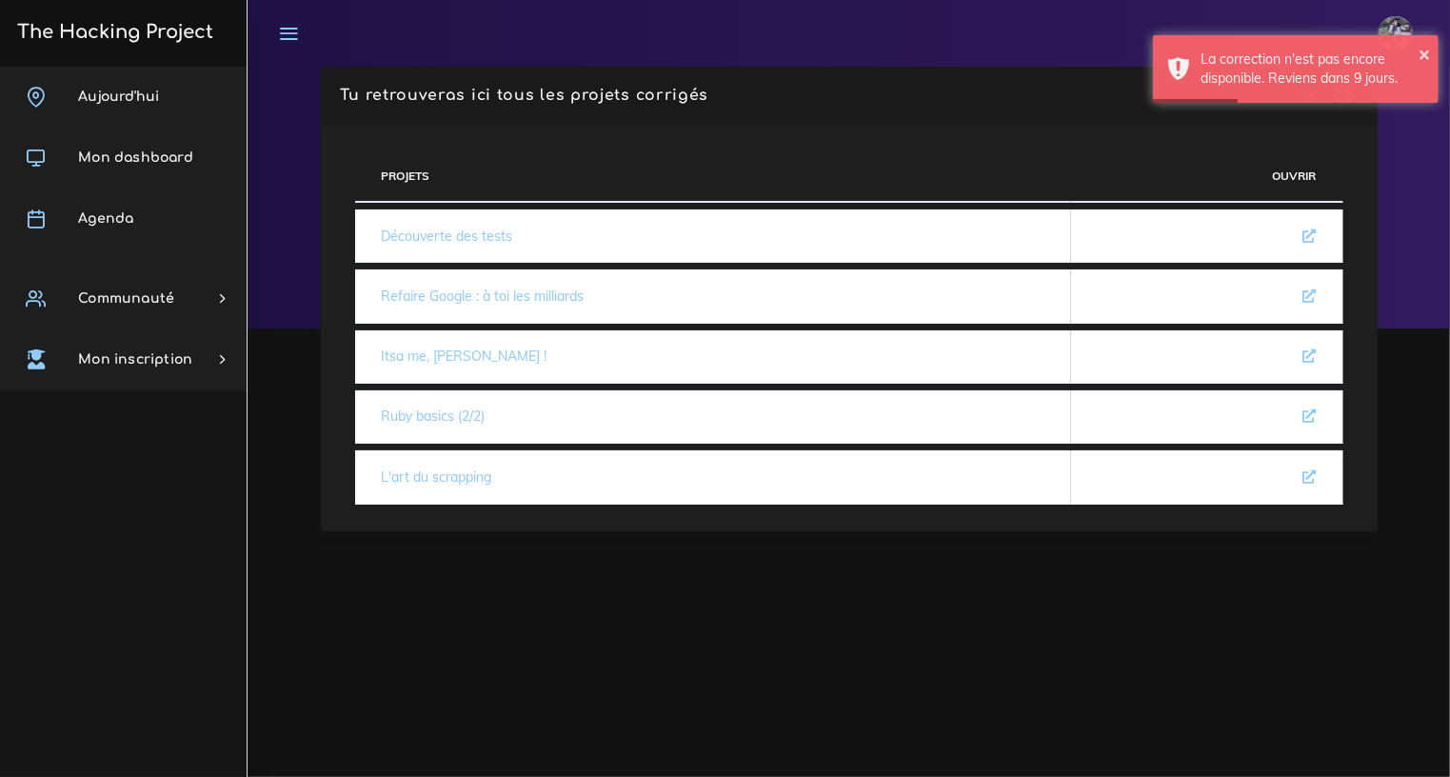
click at [431, 234] on link "Découverte des tests" at bounding box center [447, 236] width 131 height 17
click at [431, 287] on link "Refaire Google : à toi les milliards" at bounding box center [483, 295] width 203 height 17
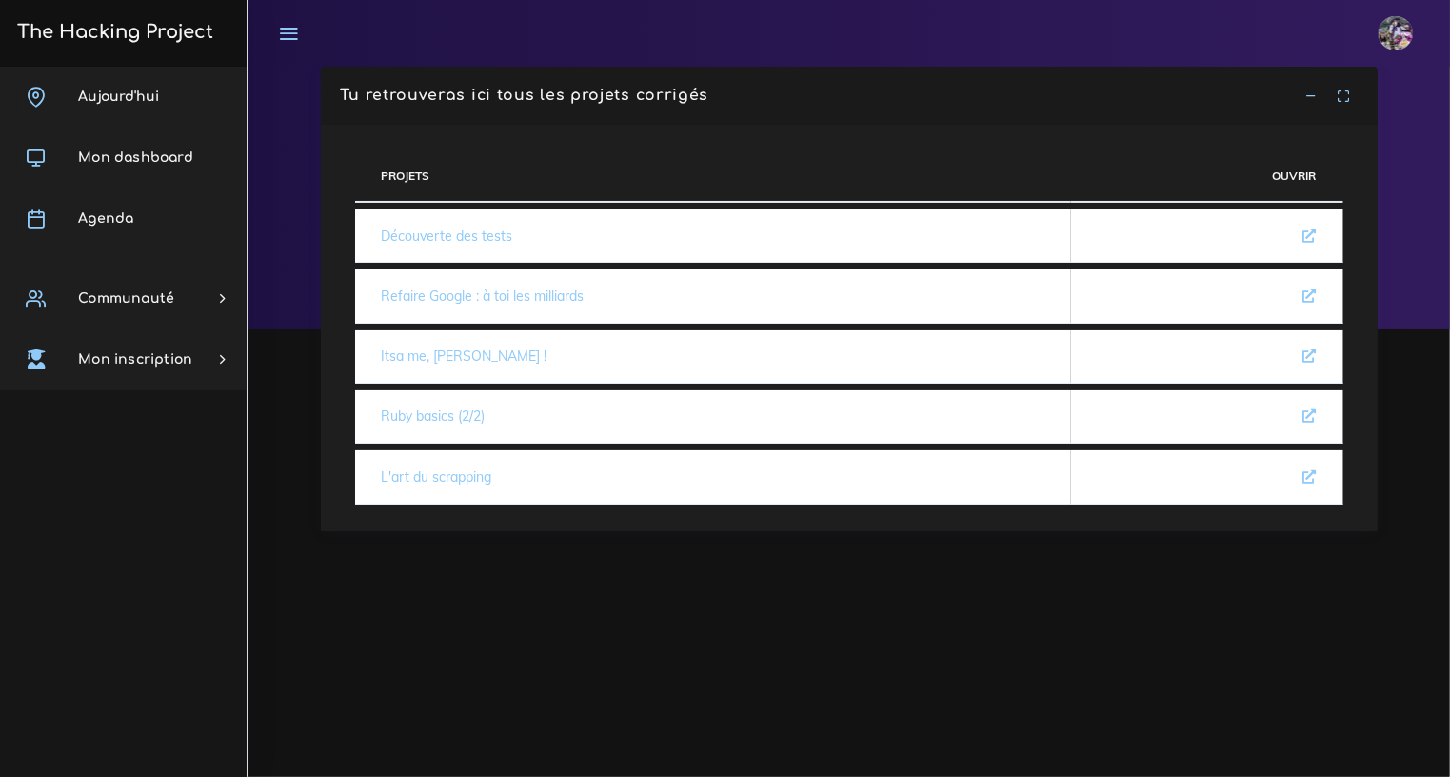
click at [456, 351] on link "Itsa me, [PERSON_NAME] !" at bounding box center [465, 355] width 166 height 17
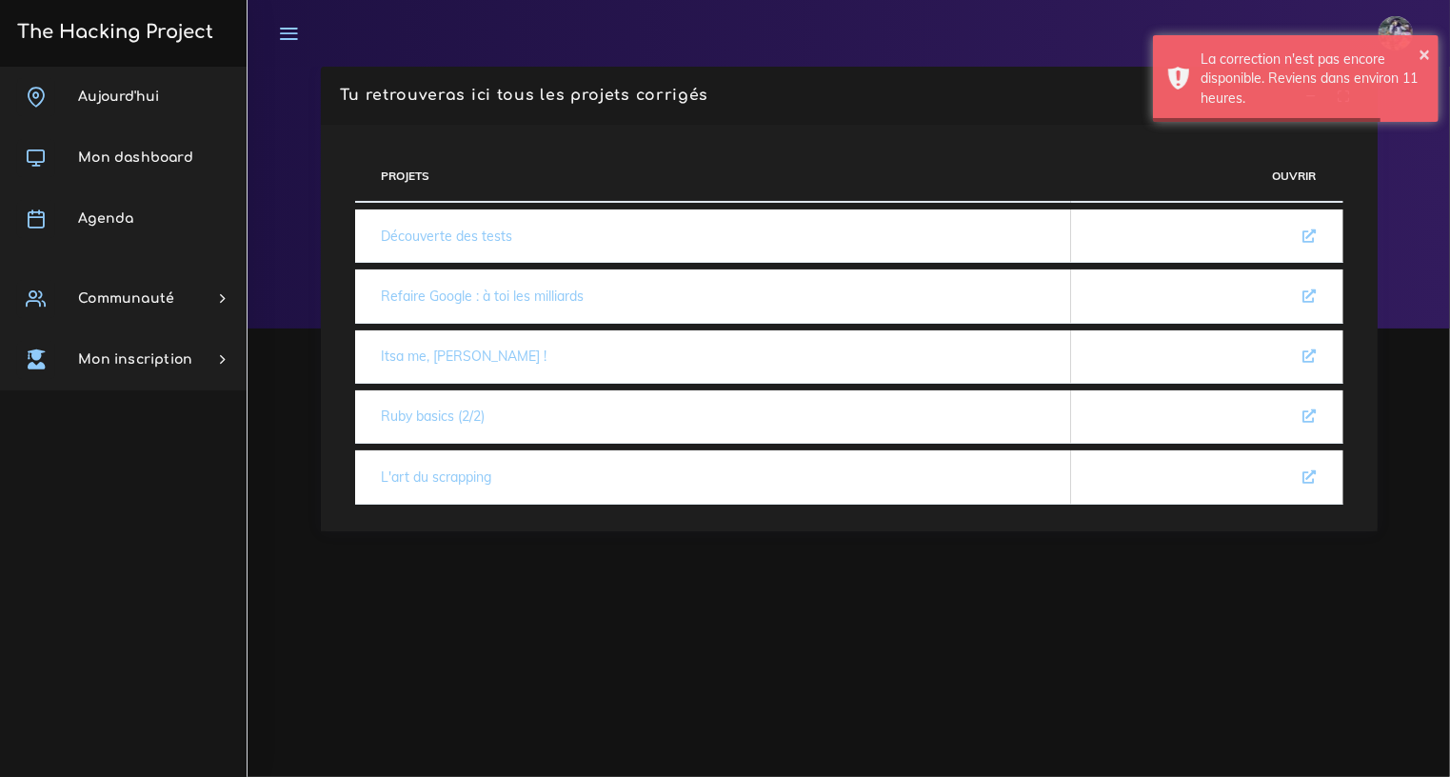
click at [467, 299] on link "Refaire Google : à toi les milliards" at bounding box center [483, 295] width 203 height 17
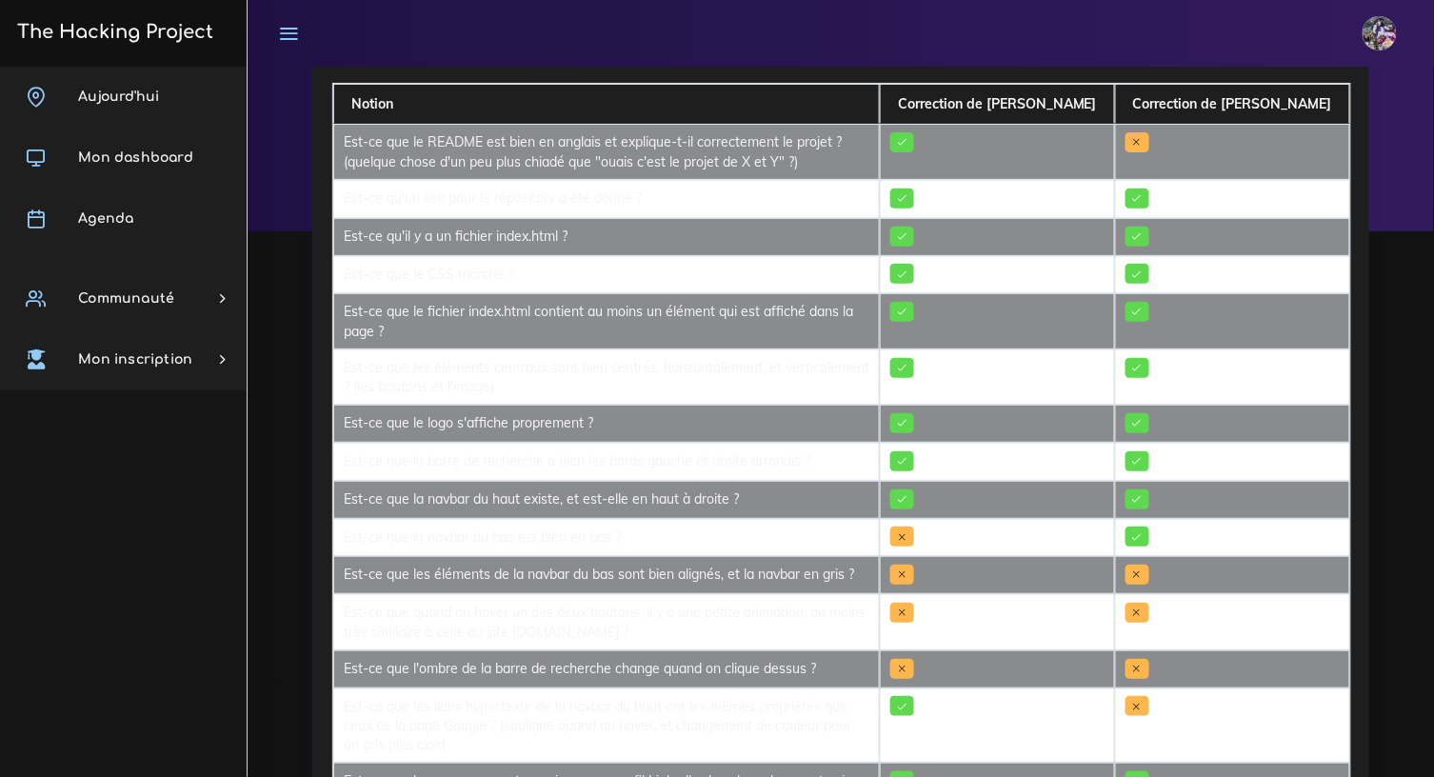
scroll to position [182, 0]
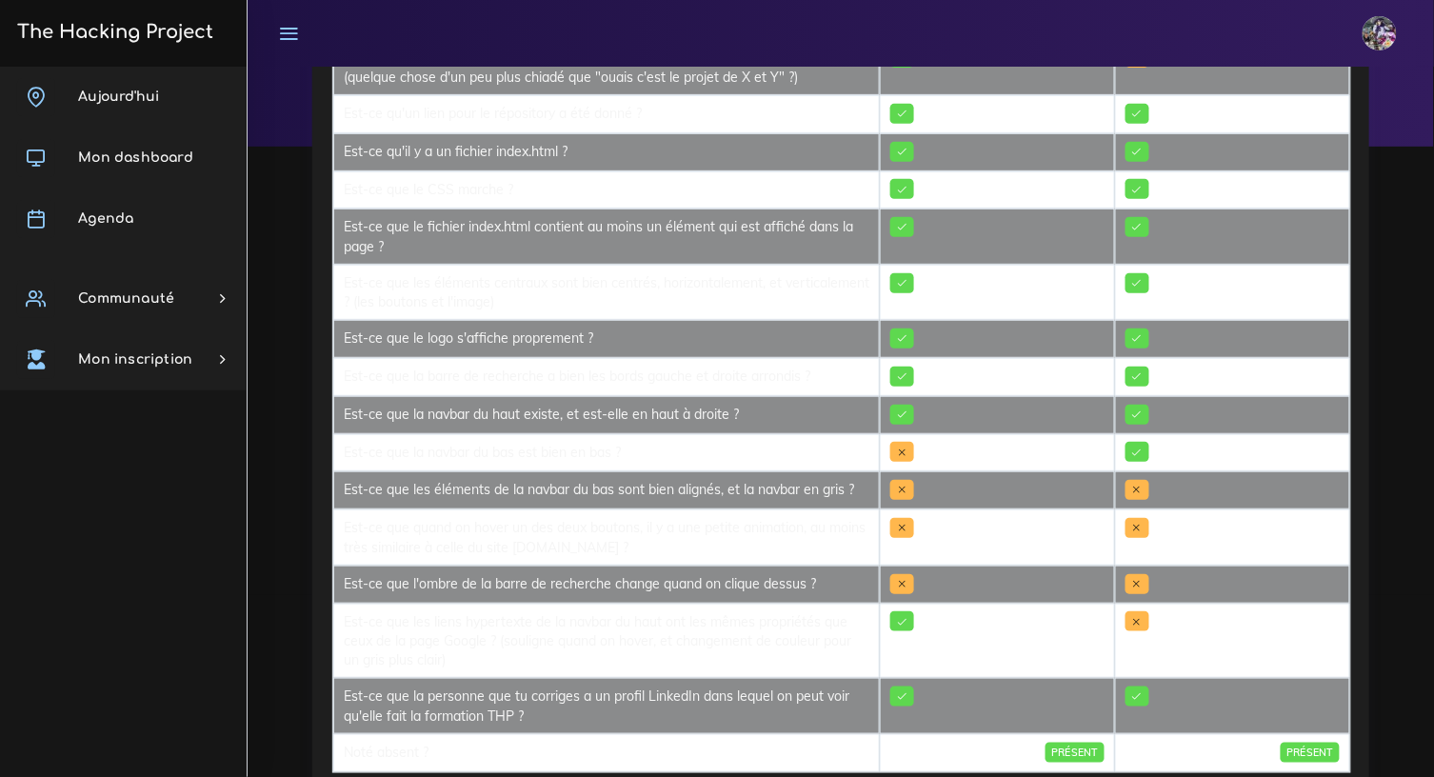
click at [160, 34] on h3 "The Hacking Project" at bounding box center [112, 32] width 202 height 21
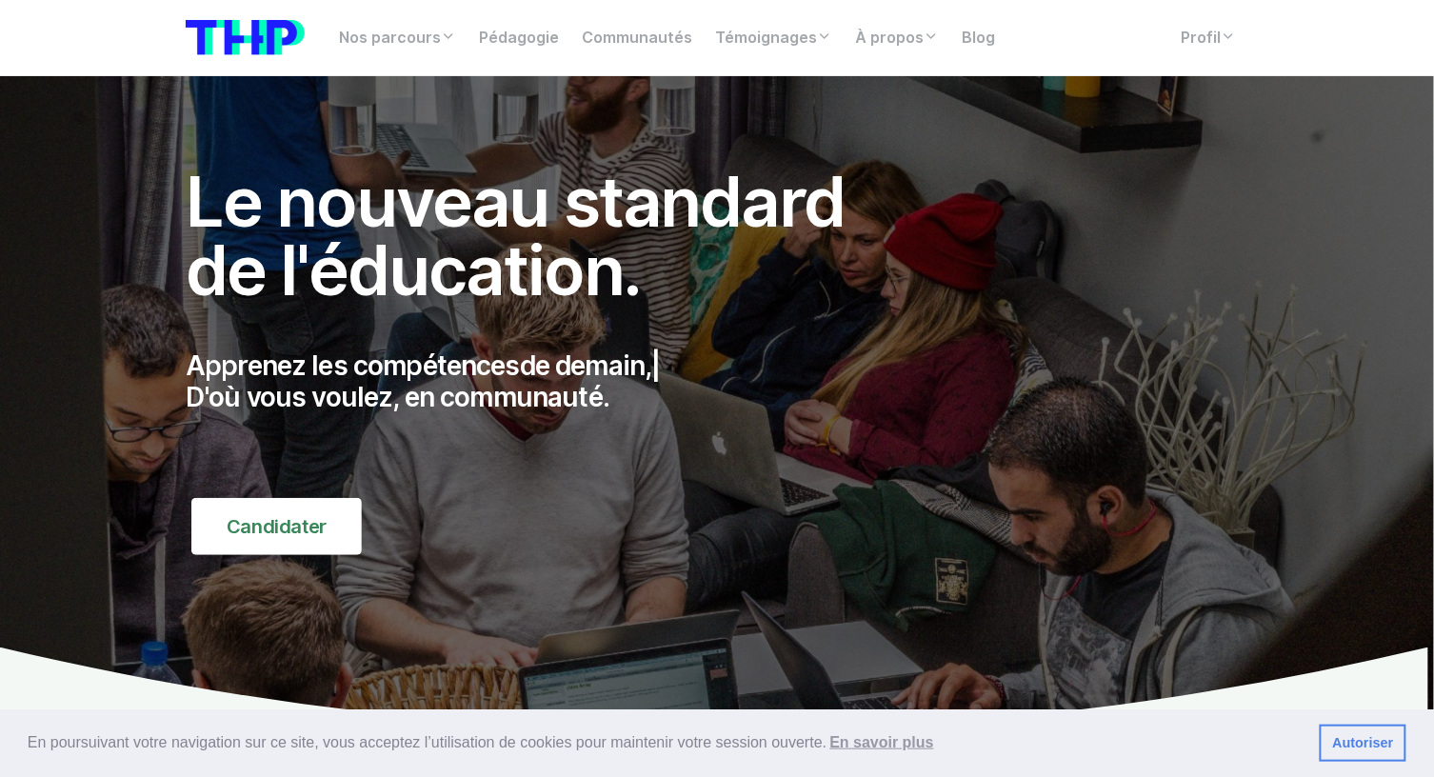
click at [1212, 57] on div "Nos parcours Tous nos parcours index Découvrez votre futur arbre de compétences…" at bounding box center [716, 37] width 1085 height 45
click at [1242, 9] on nav "Nos parcours Tous nos parcours index Découvrez votre futur arbre de compétences…" at bounding box center [717, 38] width 1434 height 76
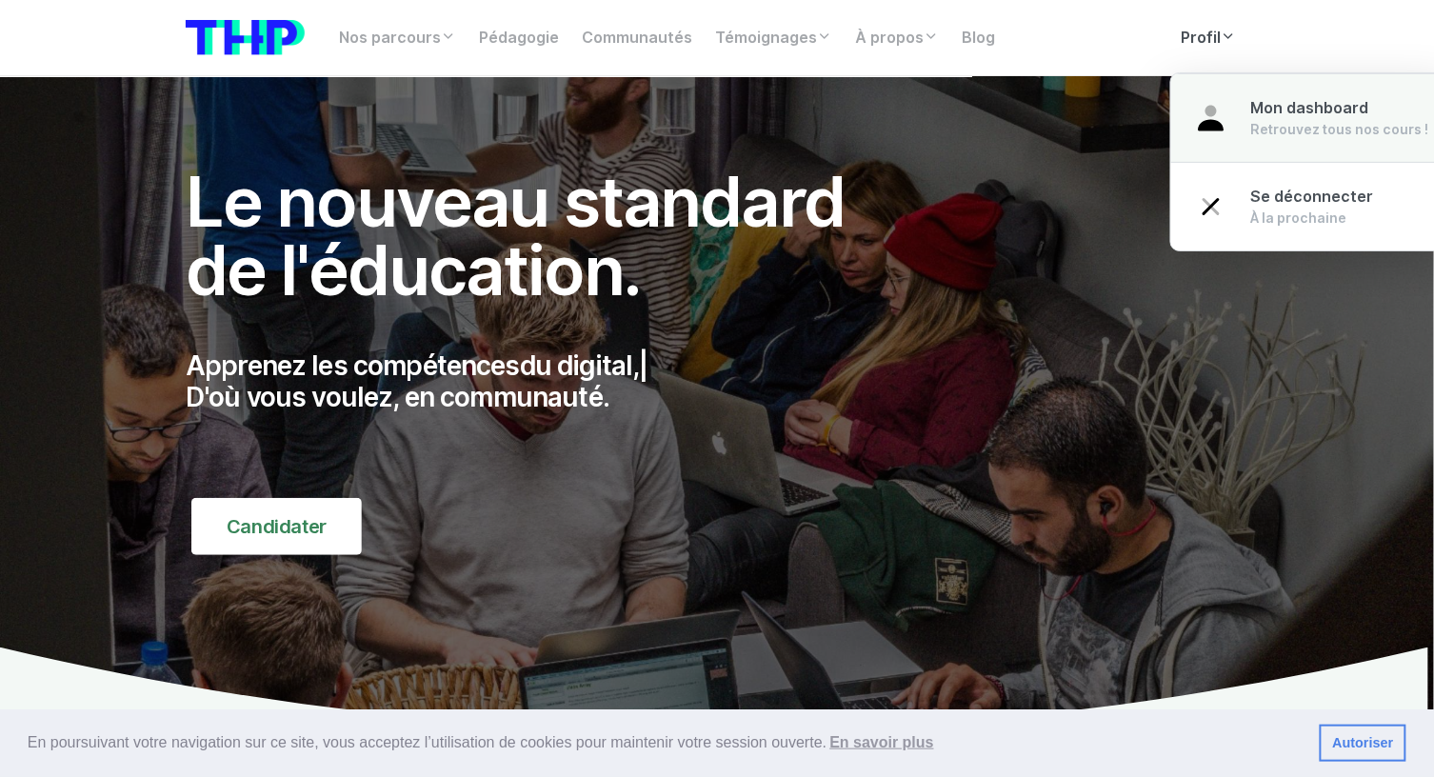
click at [1251, 129] on div "Retrouvez tous nos cours !" at bounding box center [1340, 129] width 178 height 19
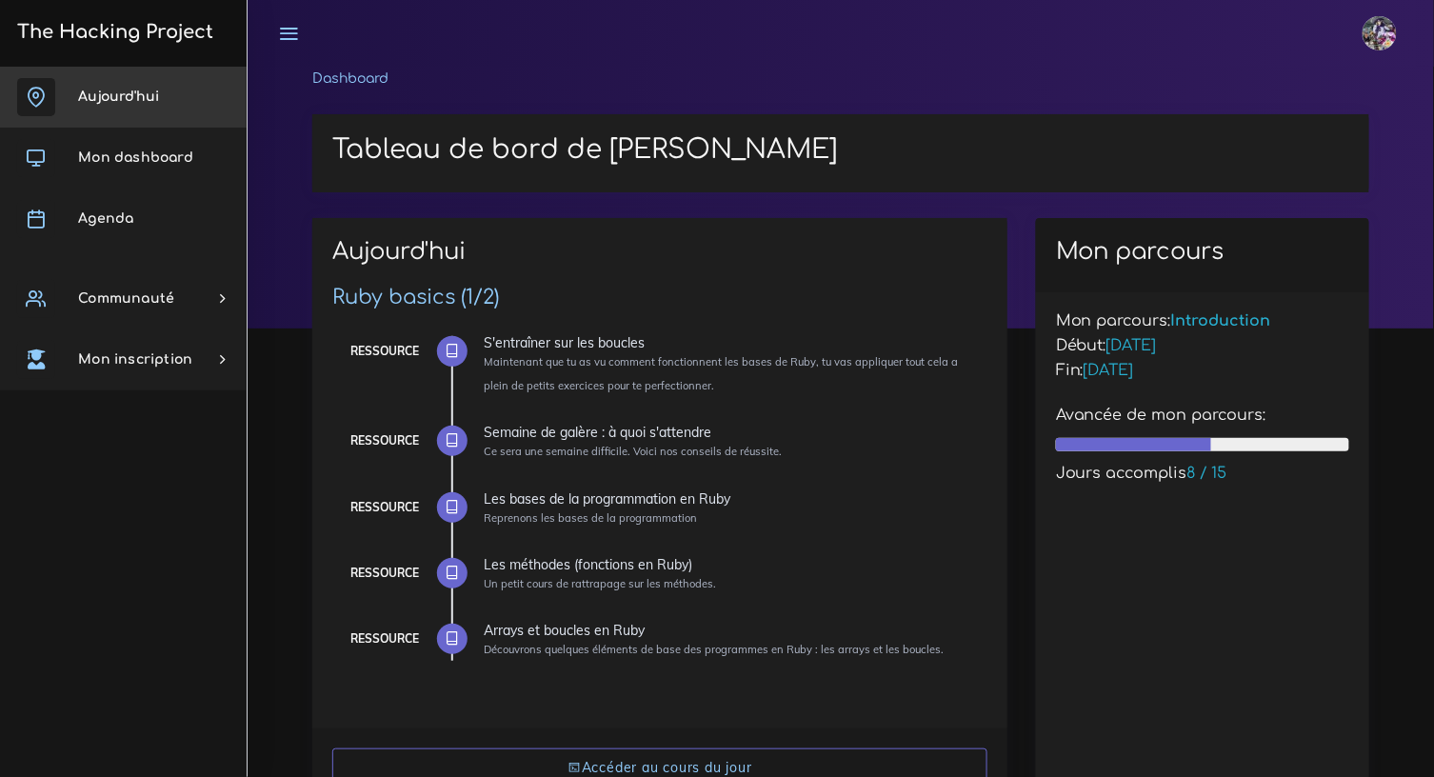
click at [129, 100] on span "Aujourd'hui" at bounding box center [118, 96] width 81 height 14
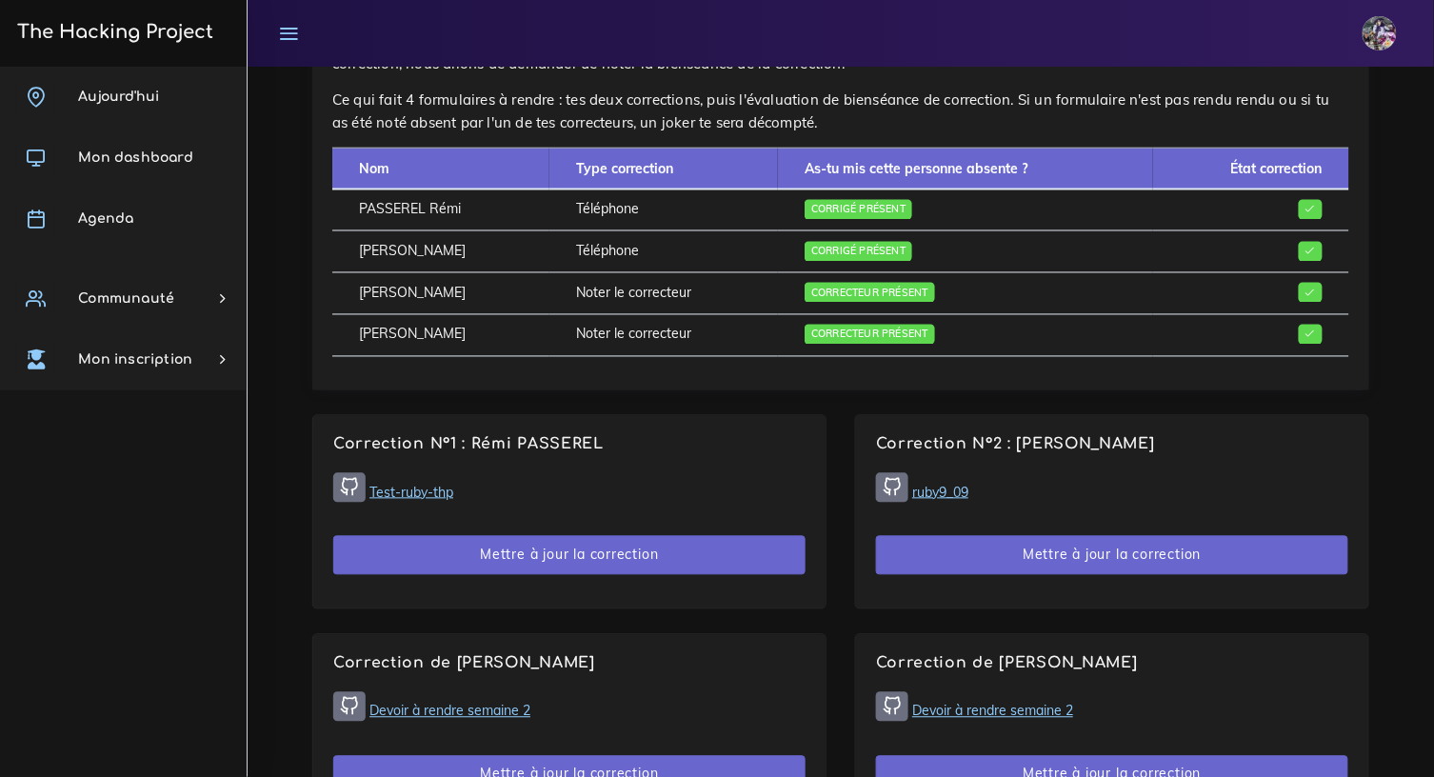
scroll to position [887, 0]
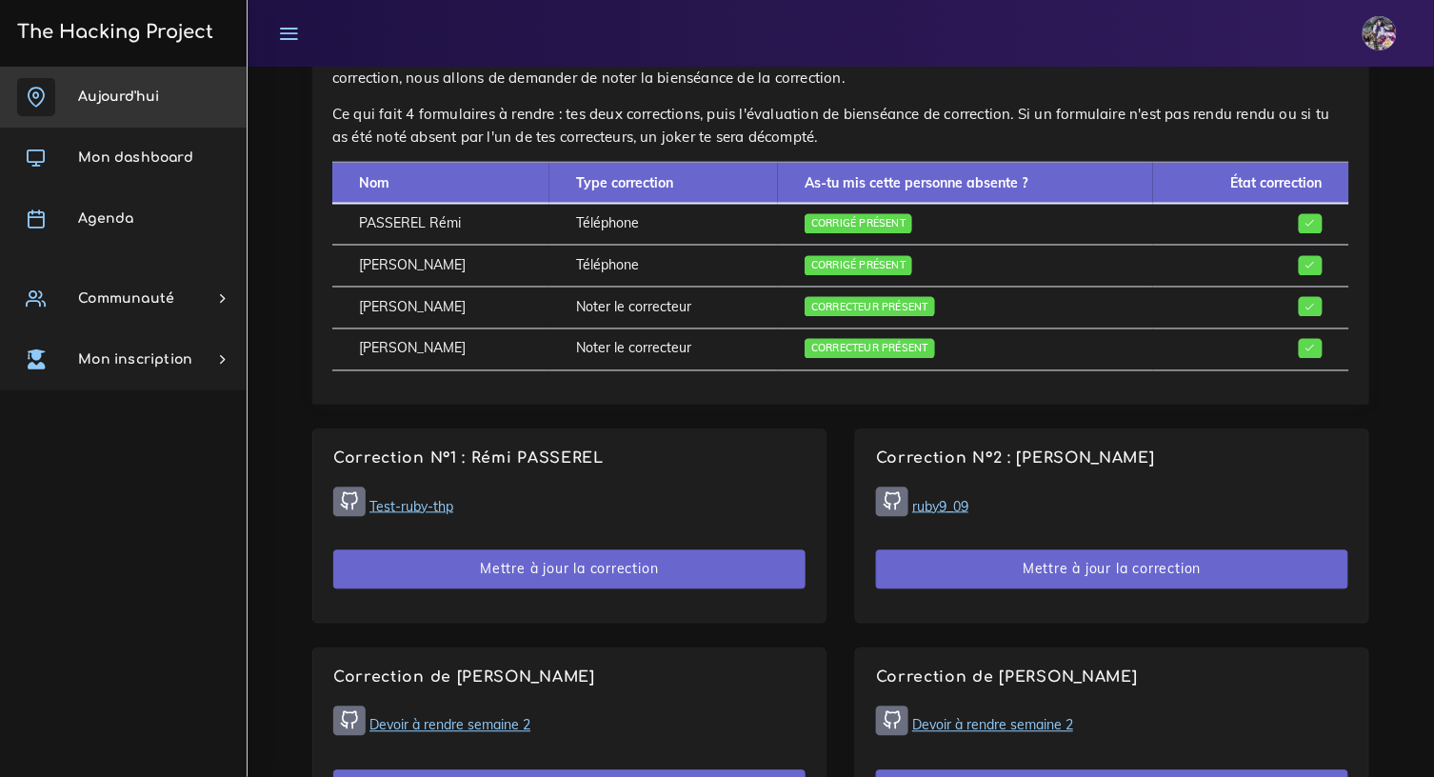
click at [122, 100] on span "Aujourd'hui" at bounding box center [118, 96] width 81 height 14
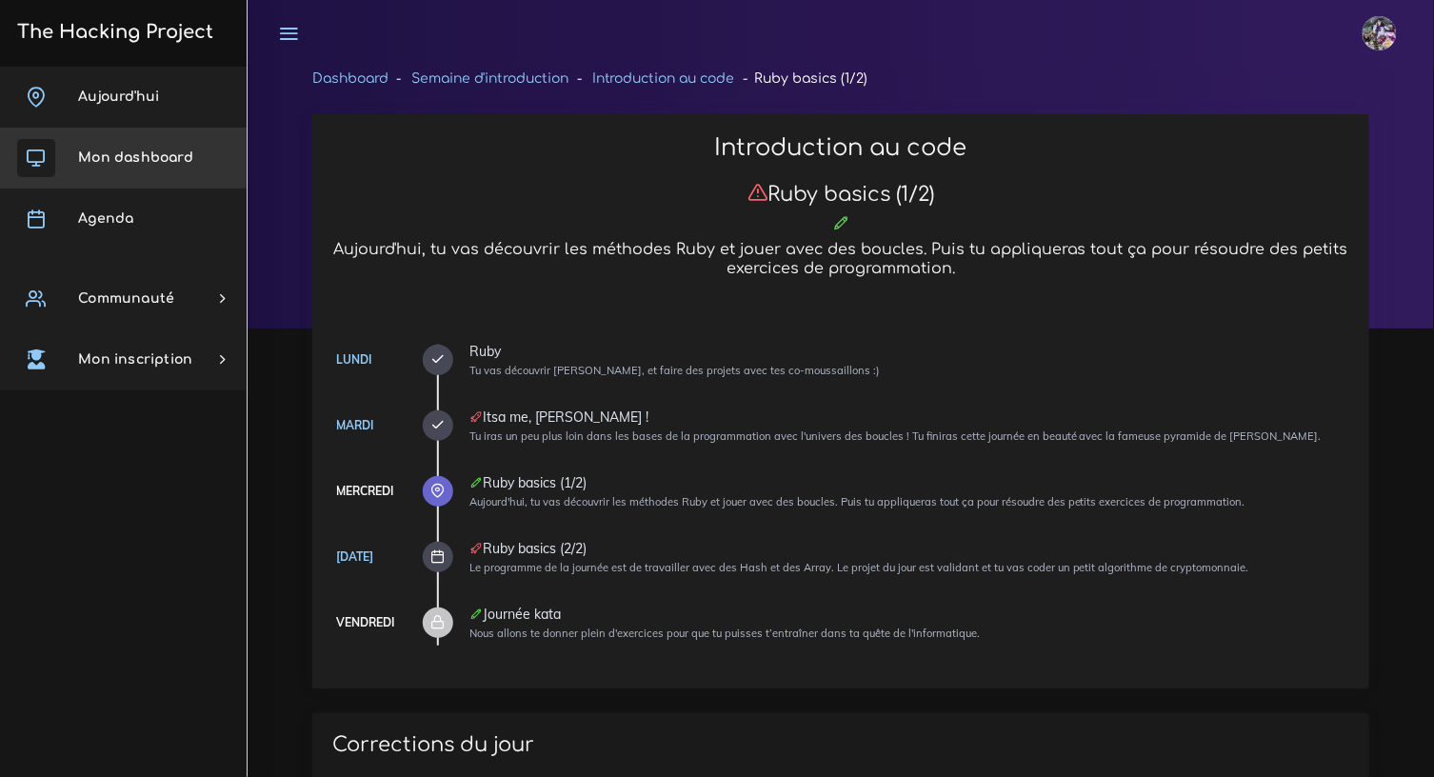
click at [168, 175] on link "Mon dashboard" at bounding box center [123, 158] width 247 height 61
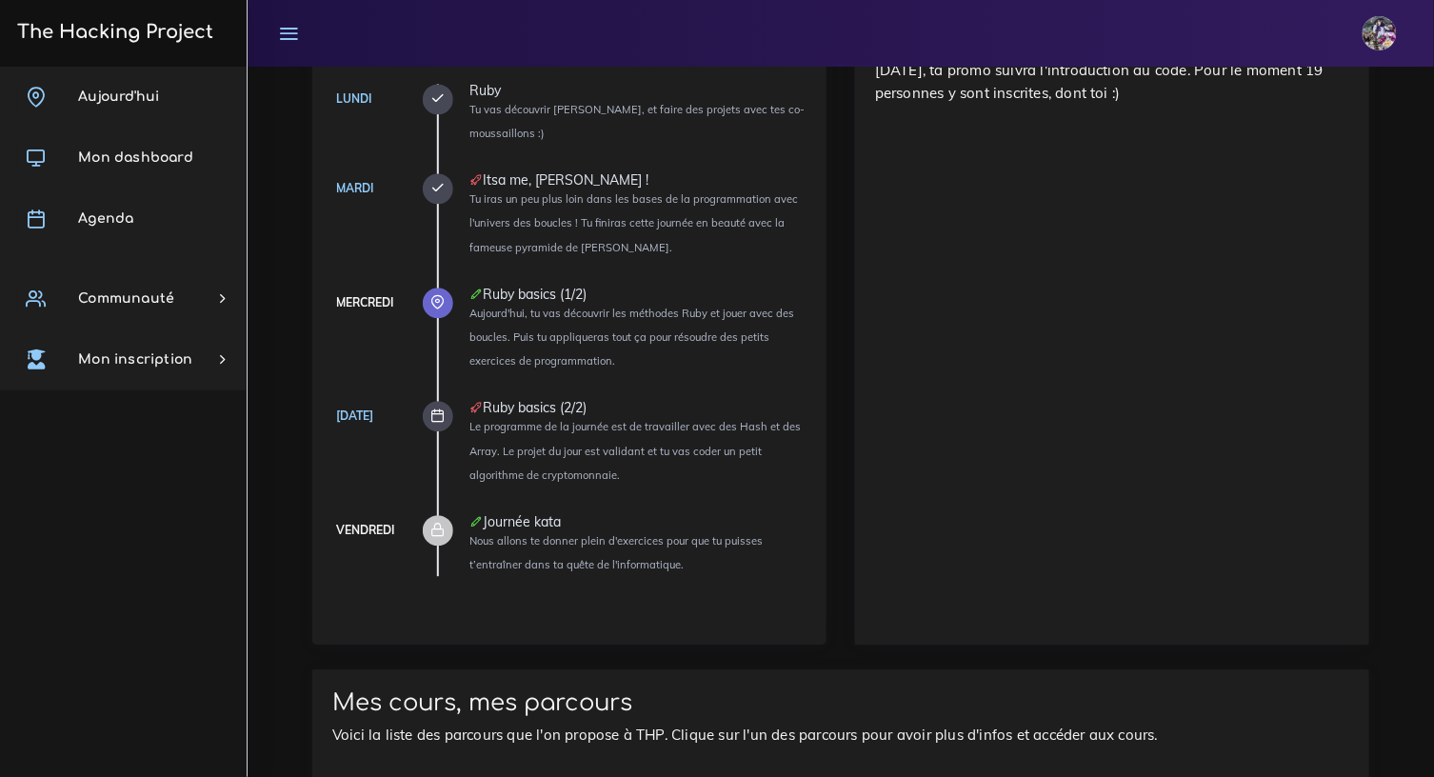
scroll to position [1086, 0]
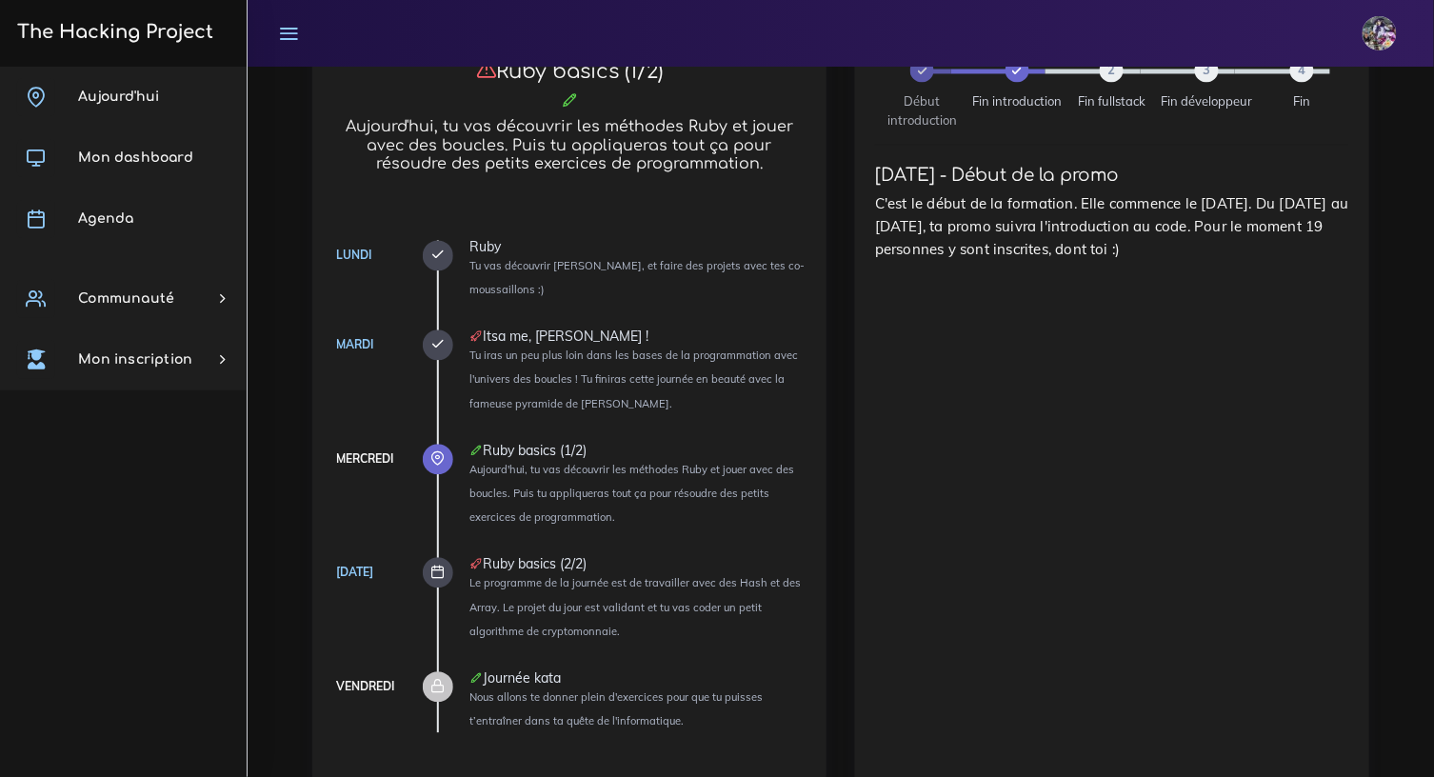
click at [433, 455] on icon at bounding box center [438, 458] width 14 height 14
click at [511, 452] on div "Ruby basics (1/2)" at bounding box center [637, 450] width 337 height 13
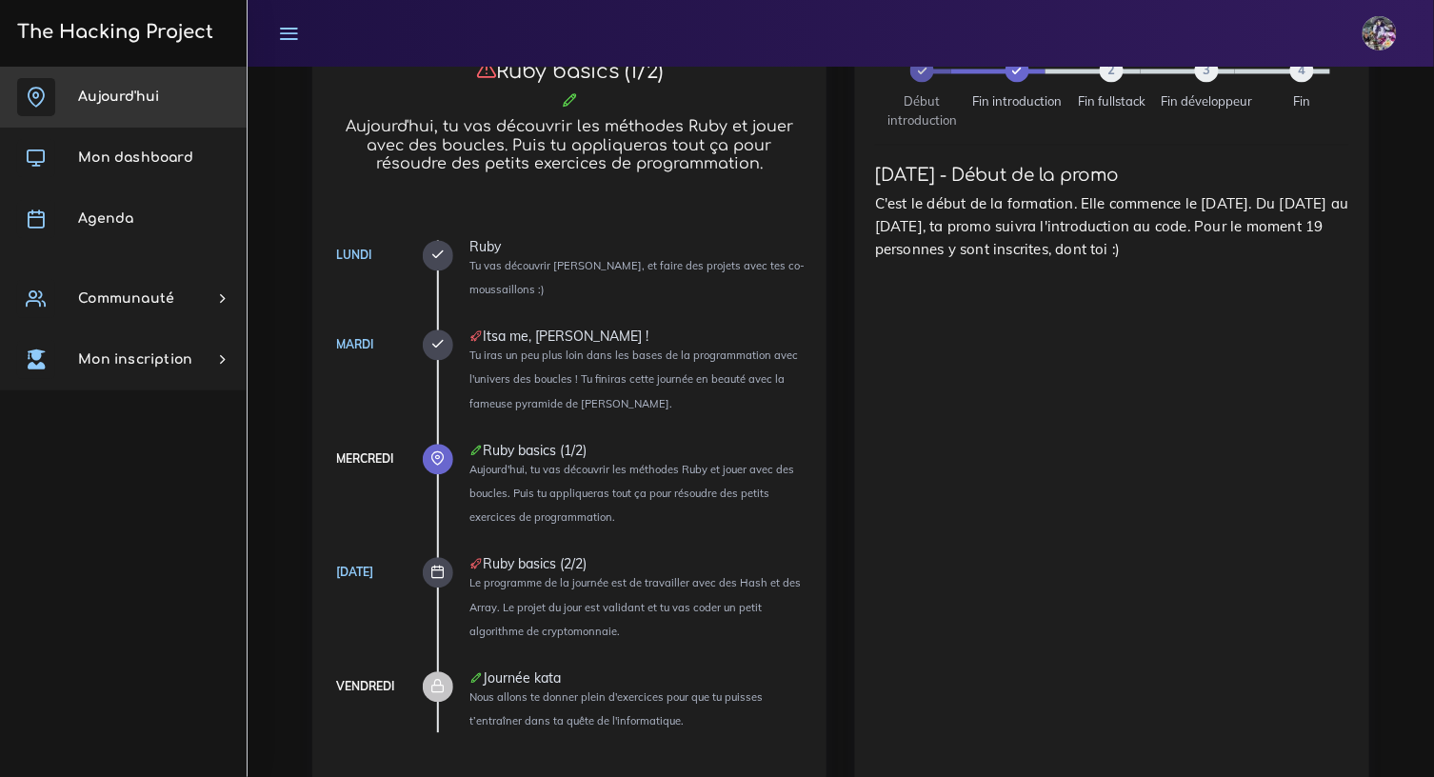
click at [165, 102] on link "Aujourd'hui" at bounding box center [123, 97] width 247 height 61
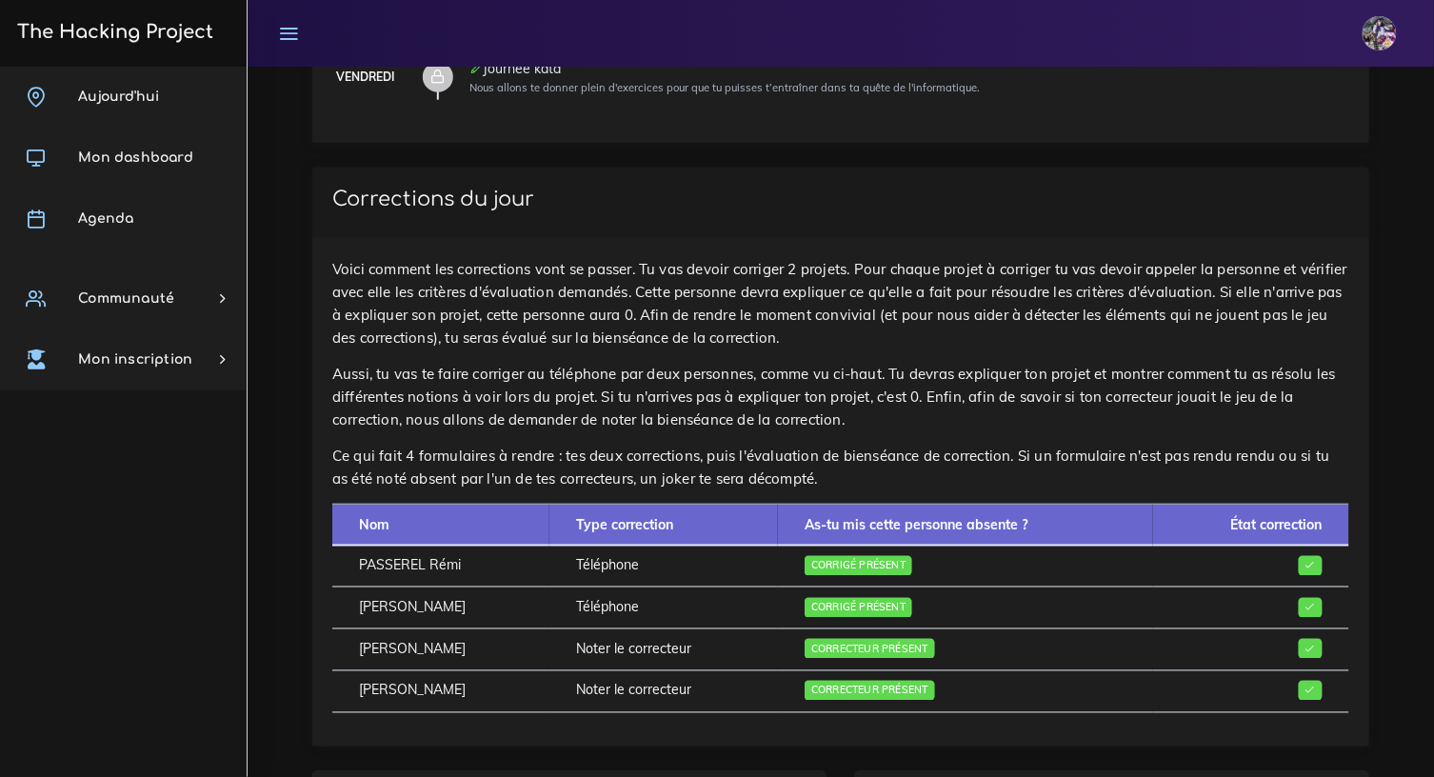
scroll to position [529, 0]
